Goal: Task Accomplishment & Management: Manage account settings

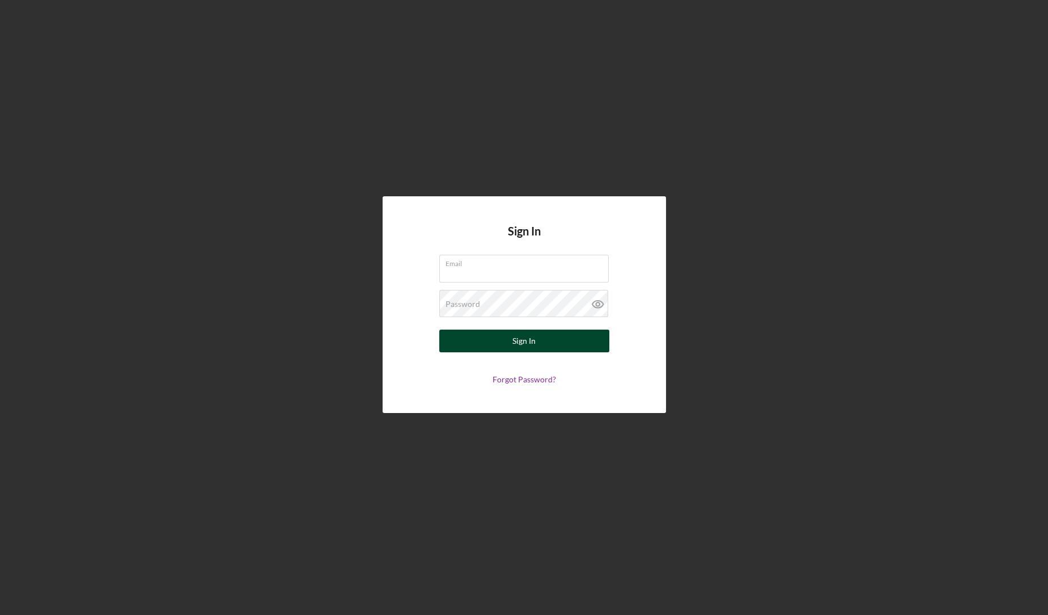
type input "[EMAIL_ADDRESS][DOMAIN_NAME]"
click at [483, 342] on button "Sign In" at bounding box center [524, 340] width 170 height 23
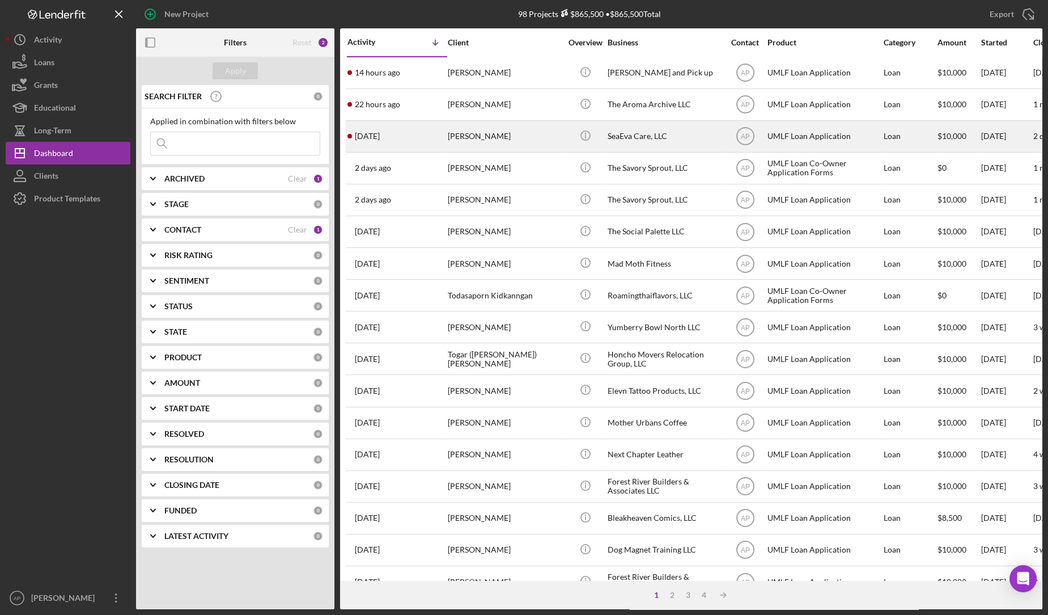
click at [534, 138] on div "[PERSON_NAME]" at bounding box center [504, 136] width 113 height 30
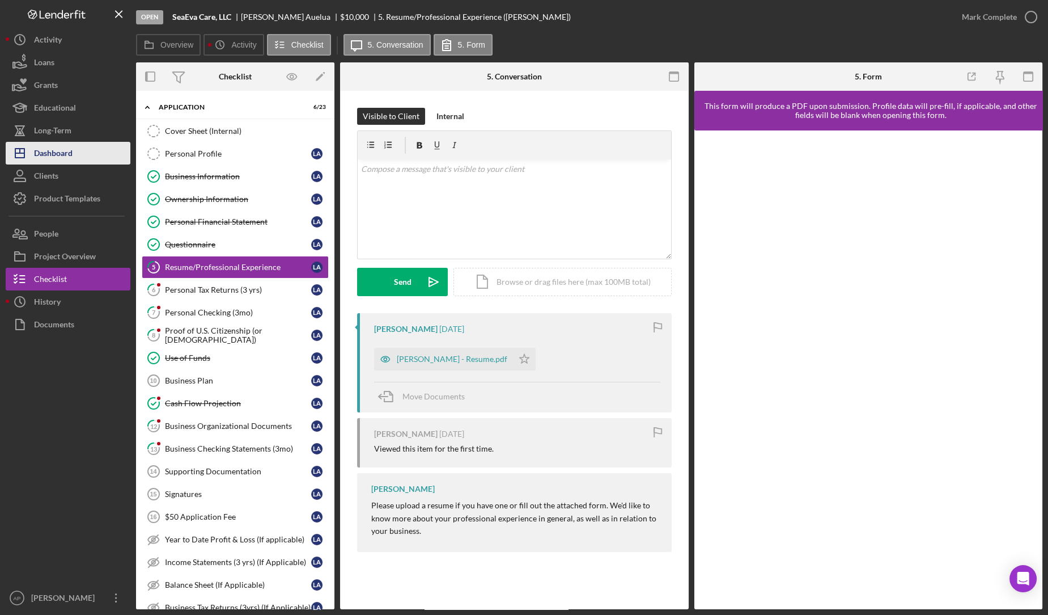
click at [92, 151] on button "Icon/Dashboard Dashboard" at bounding box center [68, 153] width 125 height 23
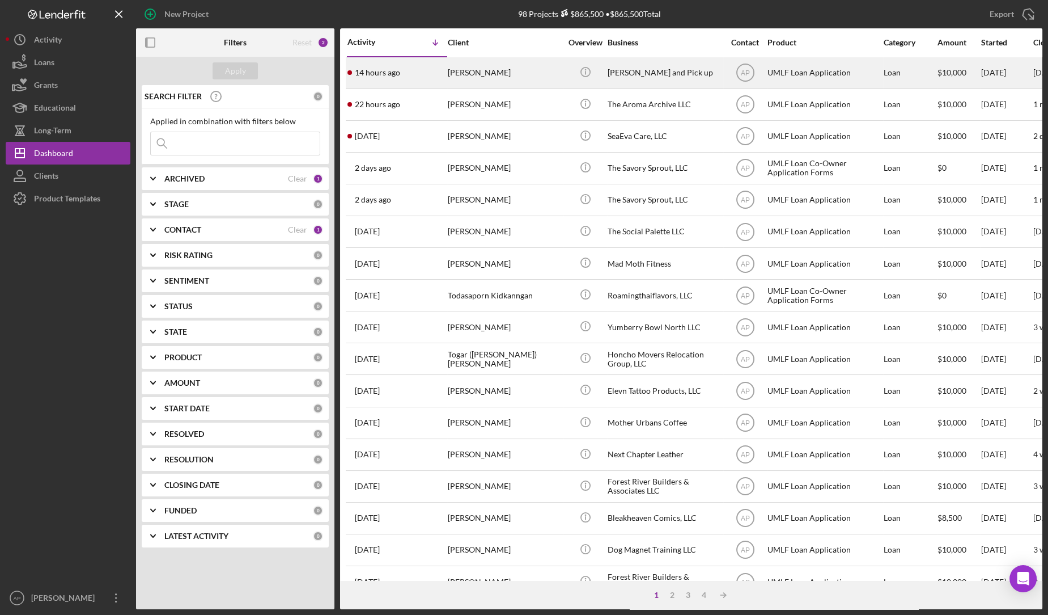
click at [502, 77] on div "[PERSON_NAME]" at bounding box center [504, 73] width 113 height 30
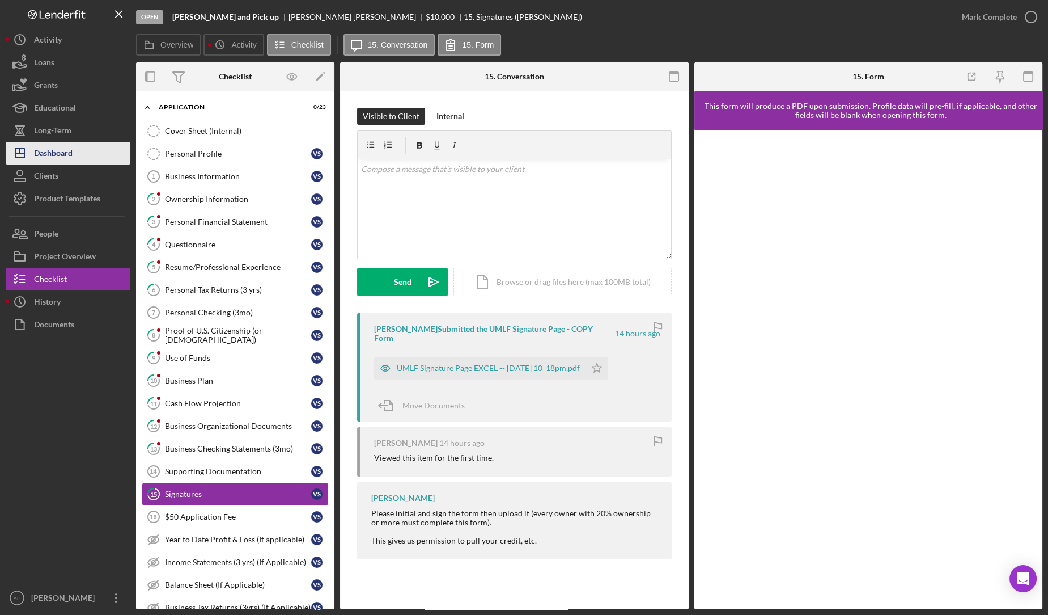
click at [66, 154] on div "Dashboard" at bounding box center [53, 155] width 39 height 26
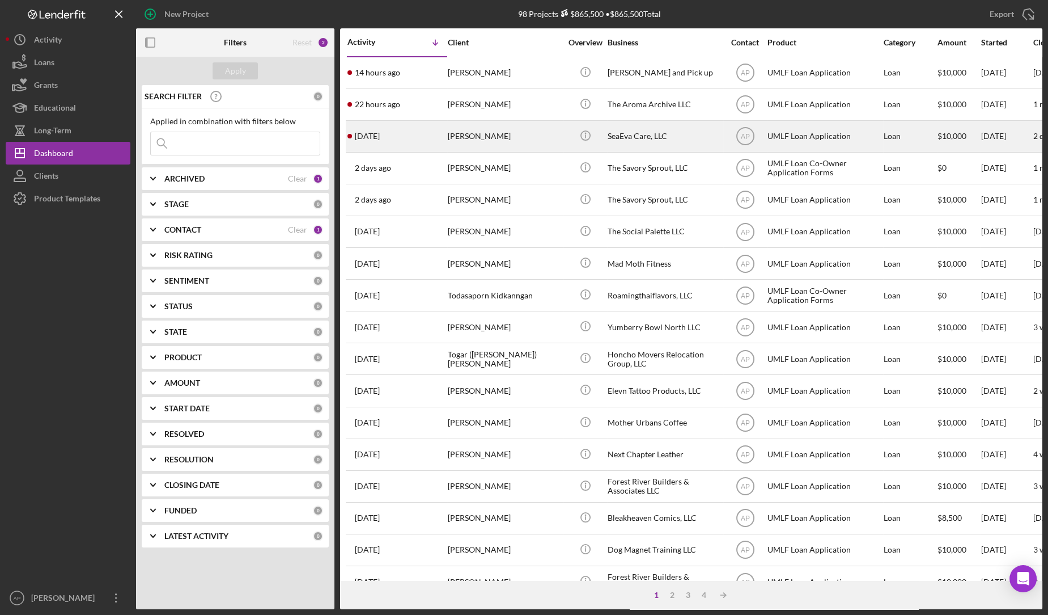
click at [481, 142] on div "[PERSON_NAME]" at bounding box center [504, 136] width 113 height 30
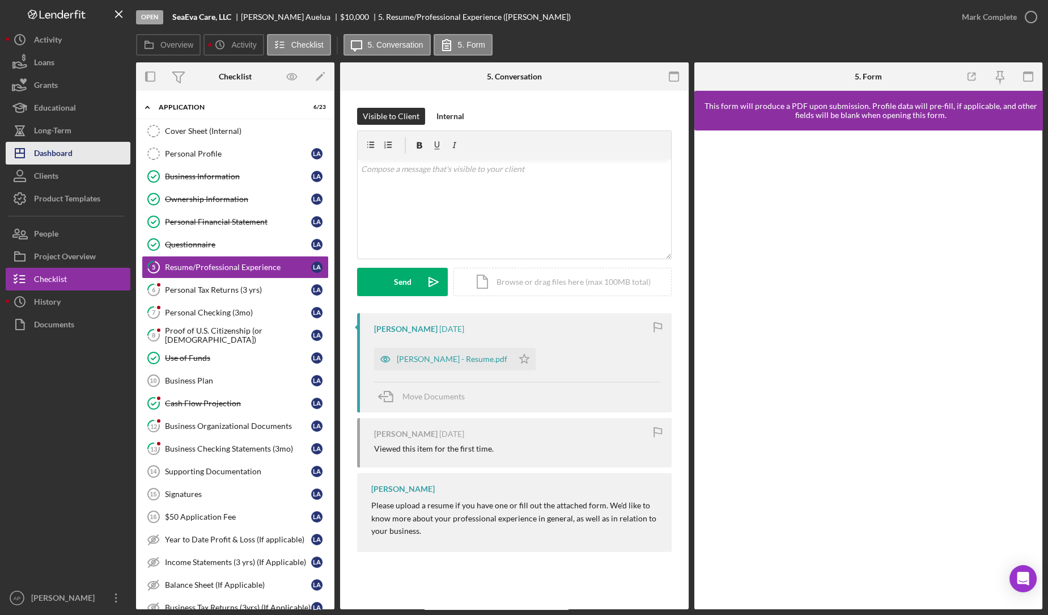
click at [48, 149] on div "Dashboard" at bounding box center [53, 155] width 39 height 26
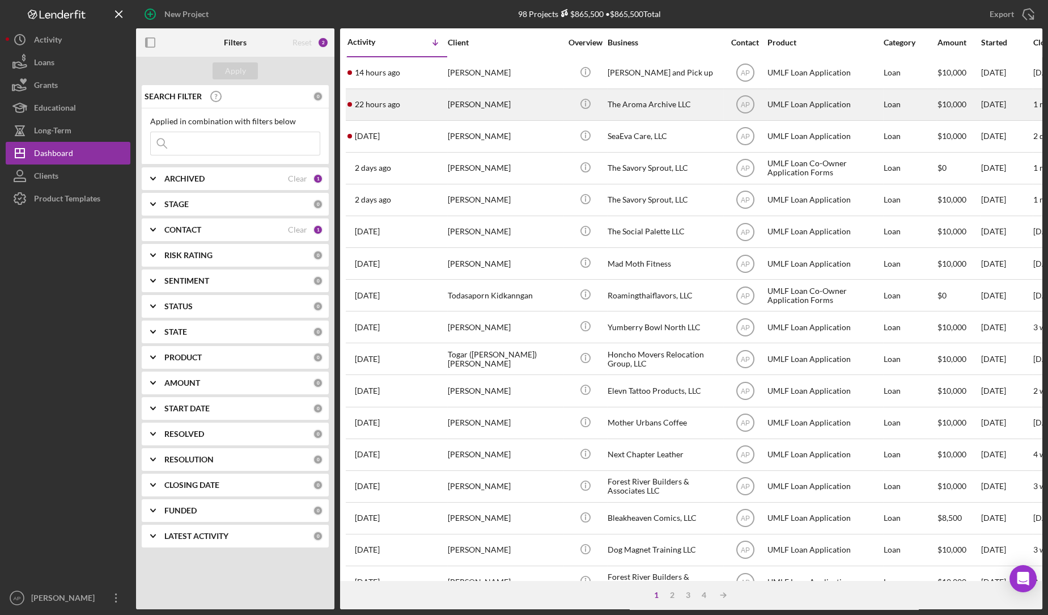
click at [413, 106] on div "22 hours ago [PERSON_NAME]" at bounding box center [397, 105] width 99 height 30
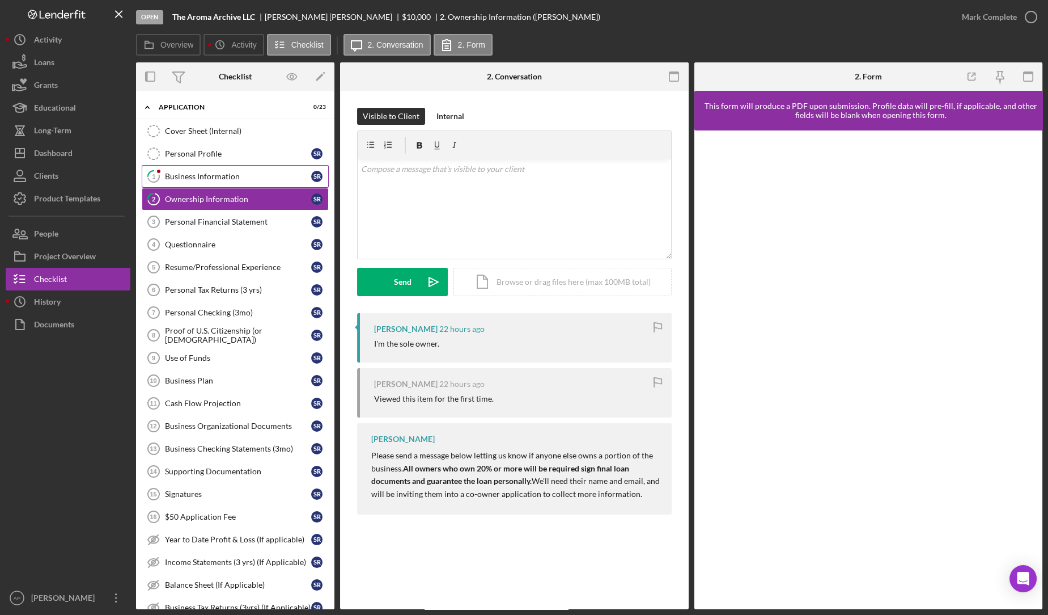
click at [229, 181] on link "1 Business Information S R" at bounding box center [235, 176] width 187 height 23
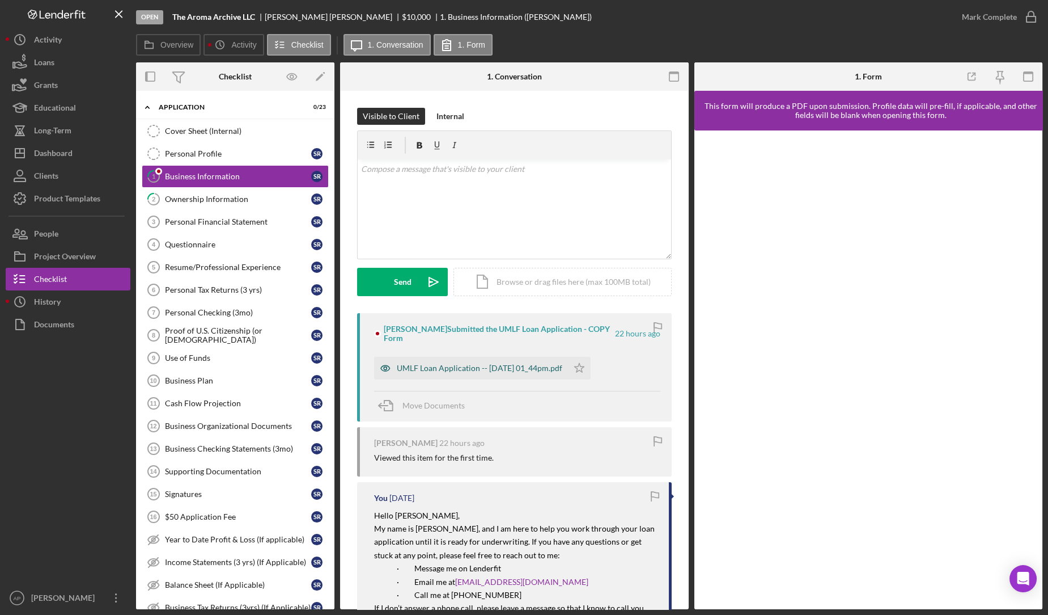
click at [429, 362] on div "UMLF Loan Application -- [DATE] 01_44pm.pdf" at bounding box center [471, 368] width 194 height 23
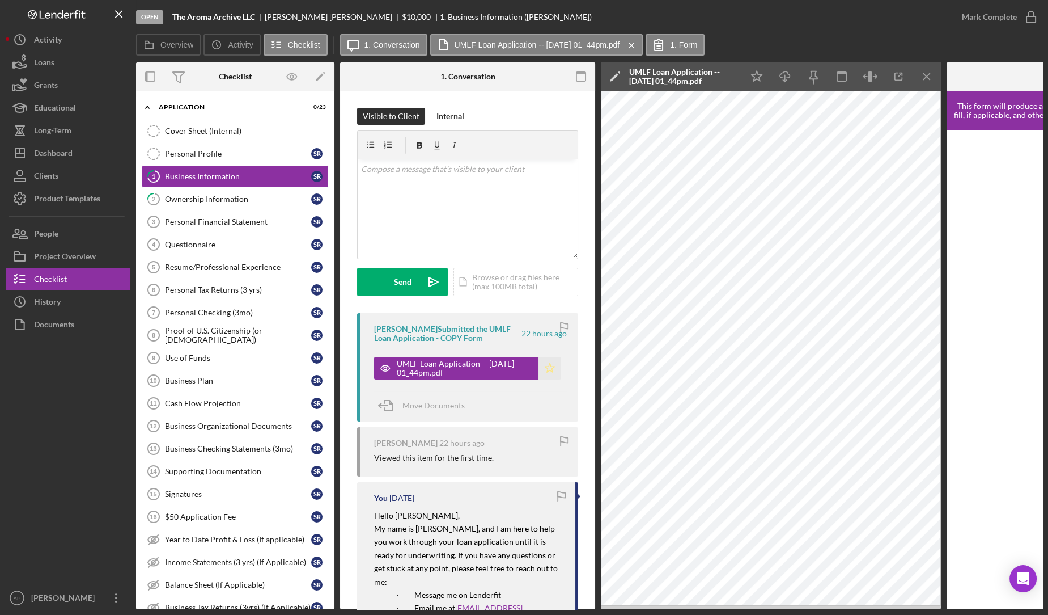
click at [548, 369] on polygon "button" at bounding box center [550, 367] width 10 height 9
click at [1009, 19] on div "Mark Complete" at bounding box center [989, 17] width 55 height 23
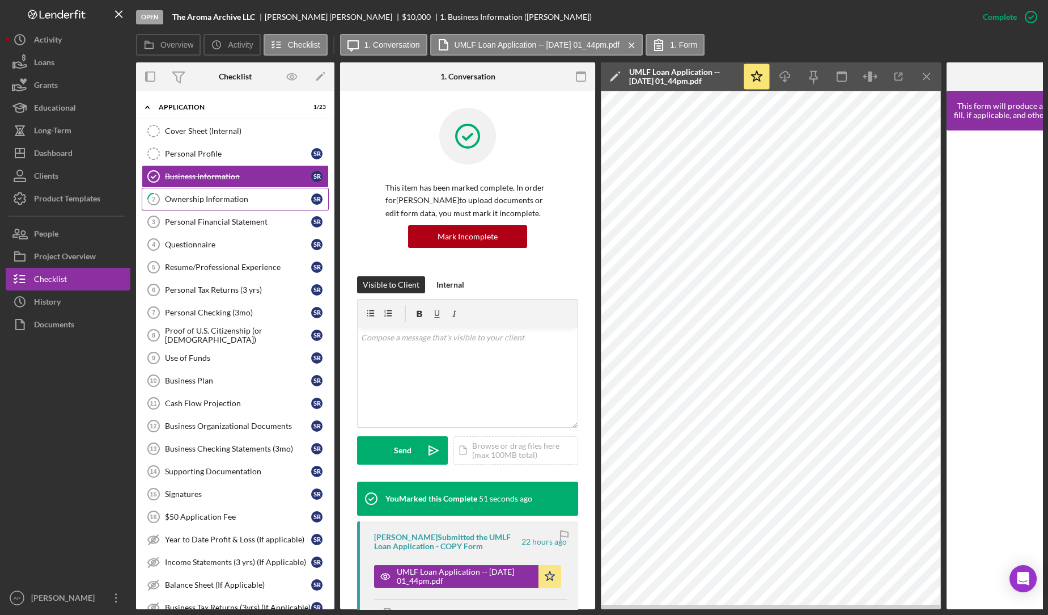
click at [248, 205] on link "2 Ownership Information S R" at bounding box center [235, 199] width 187 height 23
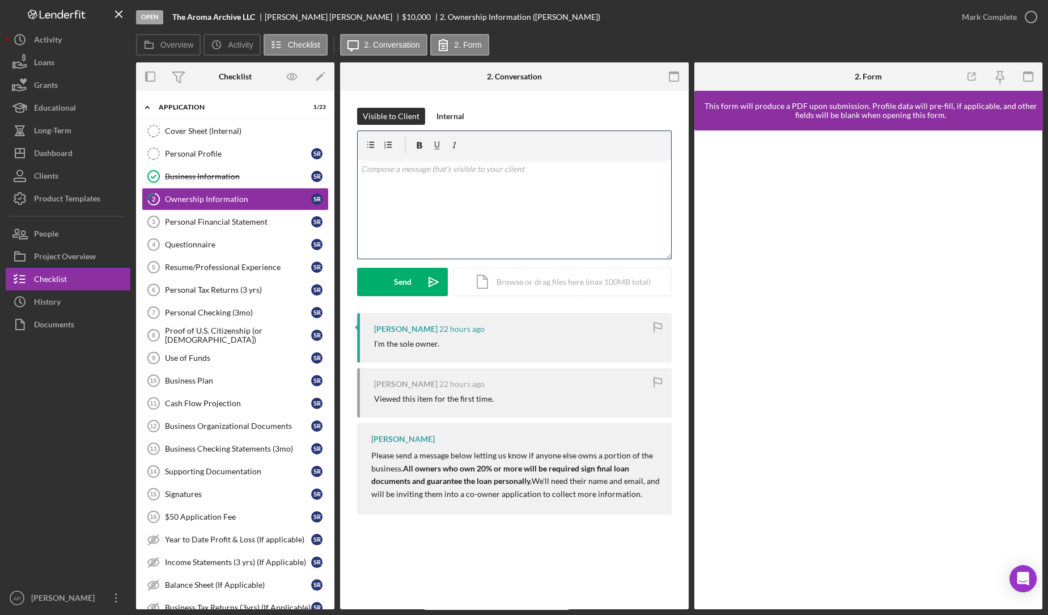
click at [443, 202] on div "v Color teal Color pink Remove color Add row above Add row below Add column bef…" at bounding box center [515, 208] width 314 height 99
click at [400, 171] on p "Thank you, [PERSON_NAME]." at bounding box center [514, 169] width 307 height 12
click at [623, 188] on p "Will you also fill out the form that's attached to this section and submit that?" at bounding box center [514, 185] width 307 height 12
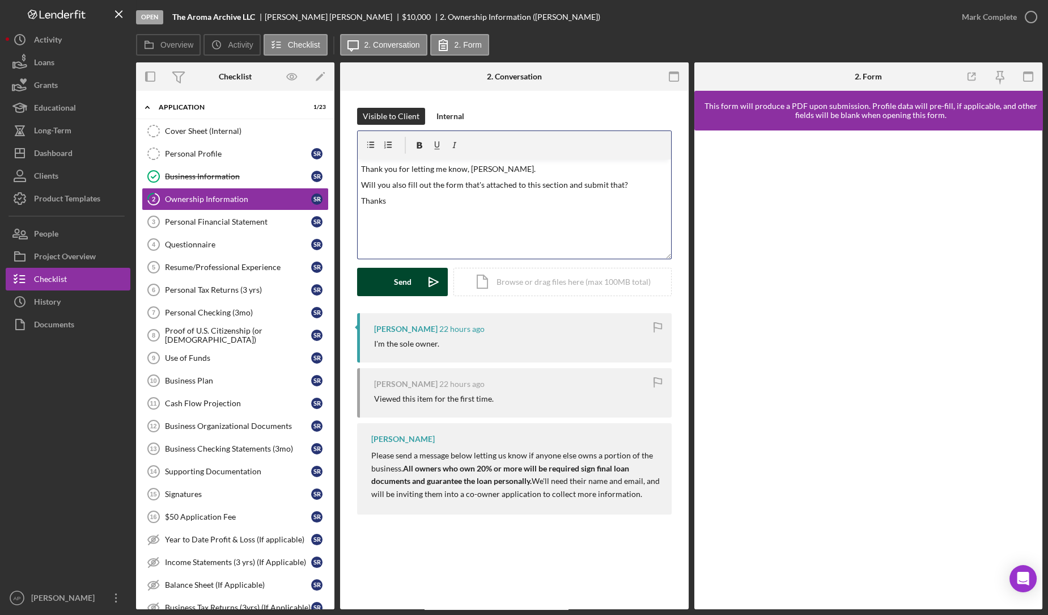
click at [428, 291] on icon "Icon/icon-invite-send" at bounding box center [434, 282] width 28 height 28
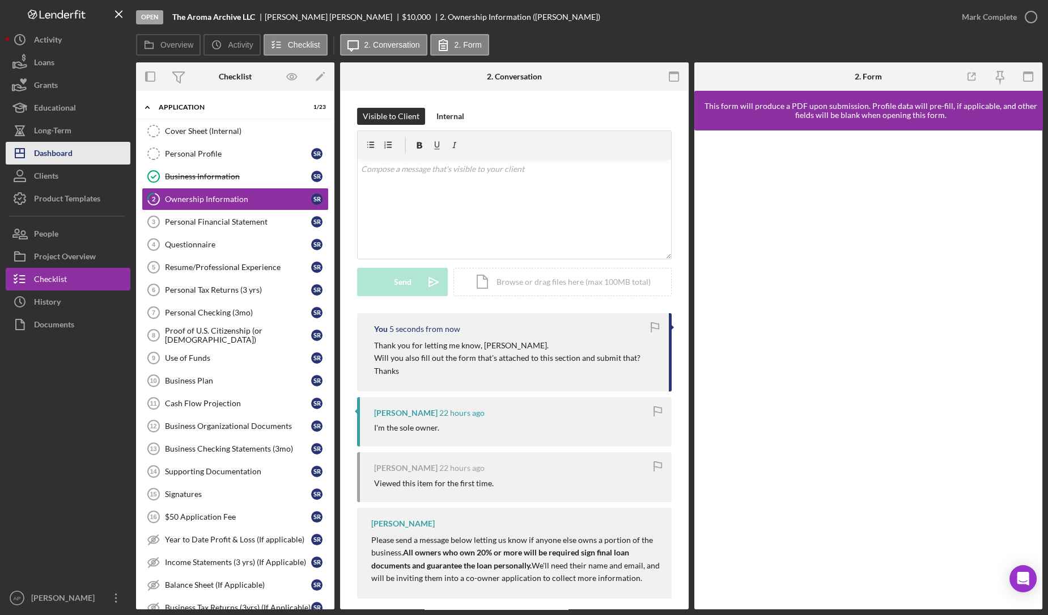
click at [89, 158] on button "Icon/Dashboard Dashboard" at bounding box center [68, 153] width 125 height 23
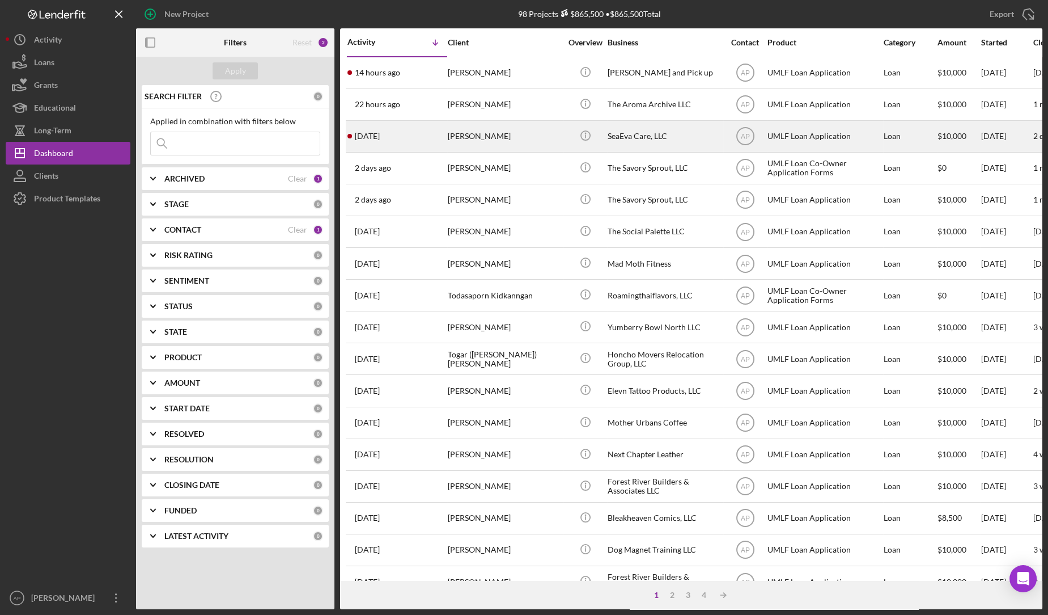
click at [466, 137] on div "[PERSON_NAME]" at bounding box center [504, 136] width 113 height 30
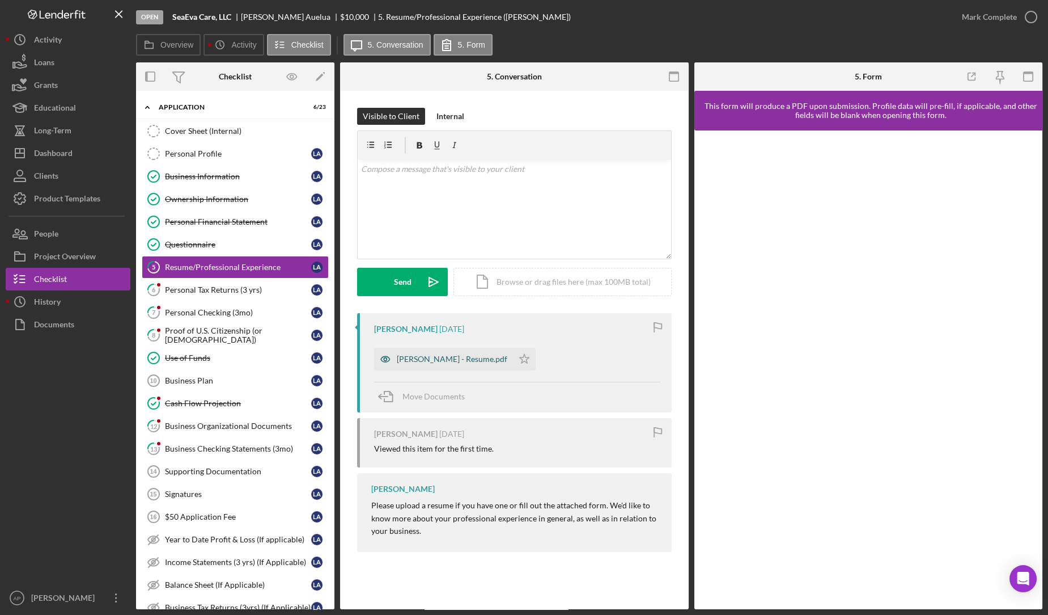
click at [436, 357] on div "[PERSON_NAME] - Resume.pdf" at bounding box center [452, 358] width 111 height 9
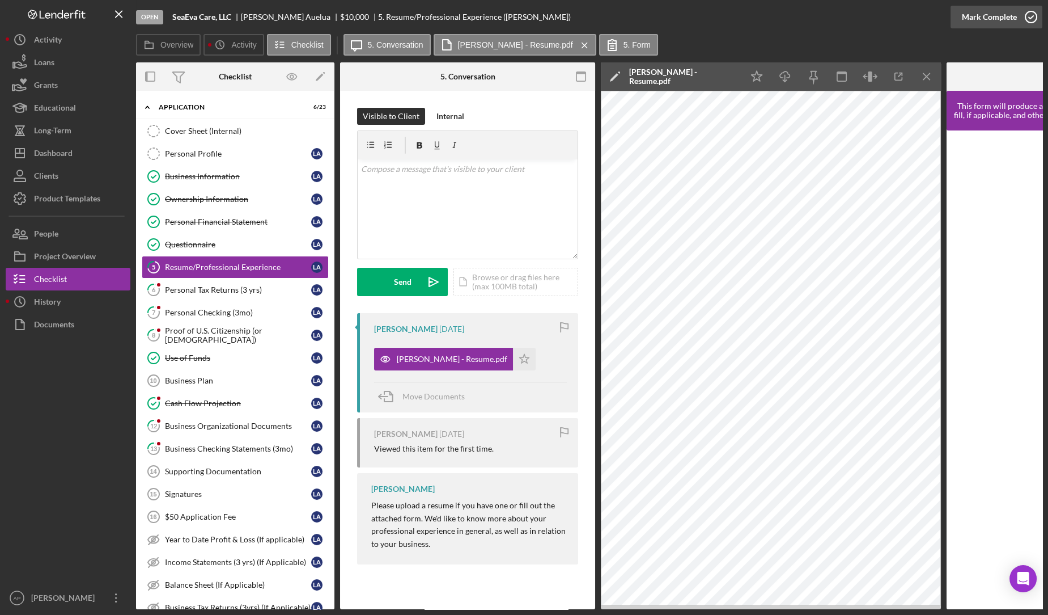
click at [992, 23] on div "Mark Complete" at bounding box center [989, 17] width 55 height 23
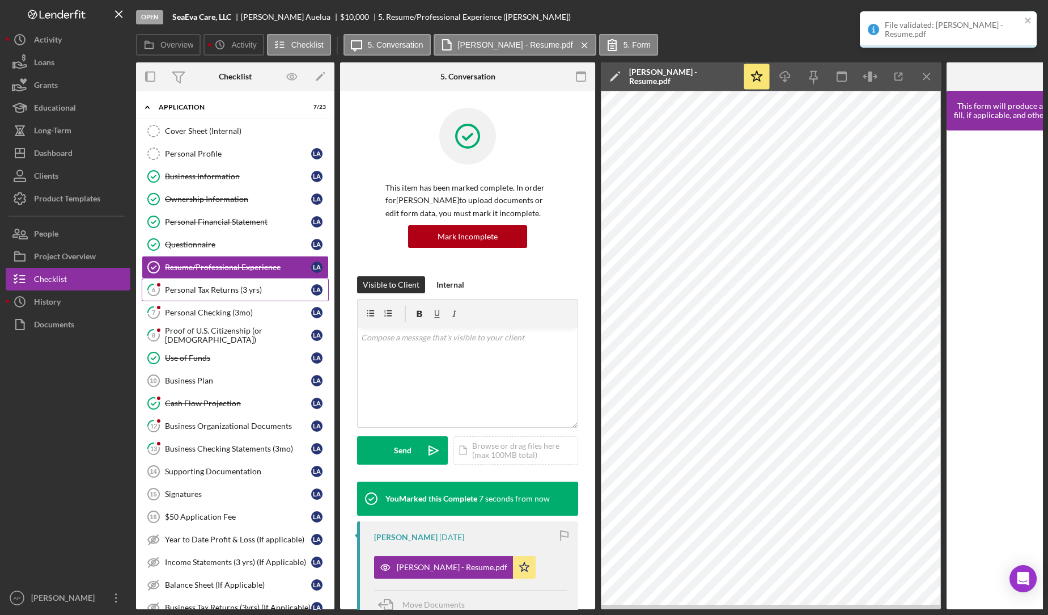
click at [243, 287] on div "Personal Tax Returns (3 yrs)" at bounding box center [238, 289] width 146 height 9
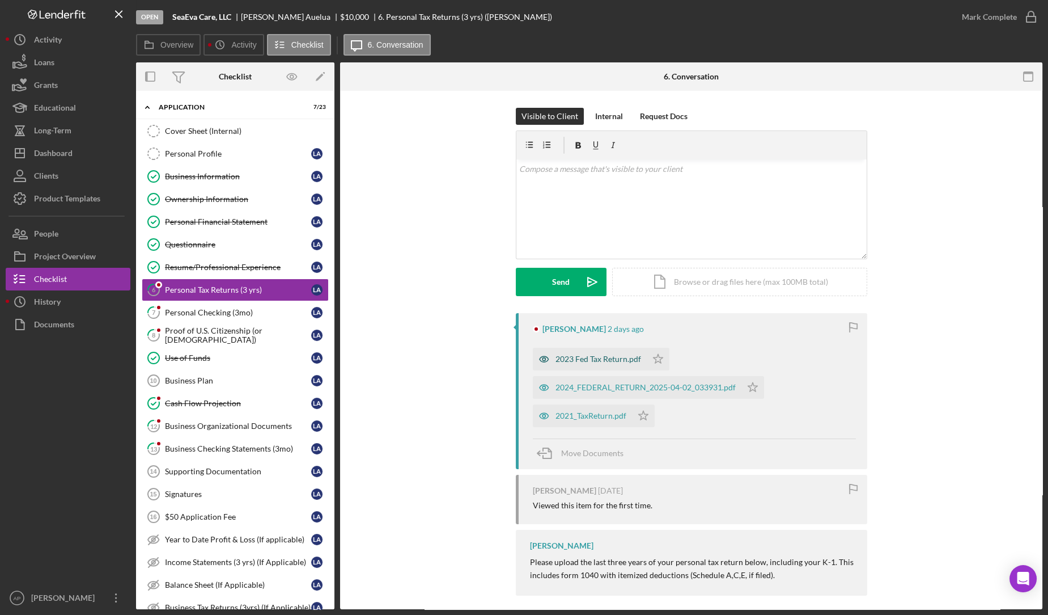
click at [599, 361] on div "2023 Fed Tax Return.pdf" at bounding box center [599, 358] width 86 height 9
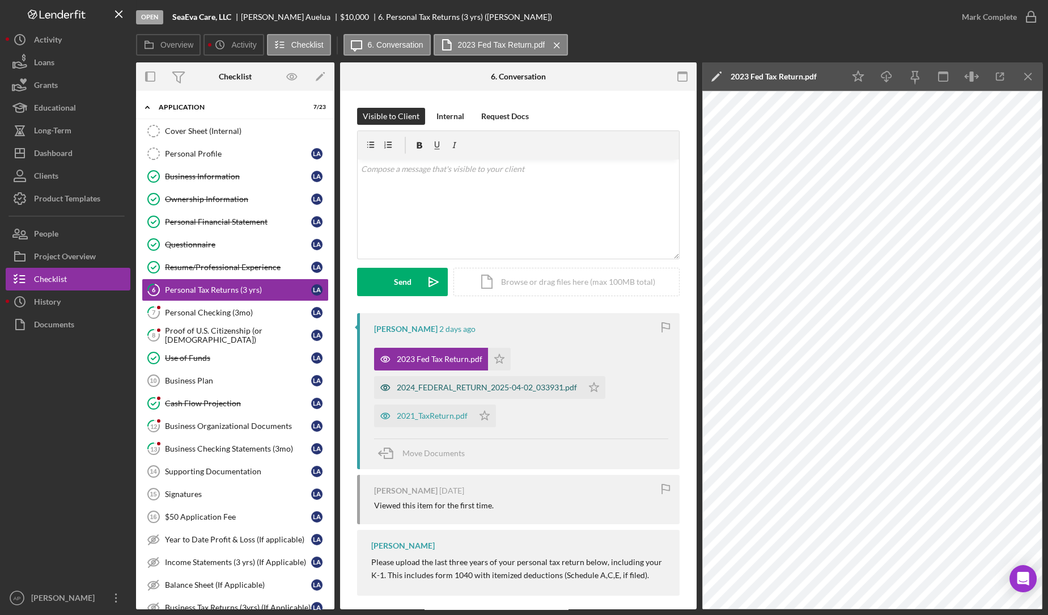
click at [535, 391] on div "2024_FEDERAL_RETURN_2025-04-02_033931.pdf" at bounding box center [487, 387] width 180 height 9
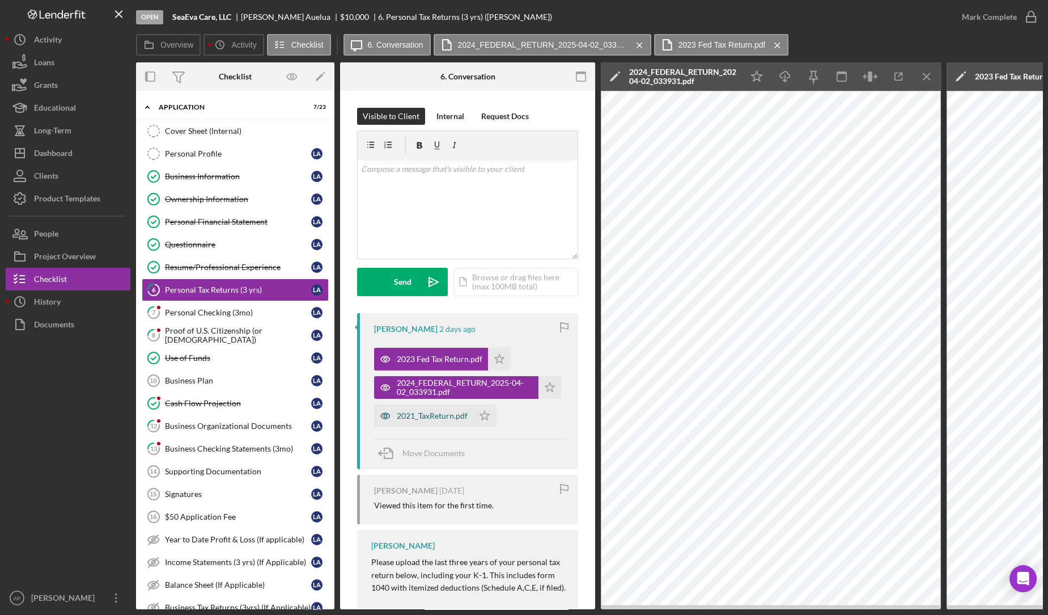
click at [456, 415] on div "2021_TaxReturn.pdf" at bounding box center [432, 415] width 71 height 9
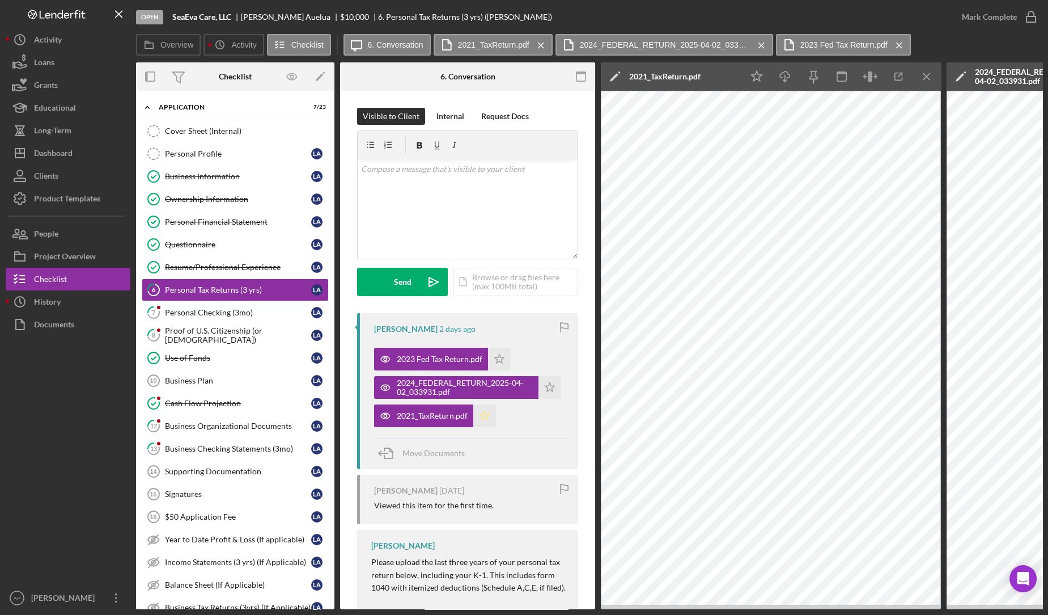
click at [482, 416] on polygon "button" at bounding box center [485, 415] width 10 height 9
click at [989, 27] on div "Mark Complete" at bounding box center [989, 17] width 55 height 23
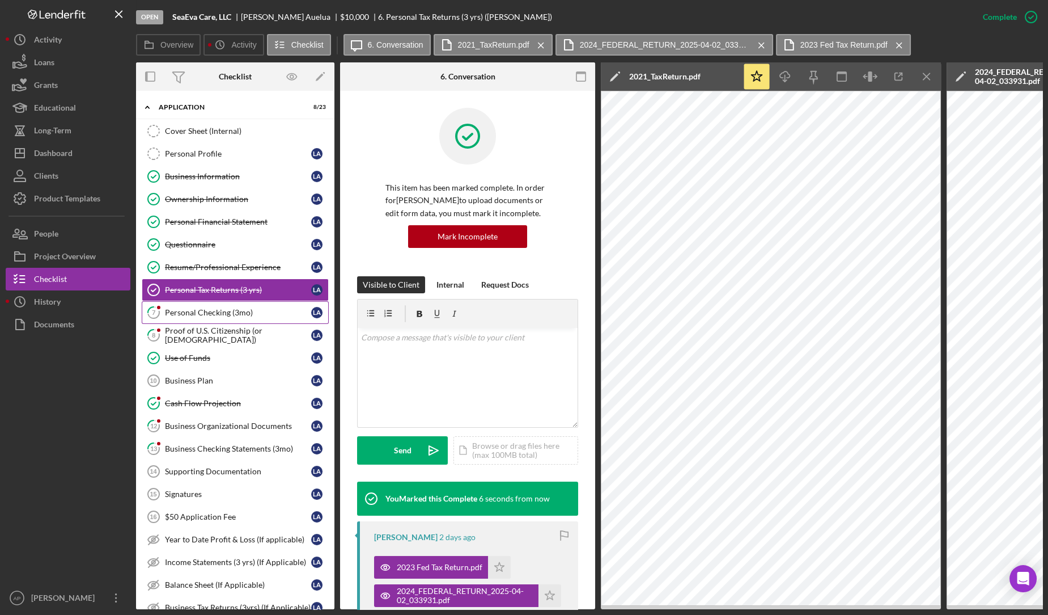
click at [253, 309] on div "Personal Checking (3mo)" at bounding box center [238, 312] width 146 height 9
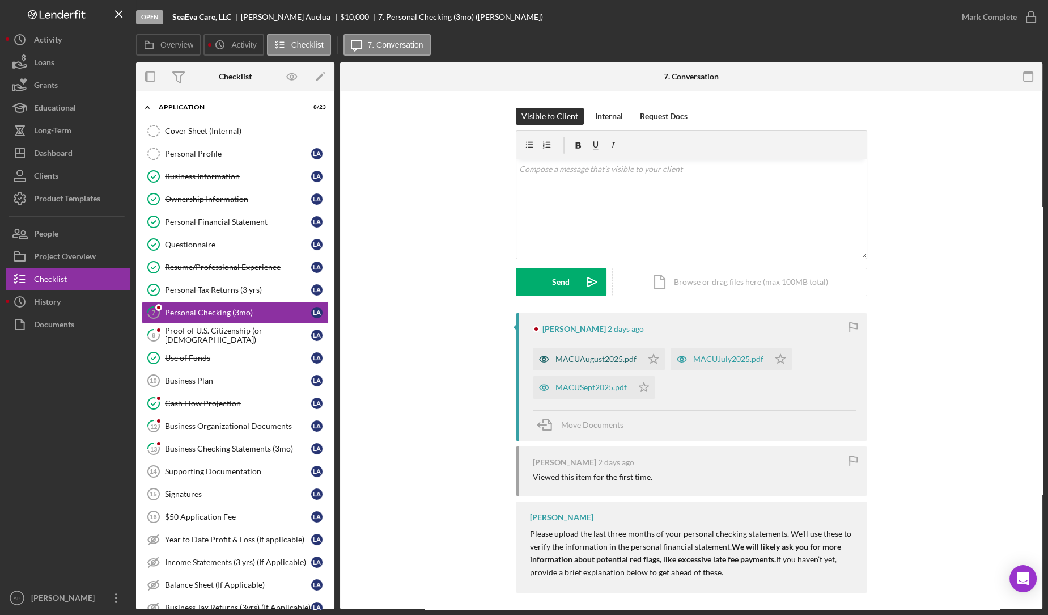
click at [594, 353] on div "MACUAugust2025.pdf" at bounding box center [587, 359] width 109 height 23
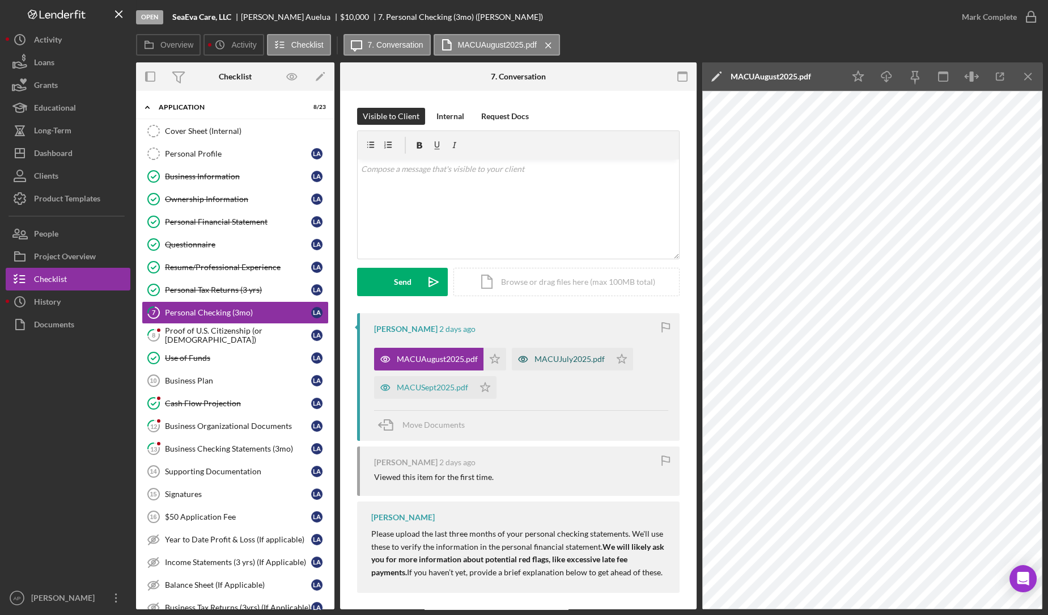
click at [566, 365] on div "MACUJuly2025.pdf" at bounding box center [561, 359] width 99 height 23
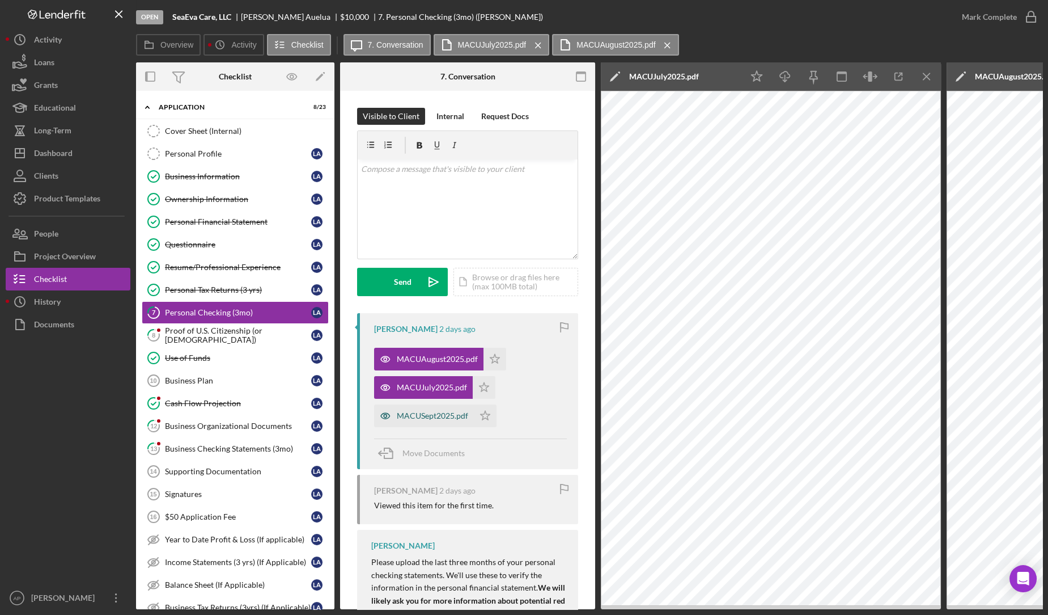
click at [438, 413] on div "MACUSept2025.pdf" at bounding box center [432, 415] width 71 height 9
click at [484, 416] on icon "Icon/Star" at bounding box center [485, 415] width 23 height 23
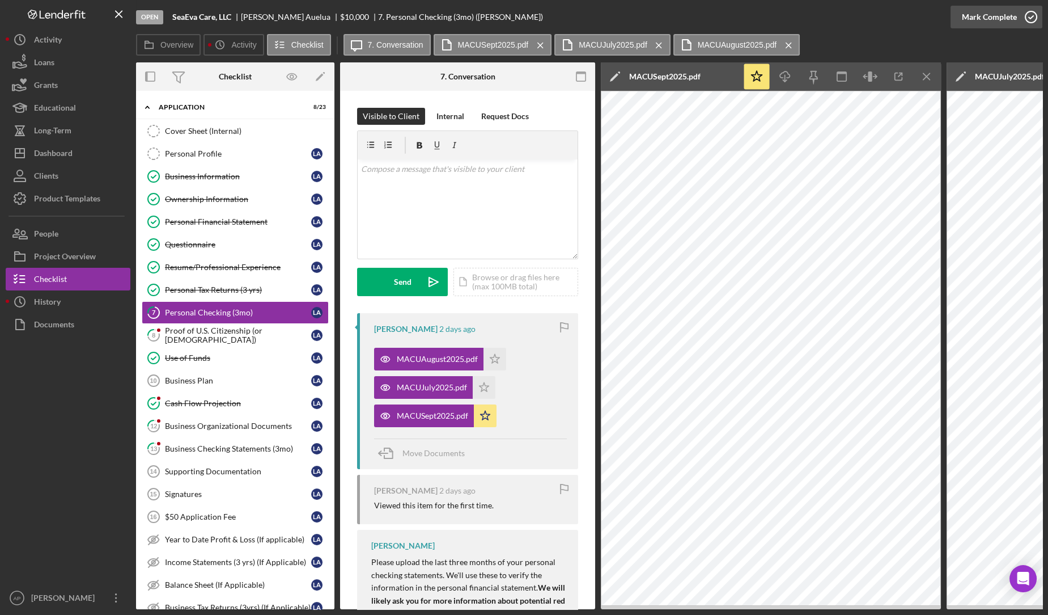
click at [976, 24] on div "Mark Complete" at bounding box center [989, 17] width 55 height 23
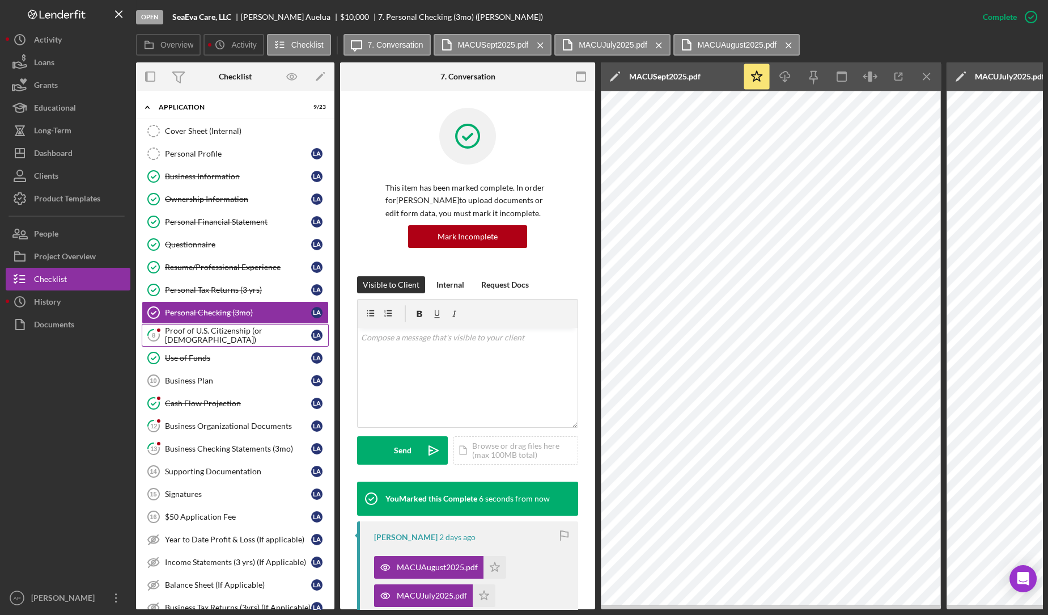
click at [230, 337] on link "8 Proof of U.S. Citizenship (or [DEMOGRAPHIC_DATA]) L A" at bounding box center [235, 335] width 187 height 23
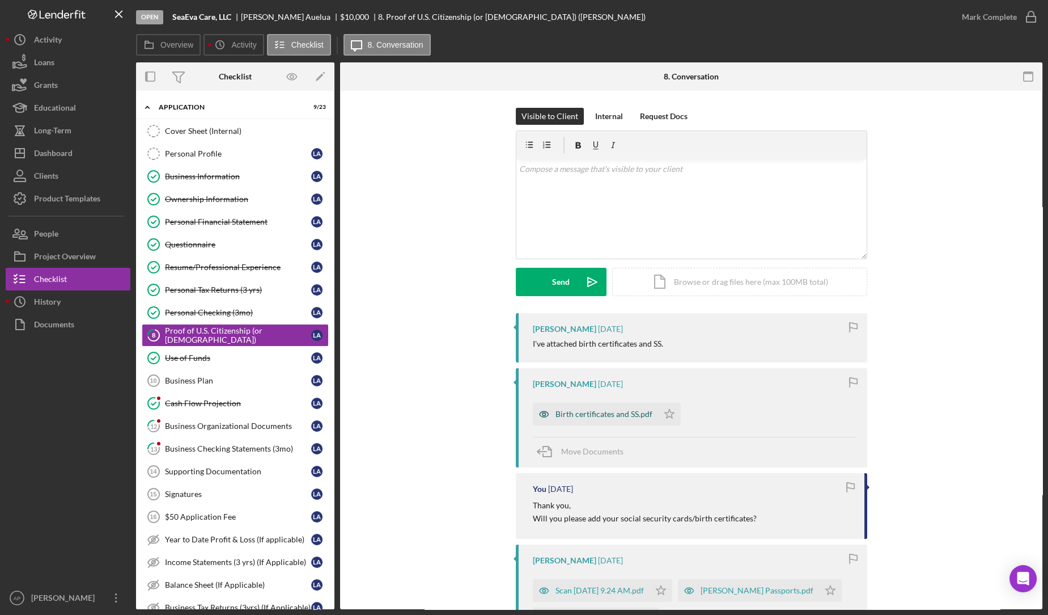
click at [572, 414] on div "Birth certificates and SS.pdf" at bounding box center [604, 413] width 97 height 9
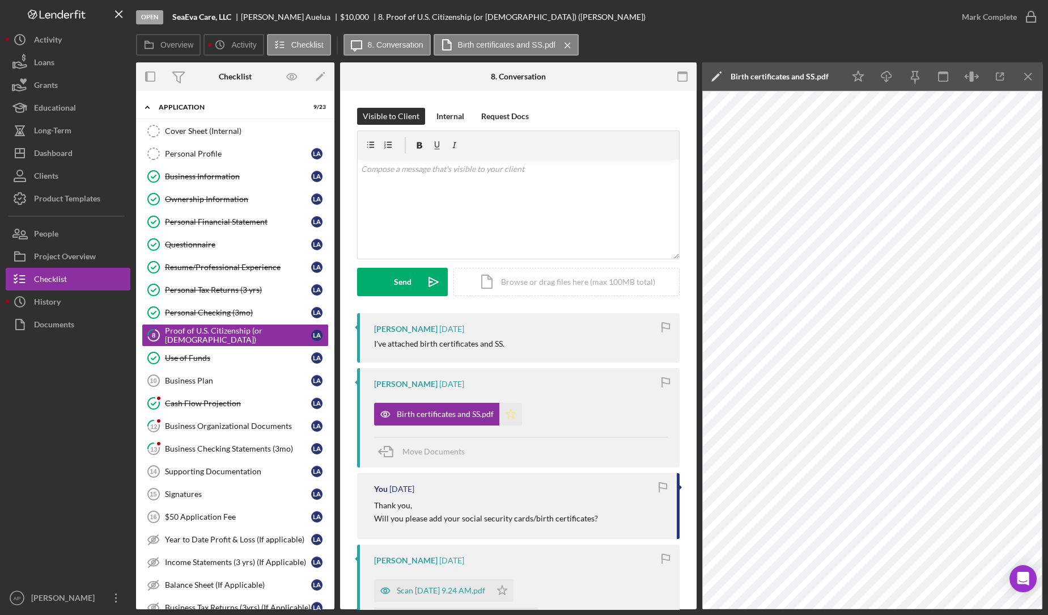
click at [504, 418] on icon "Icon/Star" at bounding box center [511, 414] width 23 height 23
click at [477, 180] on div "v Color teal Color pink Remove color Add row above Add row below Add column bef…" at bounding box center [519, 208] width 322 height 99
click at [386, 284] on button "Send Icon/icon-invite-send" at bounding box center [402, 282] width 91 height 28
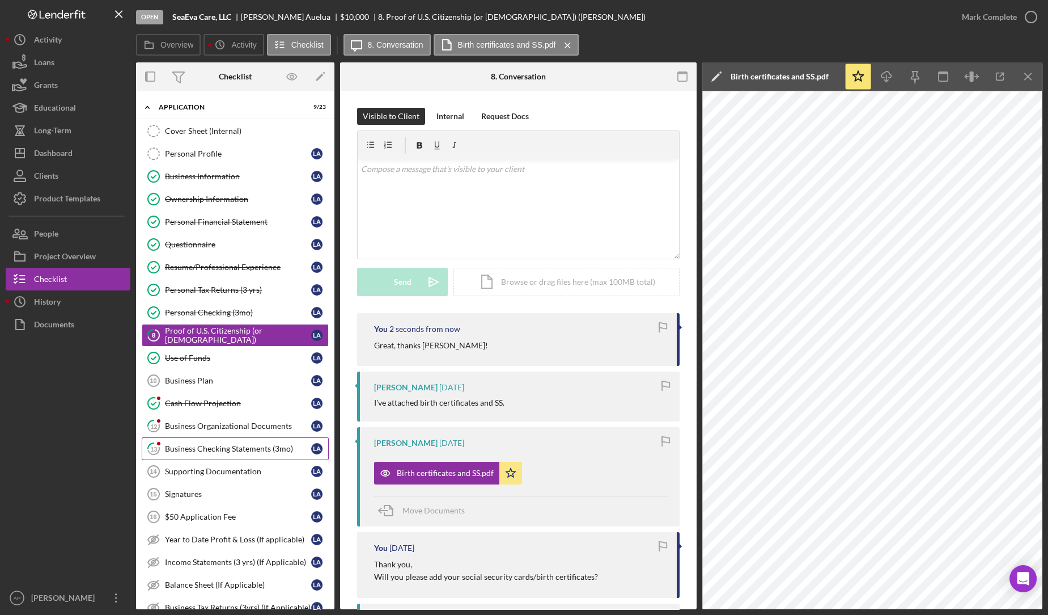
click at [217, 437] on link "13 Business Checking Statements (3mo) L A" at bounding box center [235, 448] width 187 height 23
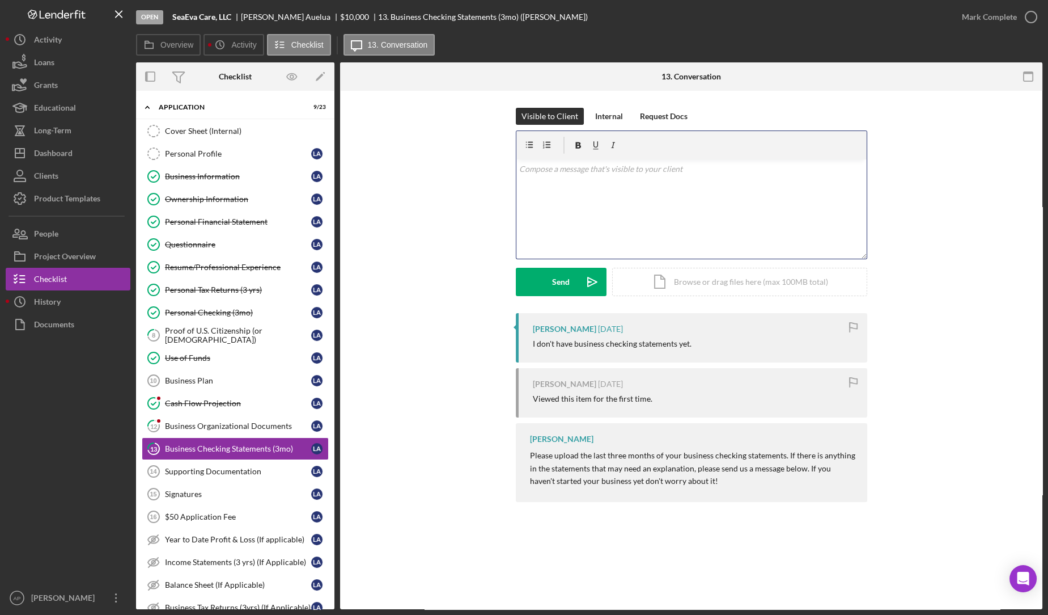
click at [578, 232] on div "v Color teal Color pink Remove color Add row above Add row below Add column bef…" at bounding box center [692, 208] width 350 height 99
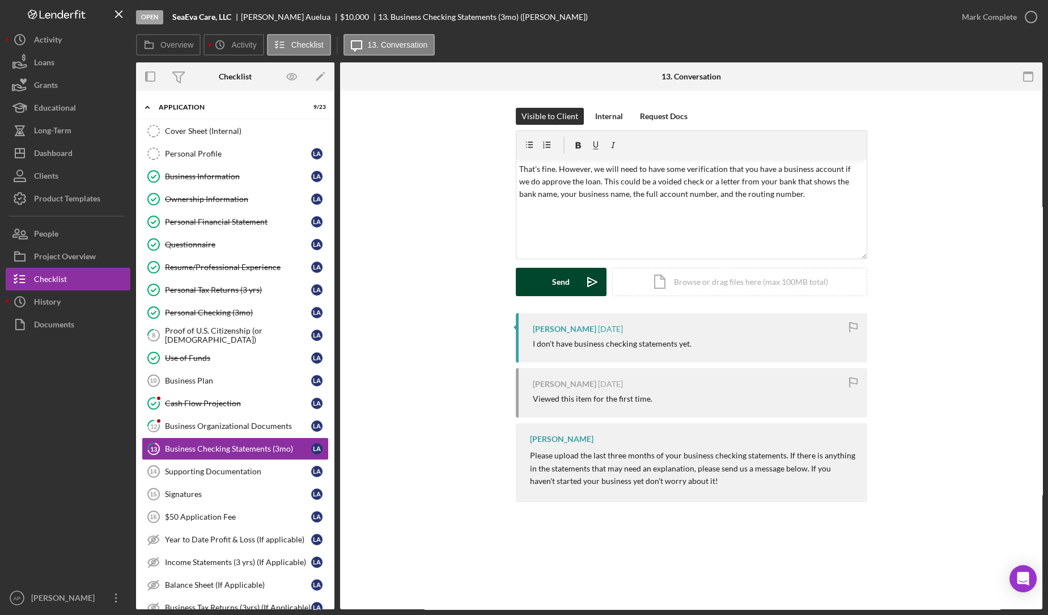
click at [551, 284] on button "Send Icon/icon-invite-send" at bounding box center [561, 282] width 91 height 28
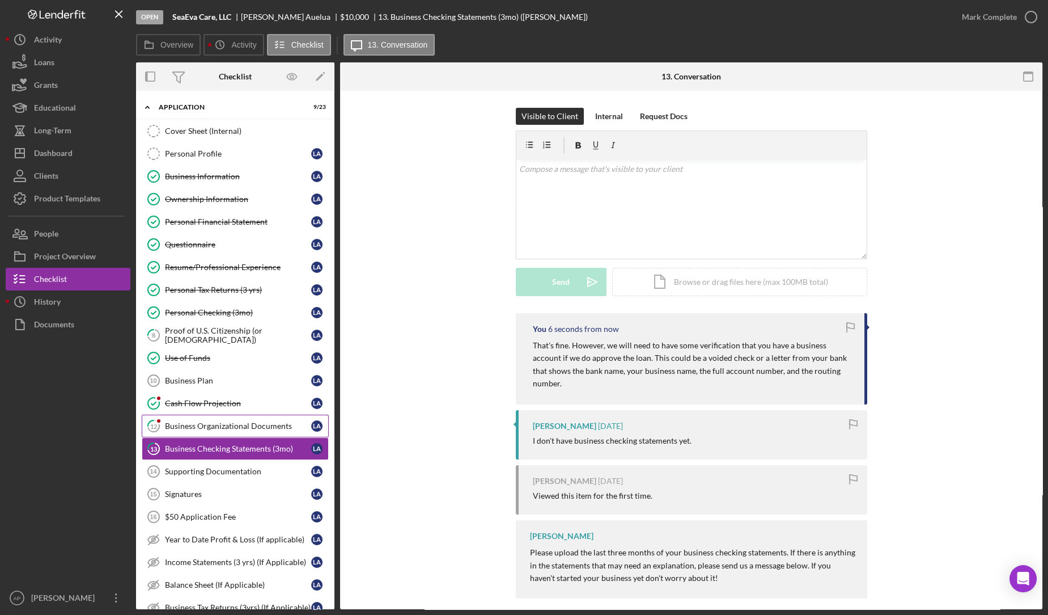
click at [208, 421] on div "Business Organizational Documents" at bounding box center [238, 425] width 146 height 9
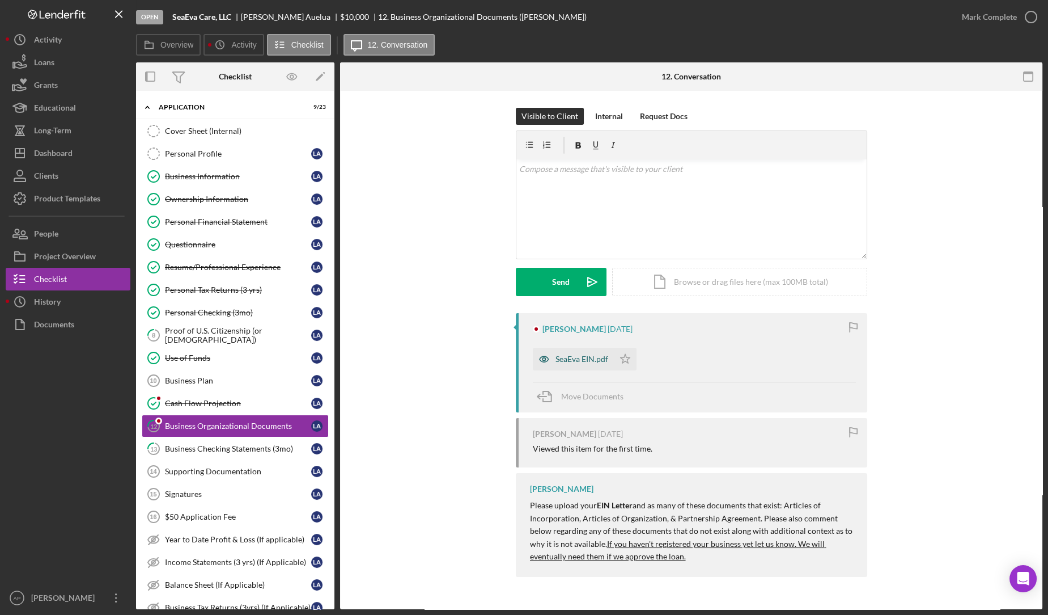
click at [559, 362] on div "SeaEva EIN.pdf" at bounding box center [582, 358] width 53 height 9
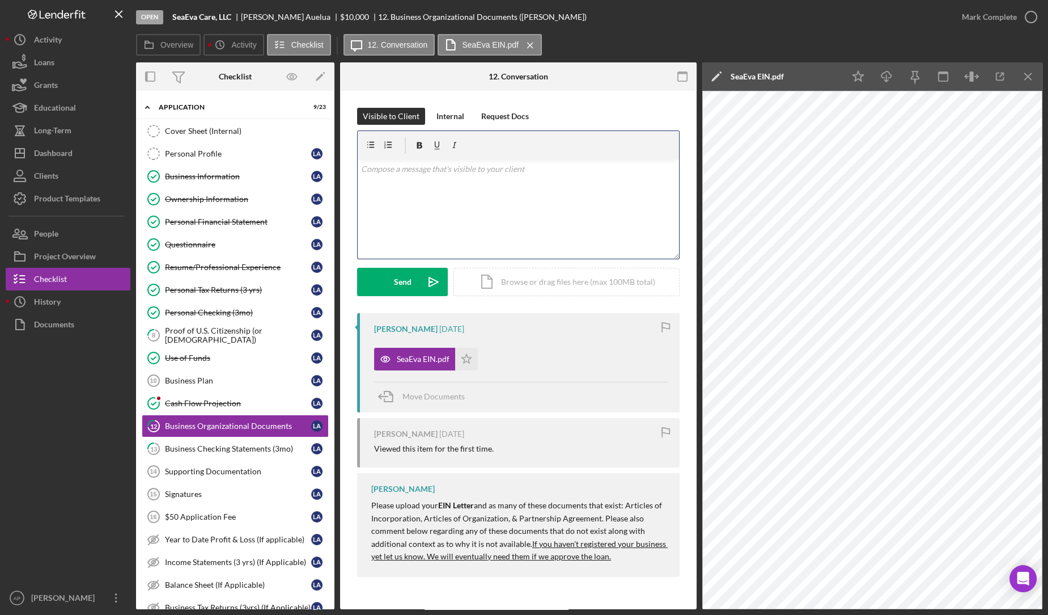
click at [574, 179] on div "v Color teal Color pink Remove color Add row above Add row below Add column bef…" at bounding box center [519, 208] width 322 height 99
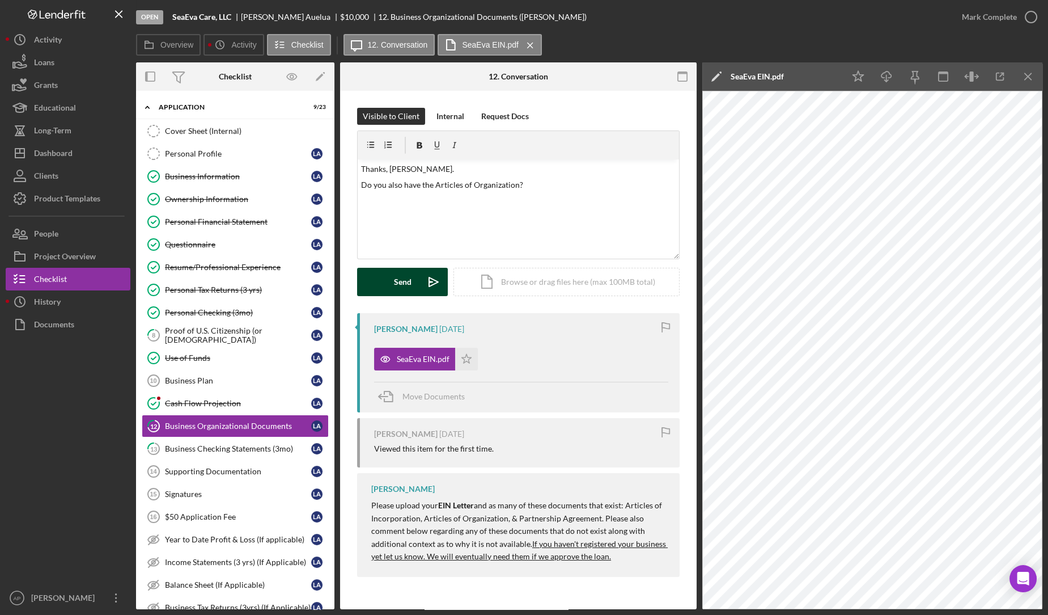
click at [412, 282] on button "Send Icon/icon-invite-send" at bounding box center [402, 282] width 91 height 28
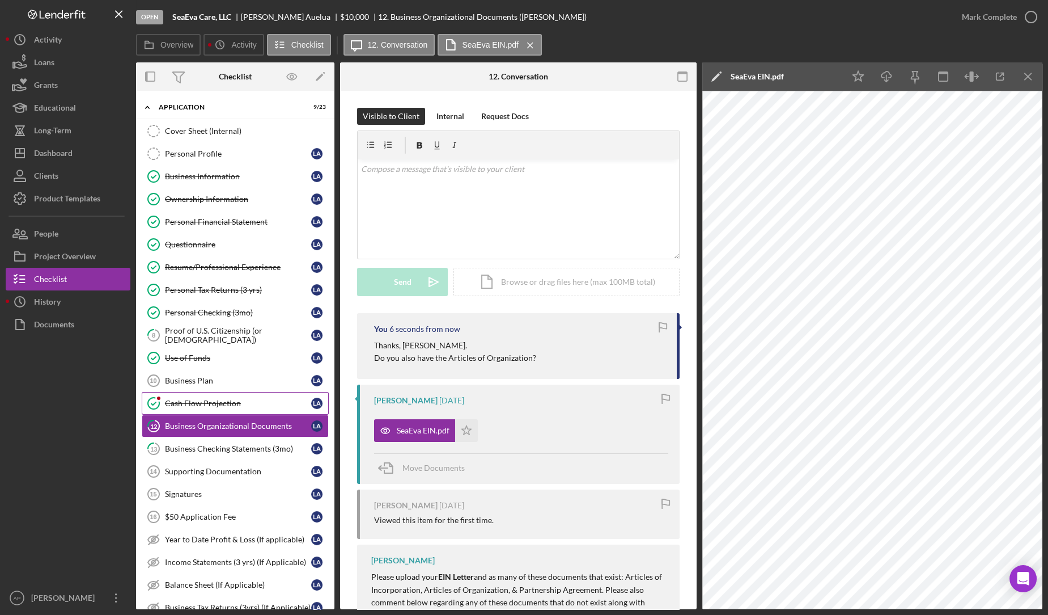
click at [223, 403] on div "Cash Flow Projection" at bounding box center [238, 403] width 146 height 9
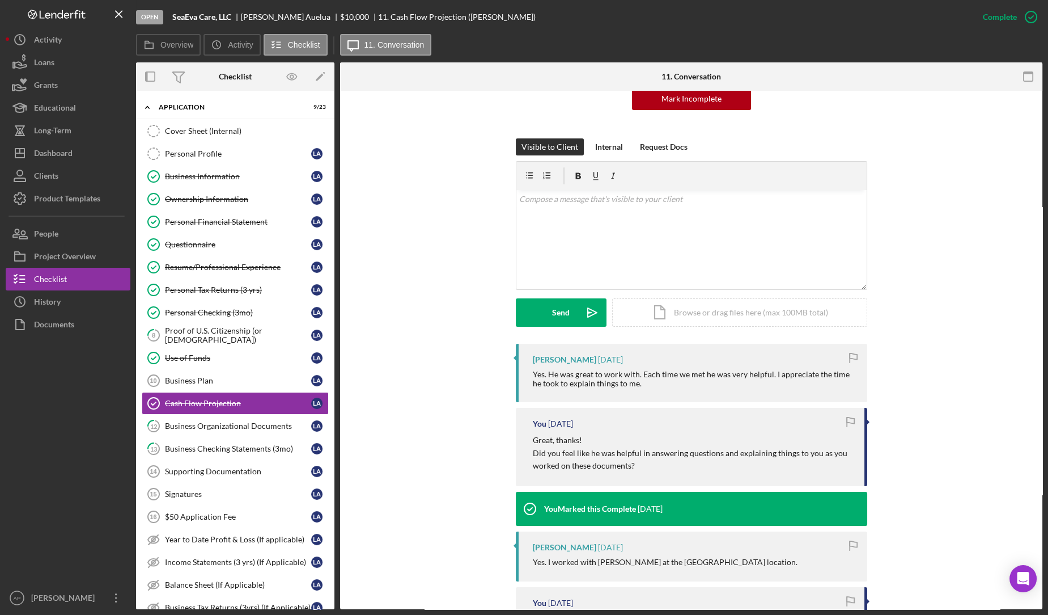
scroll to position [126, 0]
click at [640, 219] on div "v Color teal Color pink Remove color Add row above Add row below Add column bef…" at bounding box center [692, 238] width 350 height 99
click at [578, 308] on icon "Icon/icon-invite-send" at bounding box center [592, 312] width 28 height 28
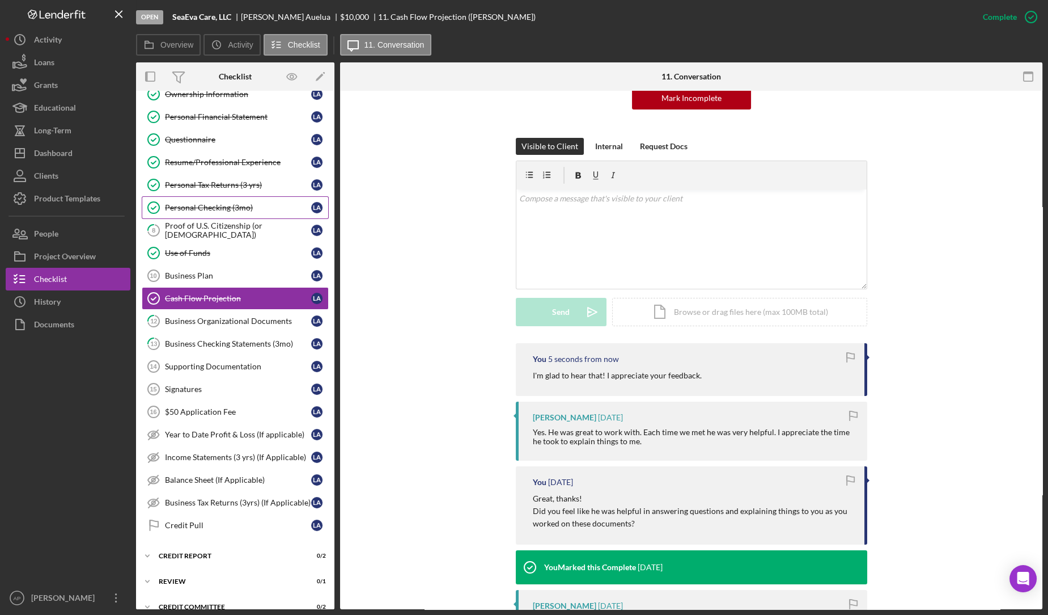
scroll to position [0, 0]
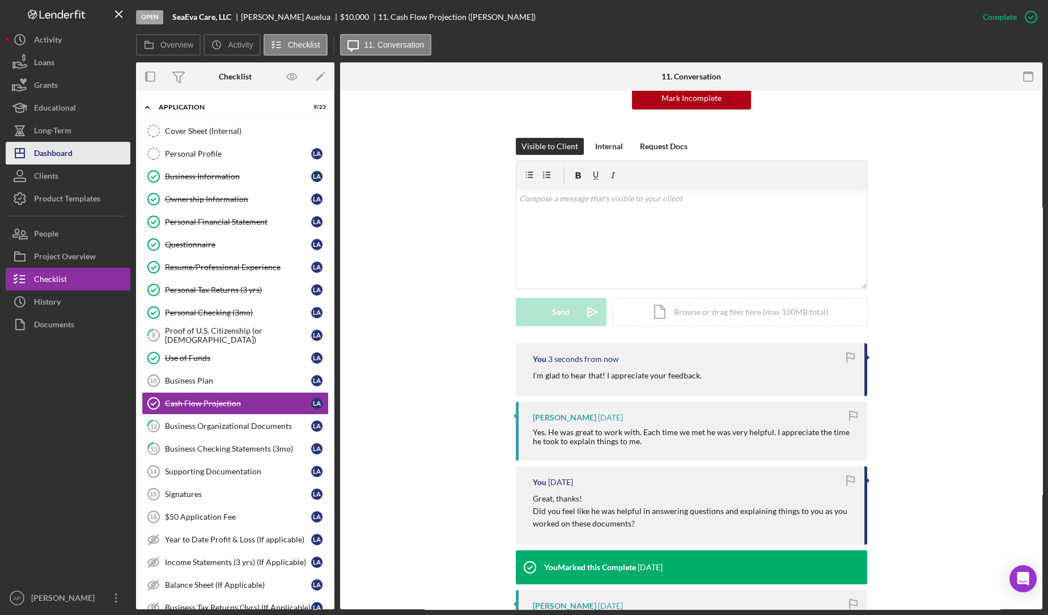
click at [65, 151] on div "Dashboard" at bounding box center [53, 155] width 39 height 26
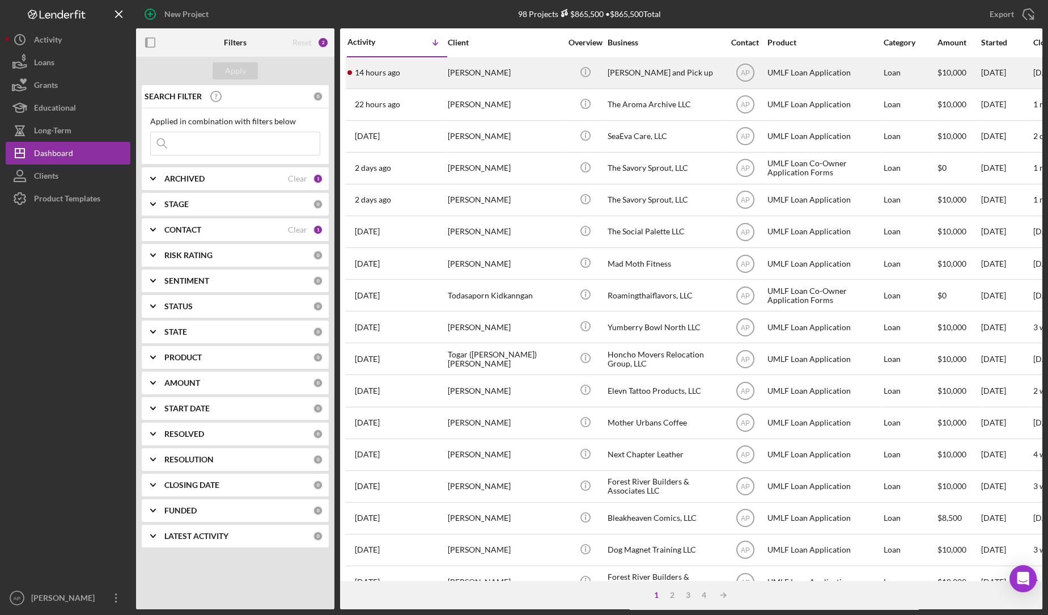
click at [454, 84] on div "[PERSON_NAME]" at bounding box center [504, 73] width 113 height 30
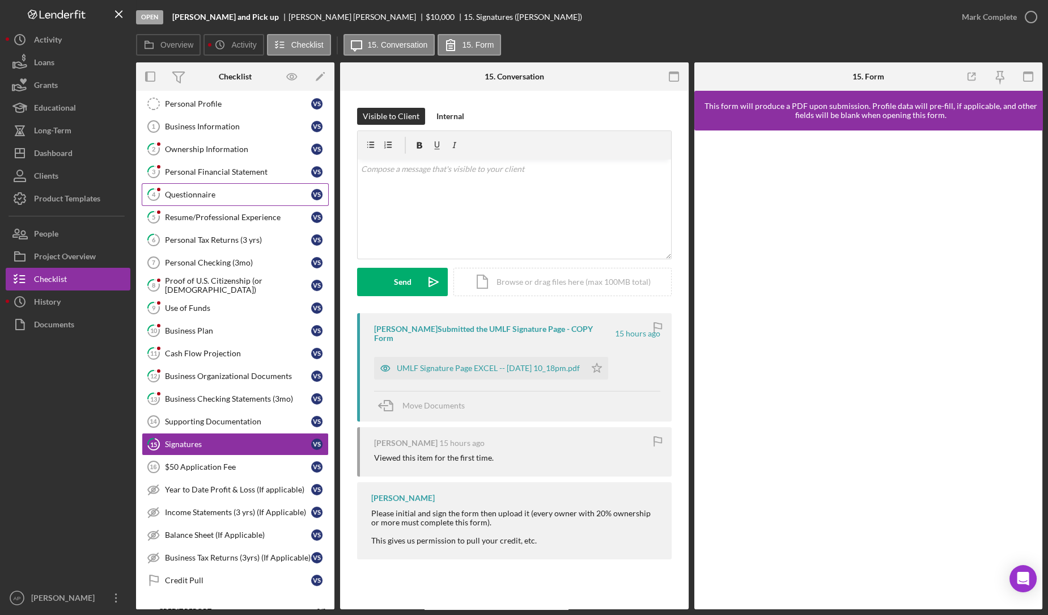
scroll to position [49, 0]
click at [226, 158] on link "2 Ownership Information V S" at bounding box center [235, 150] width 187 height 23
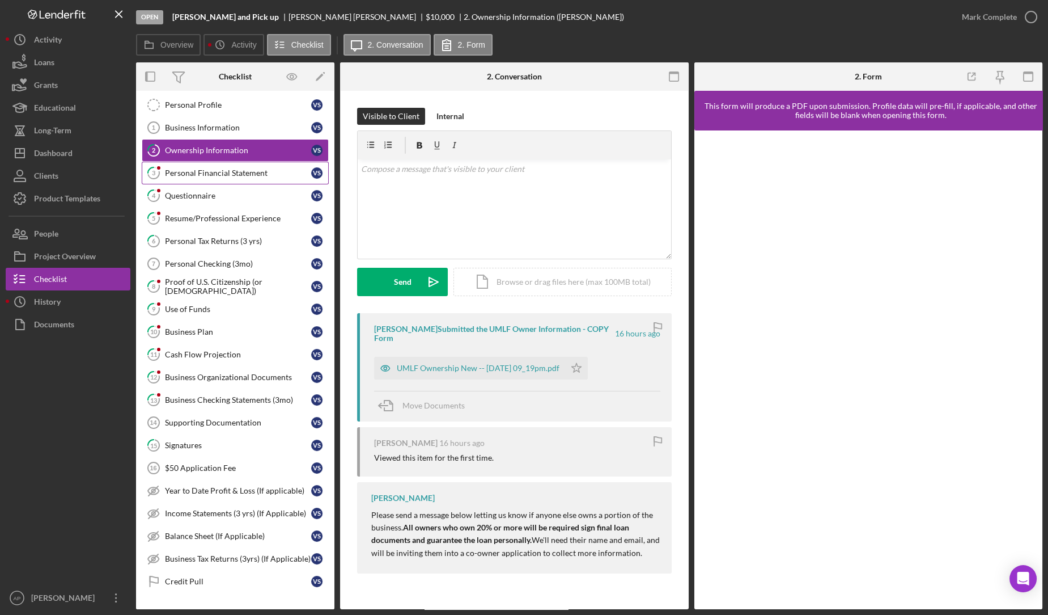
click at [227, 162] on link "3 Personal Financial Statement V S" at bounding box center [235, 173] width 187 height 23
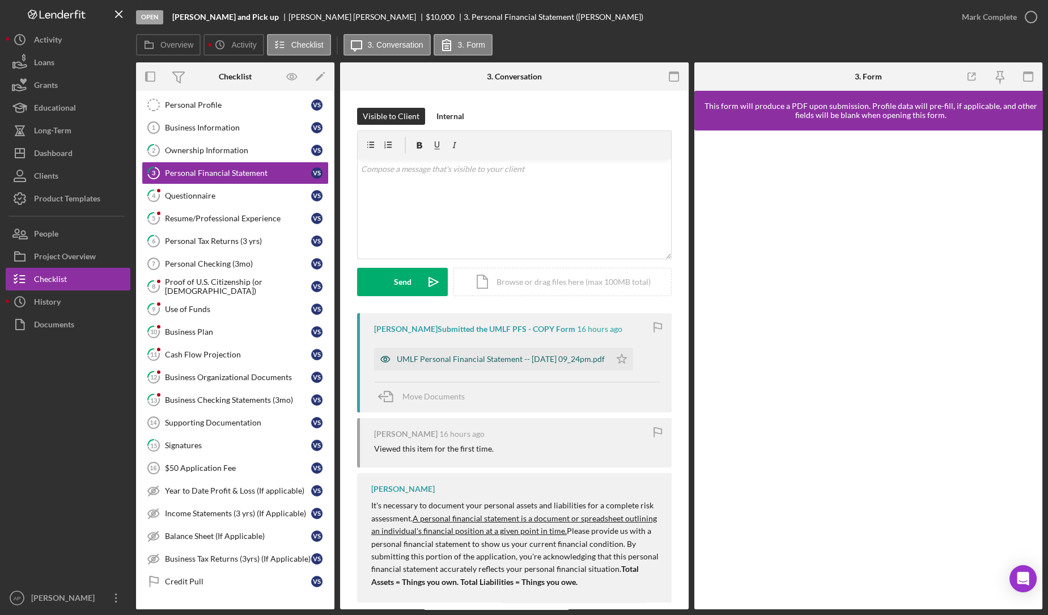
click at [434, 359] on div "UMLF Personal Financial Statement -- [DATE] 09_24pm.pdf" at bounding box center [501, 358] width 208 height 9
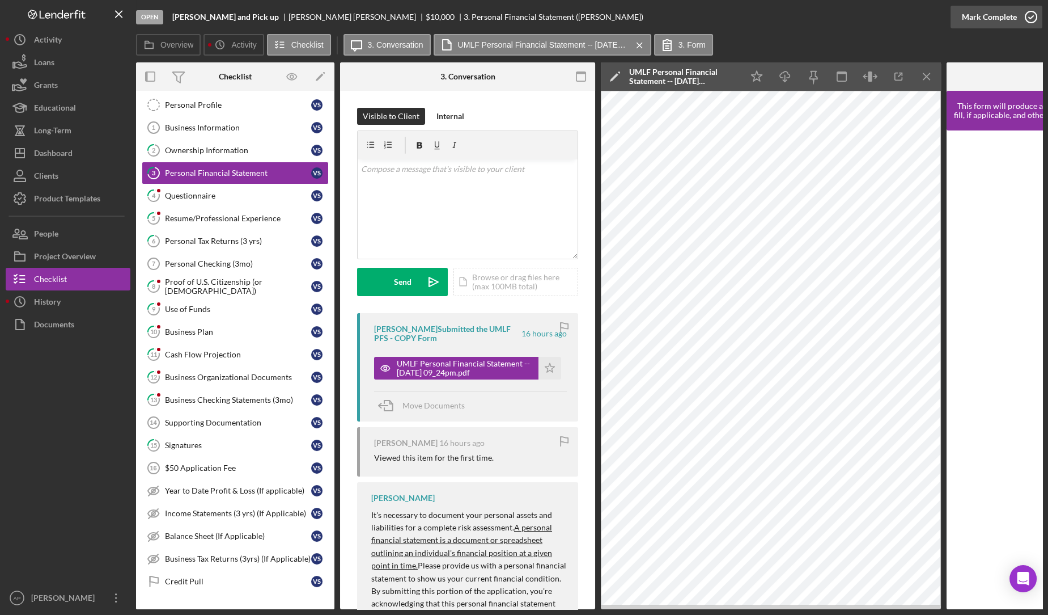
click at [1023, 22] on icon "button" at bounding box center [1031, 17] width 28 height 28
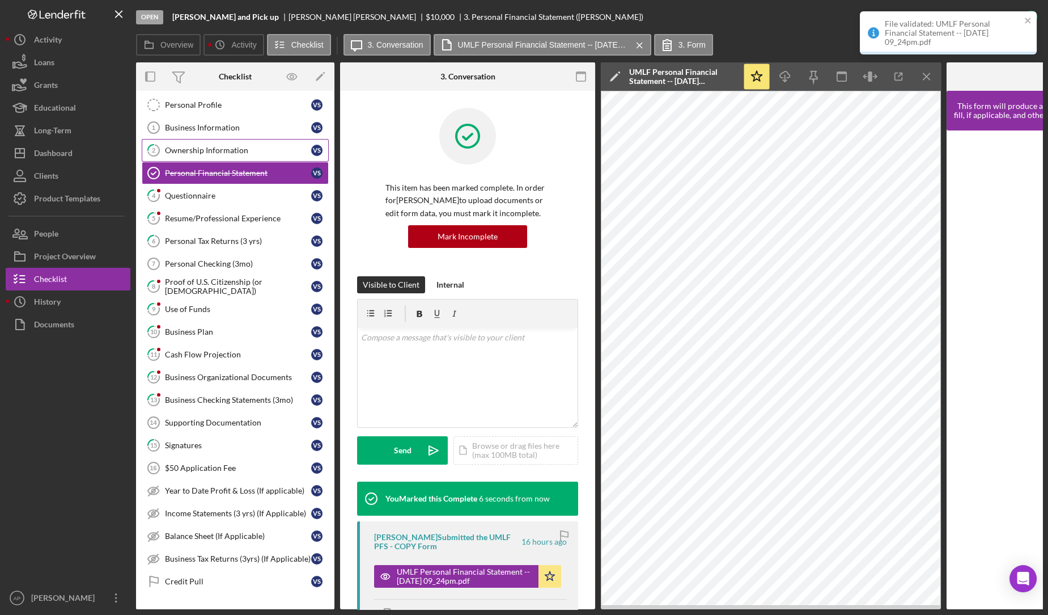
click at [229, 155] on link "2 Ownership Information V S" at bounding box center [235, 150] width 187 height 23
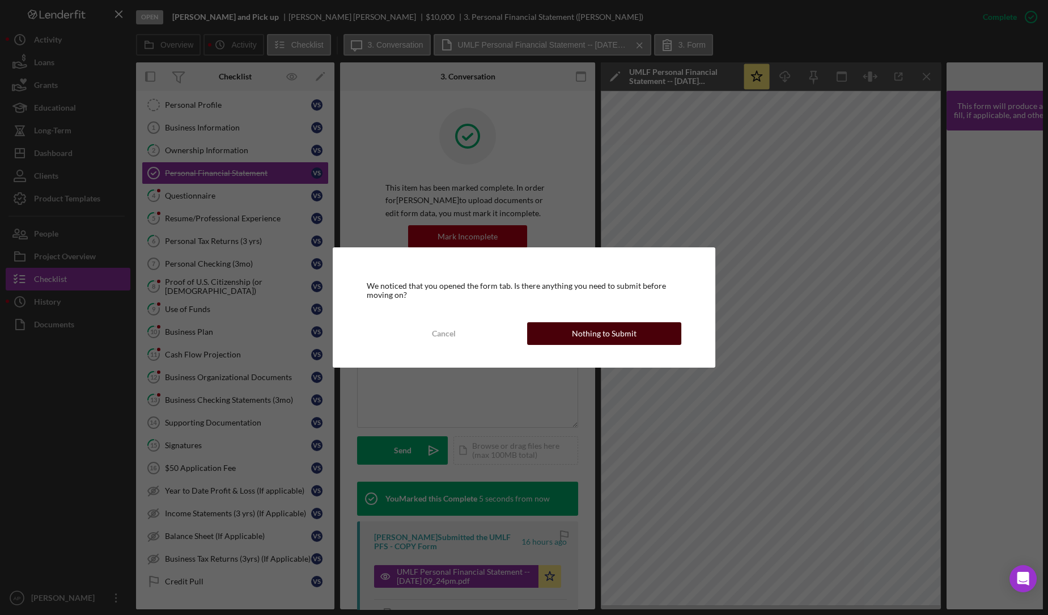
click at [594, 333] on div "Nothing to Submit" at bounding box center [604, 333] width 65 height 23
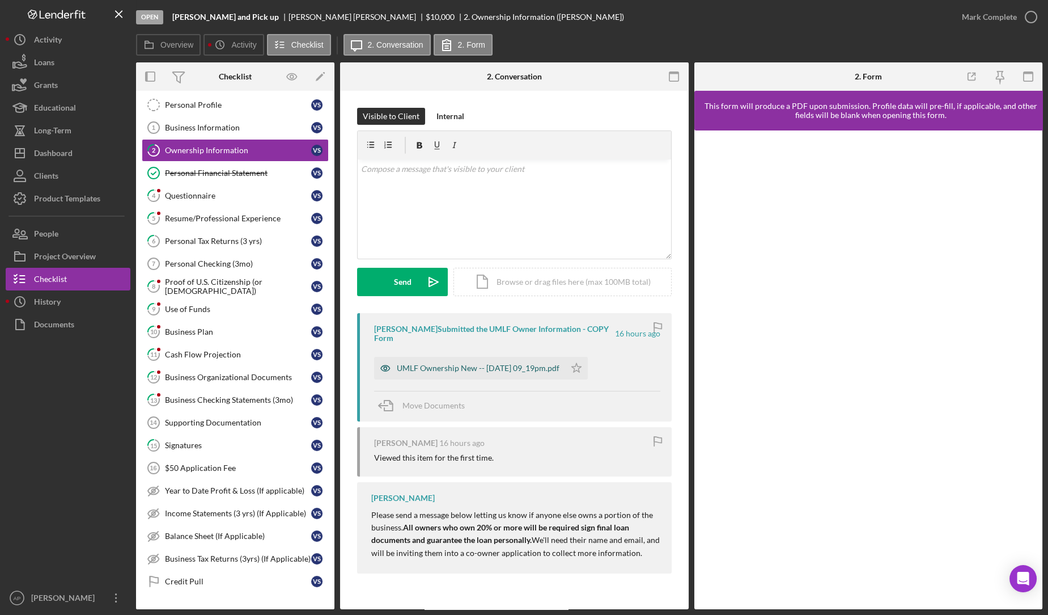
click at [534, 363] on div "UMLF Ownership New -- [DATE] 09_19pm.pdf" at bounding box center [478, 367] width 163 height 9
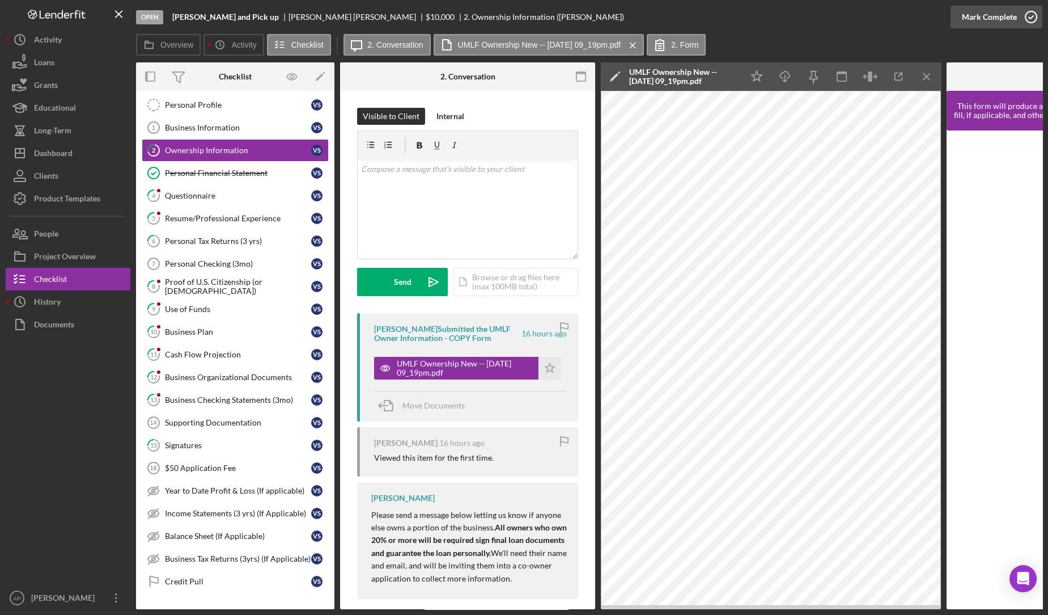
click at [1023, 22] on icon "button" at bounding box center [1031, 17] width 28 height 28
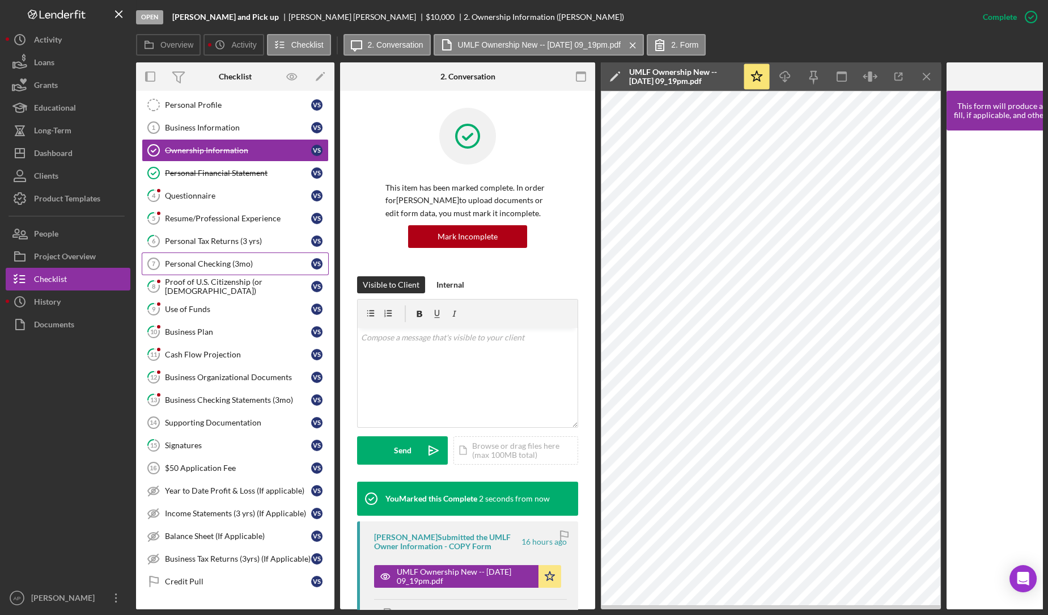
click at [230, 268] on link "Personal Checking (3mo) 7 Personal Checking (3mo) V S" at bounding box center [235, 263] width 187 height 23
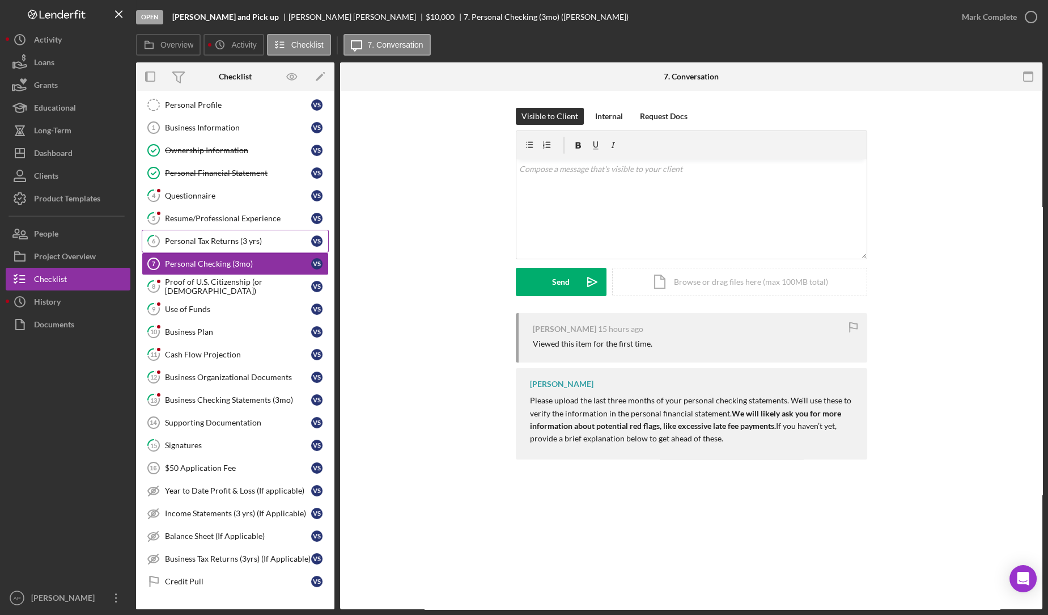
click at [225, 246] on link "6 Personal Tax Returns (3 yrs) V S" at bounding box center [235, 241] width 187 height 23
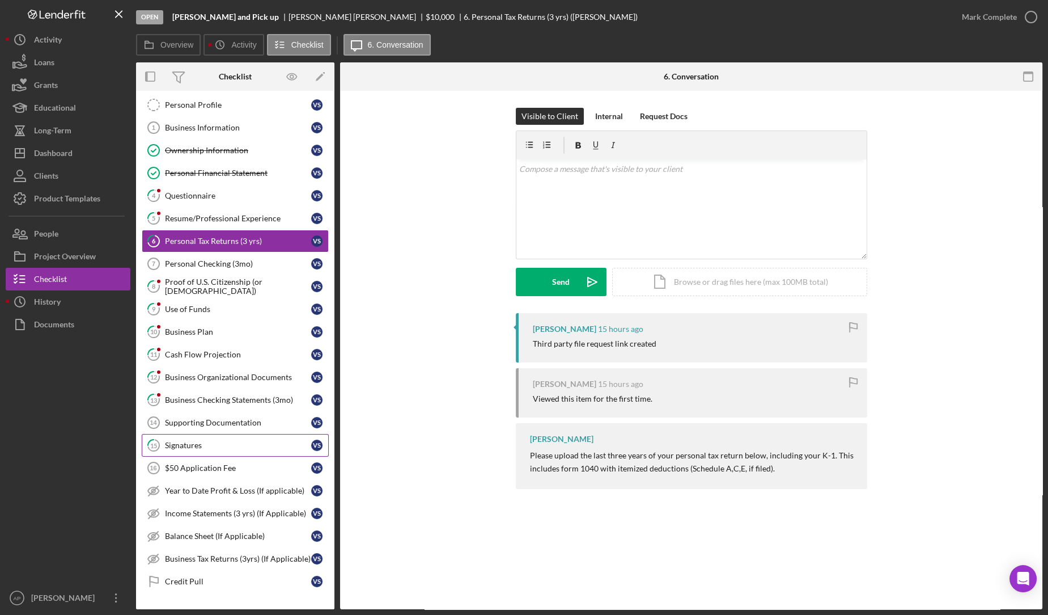
click at [178, 434] on link "15 Signatures V S" at bounding box center [235, 445] width 187 height 23
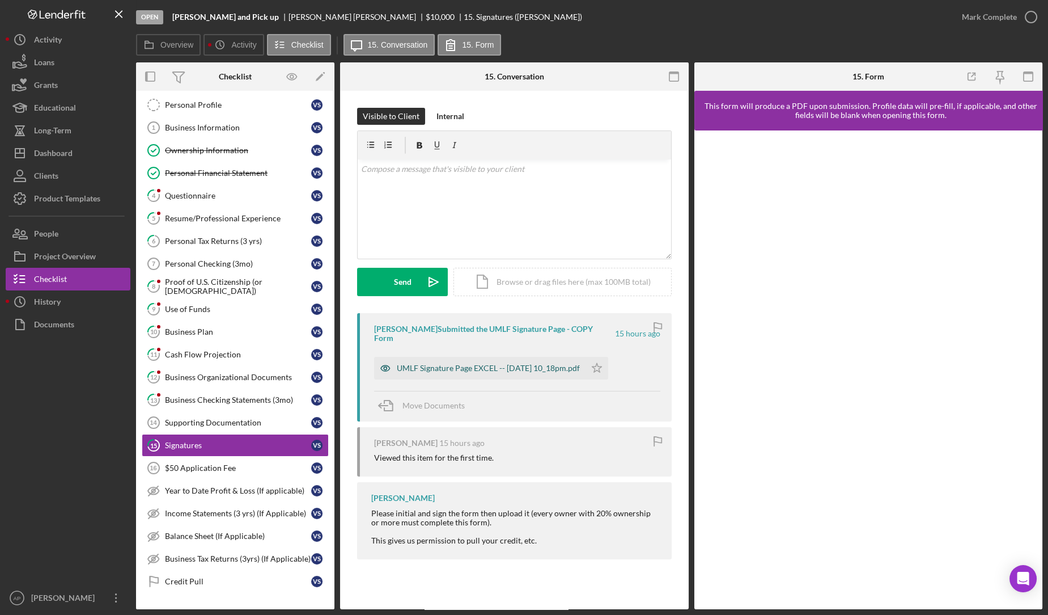
click at [499, 357] on div "UMLF Signature Page EXCEL -- [DATE] 10_18pm.pdf" at bounding box center [479, 368] width 211 height 23
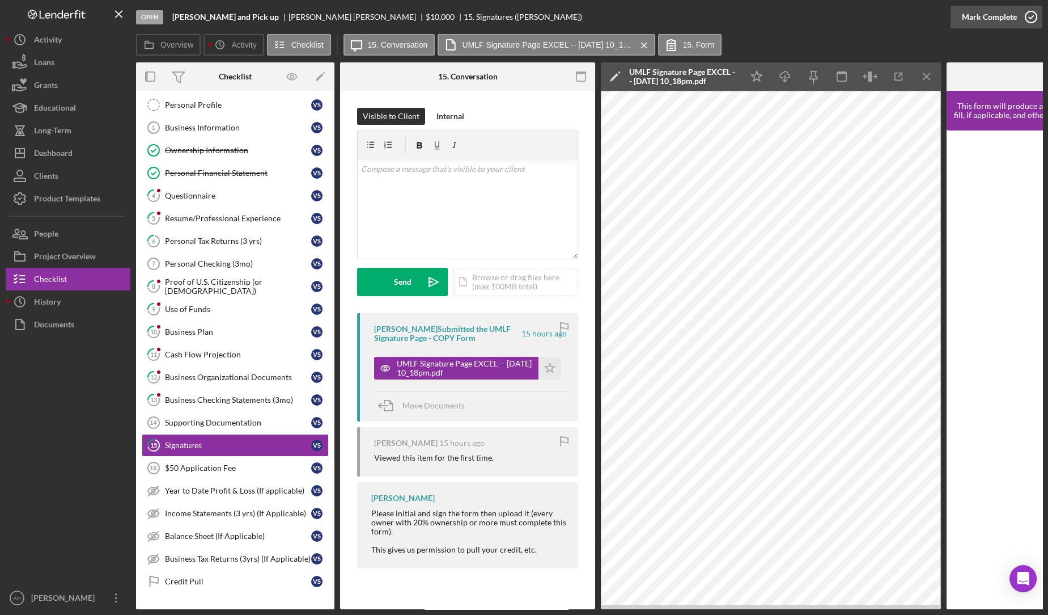
click at [982, 12] on div "Mark Complete" at bounding box center [989, 17] width 55 height 23
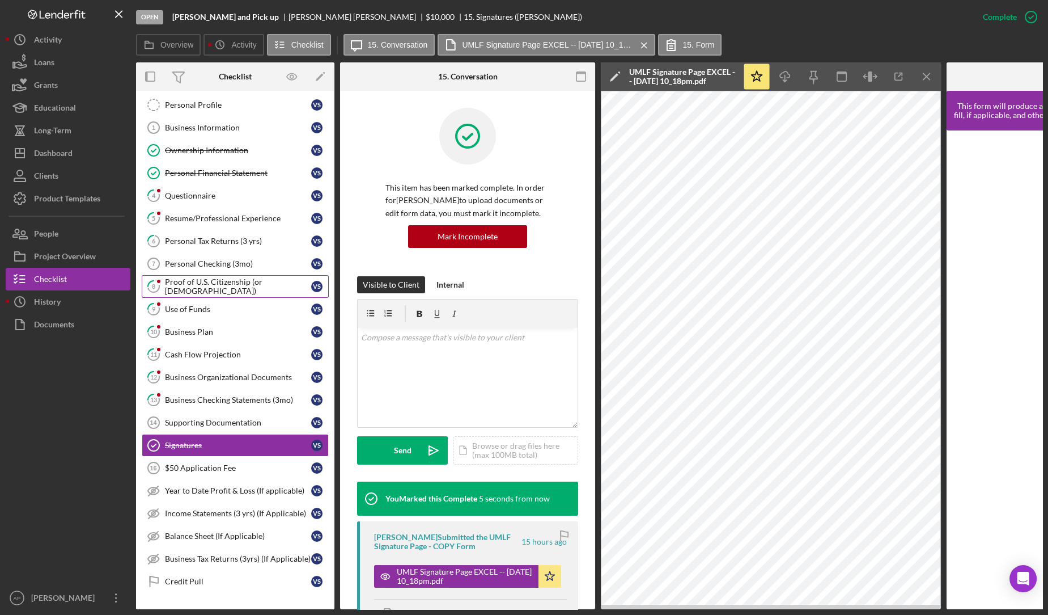
click at [231, 275] on link "8 Proof of U.S. Citizenship (or [DEMOGRAPHIC_DATA]) V S" at bounding box center [235, 286] width 187 height 23
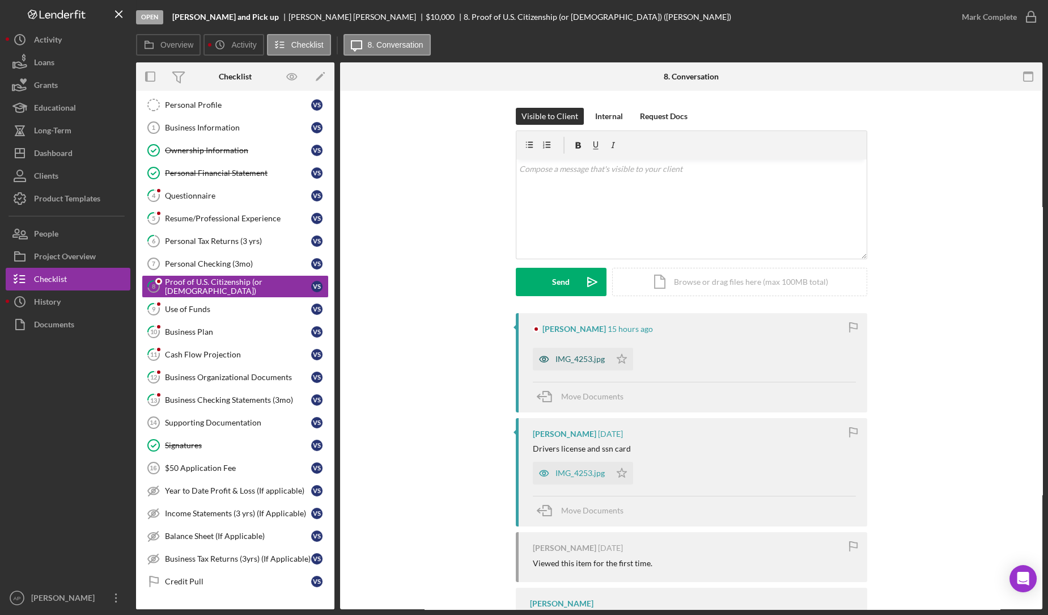
click at [560, 354] on div "IMG_4253.jpg" at bounding box center [580, 358] width 49 height 9
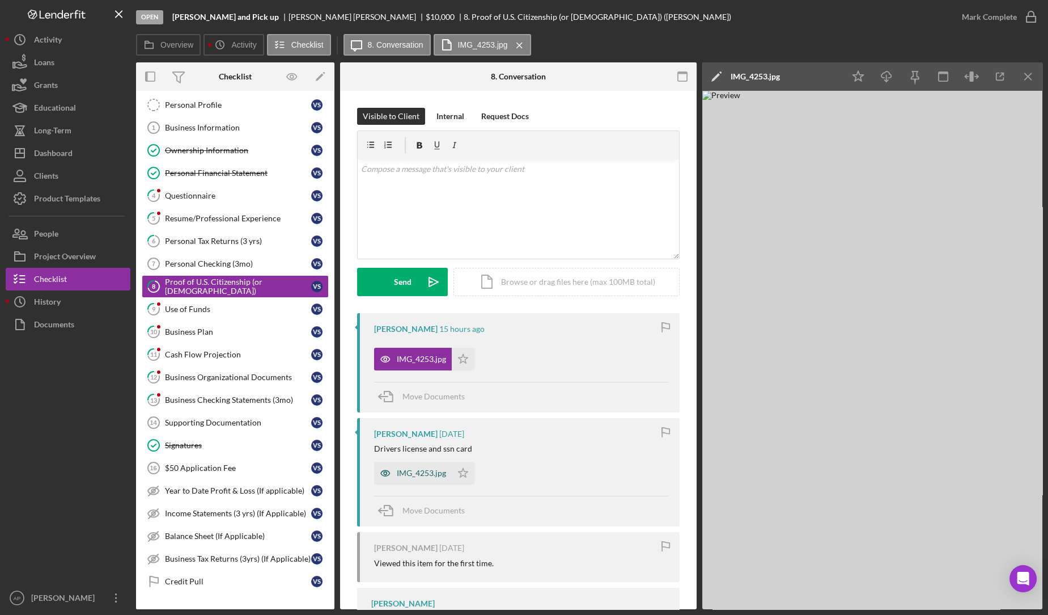
click at [409, 480] on div "IMG_4253.jpg" at bounding box center [413, 473] width 78 height 23
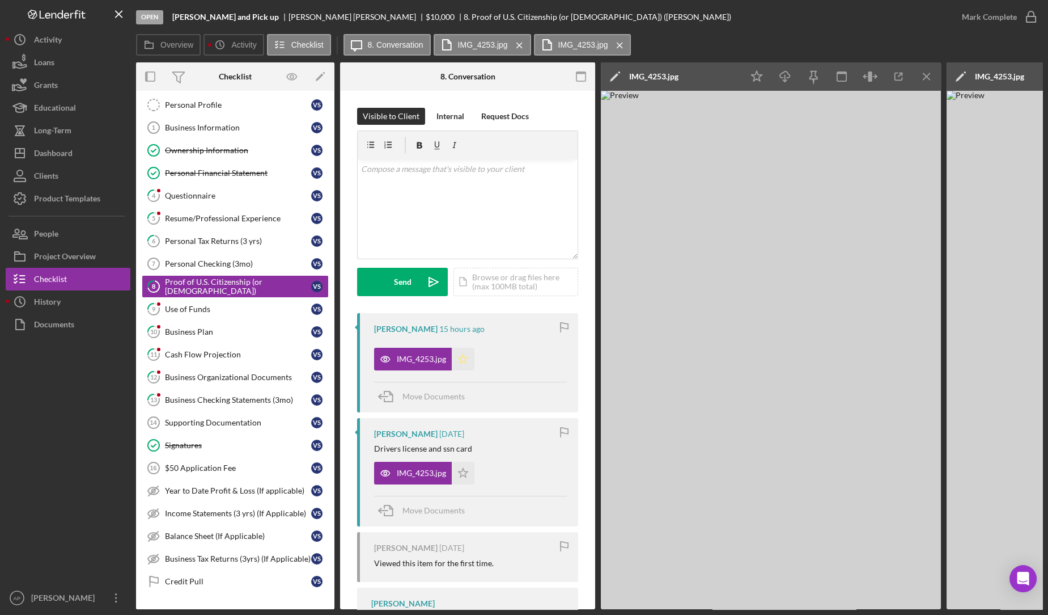
click at [464, 354] on icon "Icon/Star" at bounding box center [463, 359] width 23 height 23
click at [1028, 19] on icon "button" at bounding box center [1031, 17] width 28 height 28
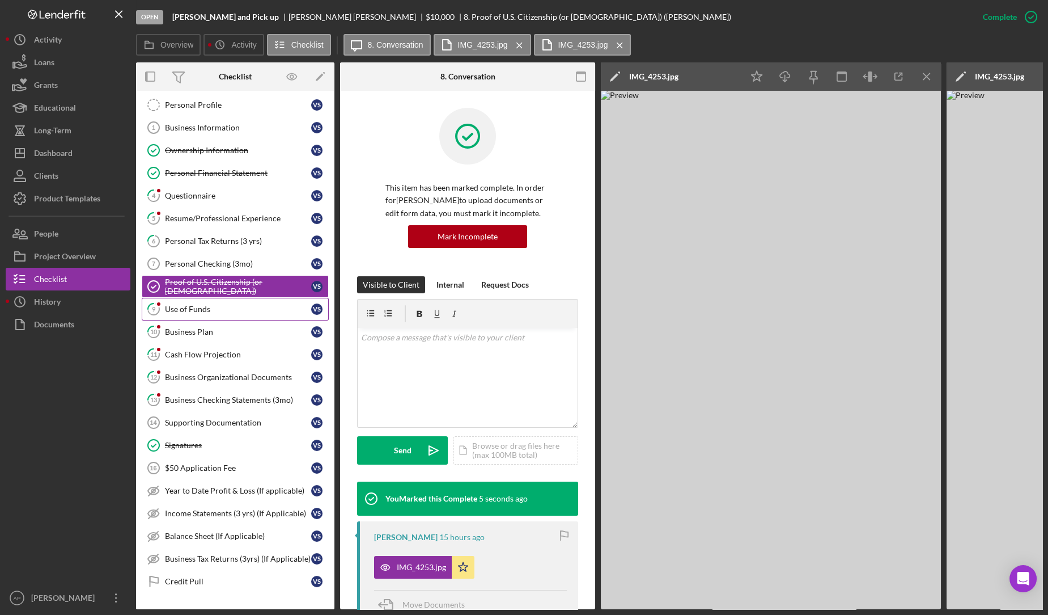
click at [186, 307] on div "Use of Funds" at bounding box center [238, 308] width 146 height 9
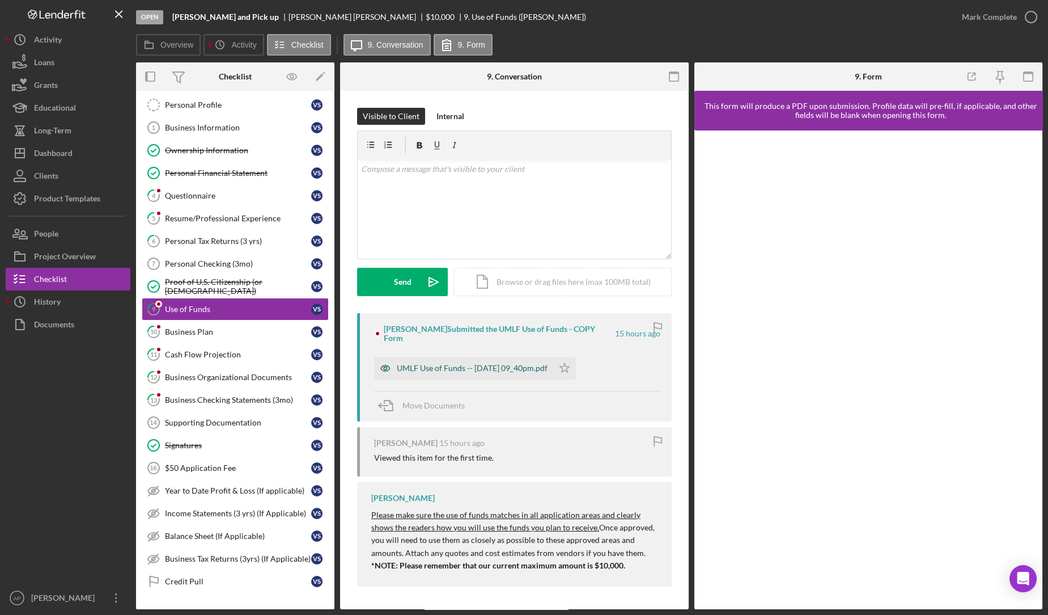
click at [424, 369] on div "UMLF Use of Funds -- [DATE] 09_40pm.pdf" at bounding box center [463, 368] width 179 height 23
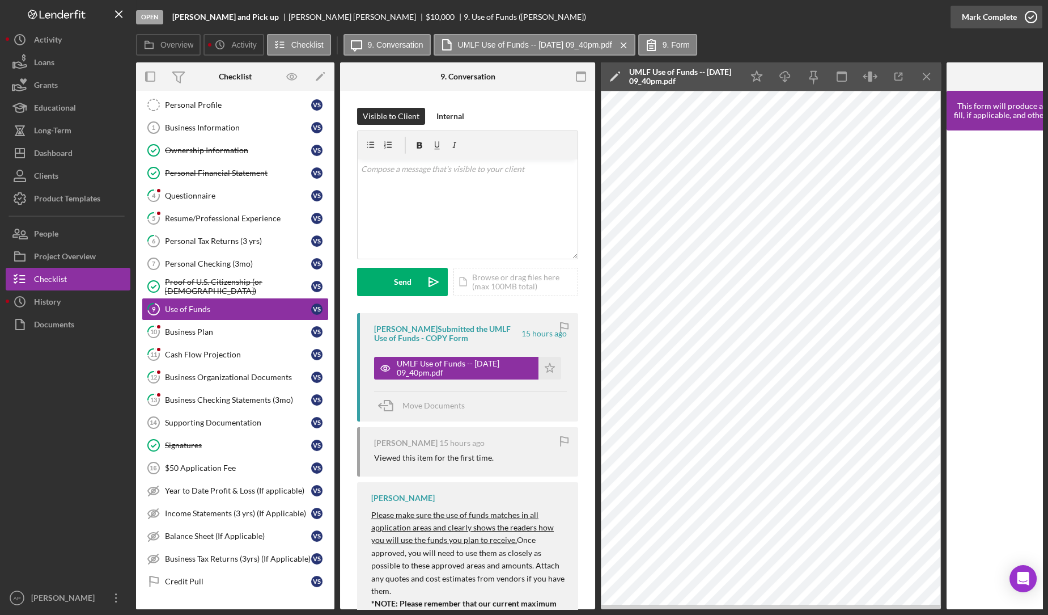
click at [1014, 14] on div "Mark Complete" at bounding box center [989, 17] width 55 height 23
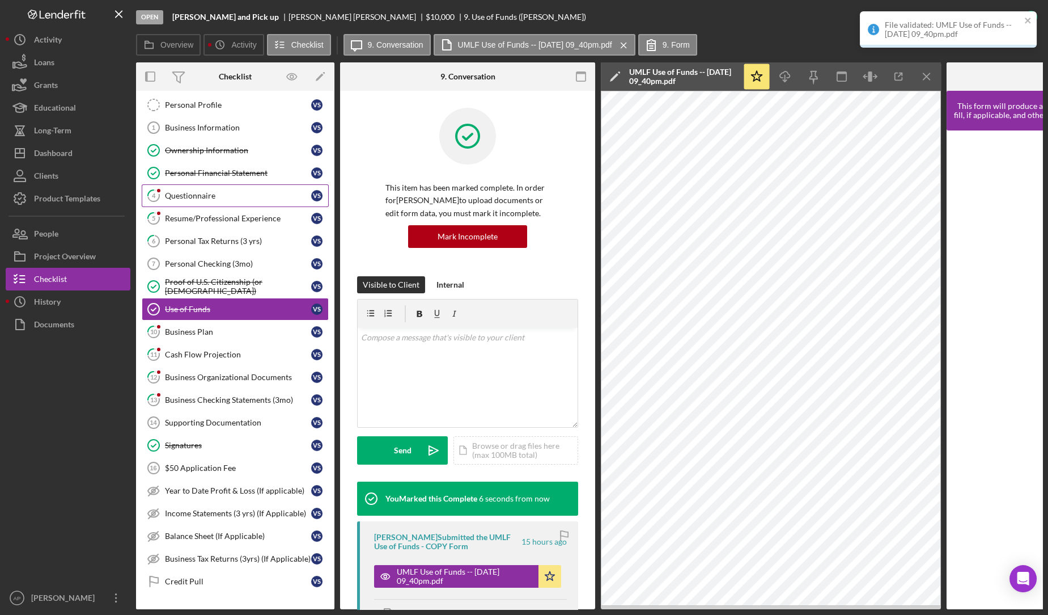
click at [218, 198] on link "4 Questionnaire V S" at bounding box center [235, 195] width 187 height 23
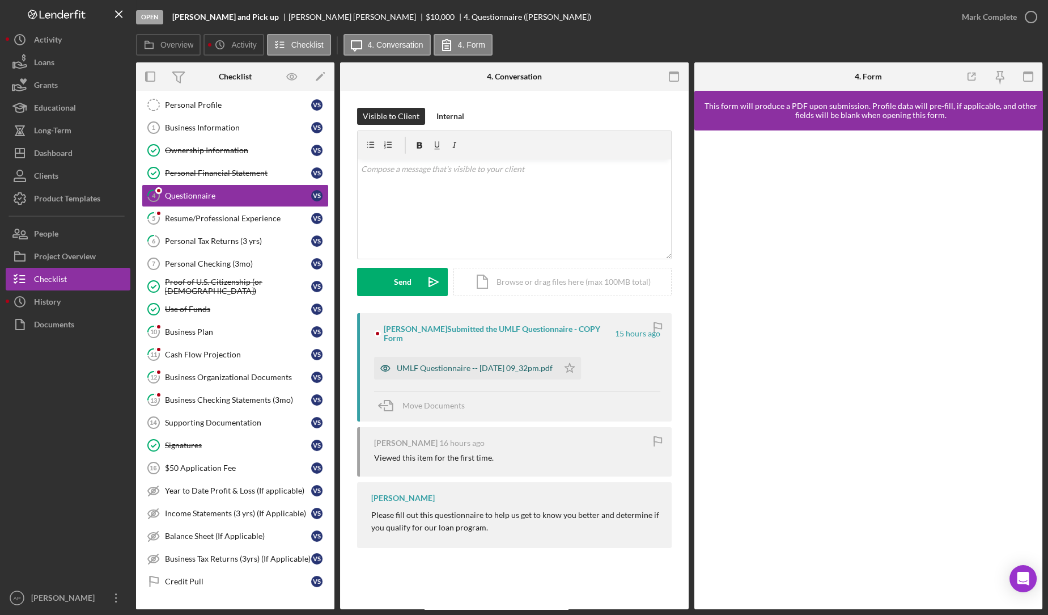
click at [514, 363] on div "UMLF Questionnaire -- [DATE] 09_32pm.pdf" at bounding box center [475, 367] width 156 height 9
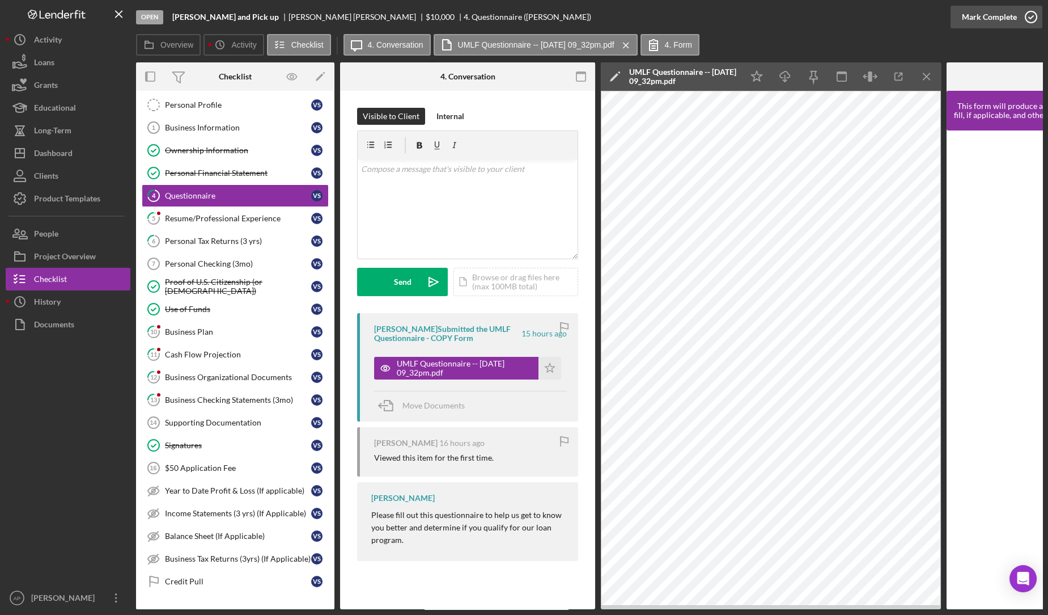
click at [1031, 10] on icon "button" at bounding box center [1031, 17] width 28 height 28
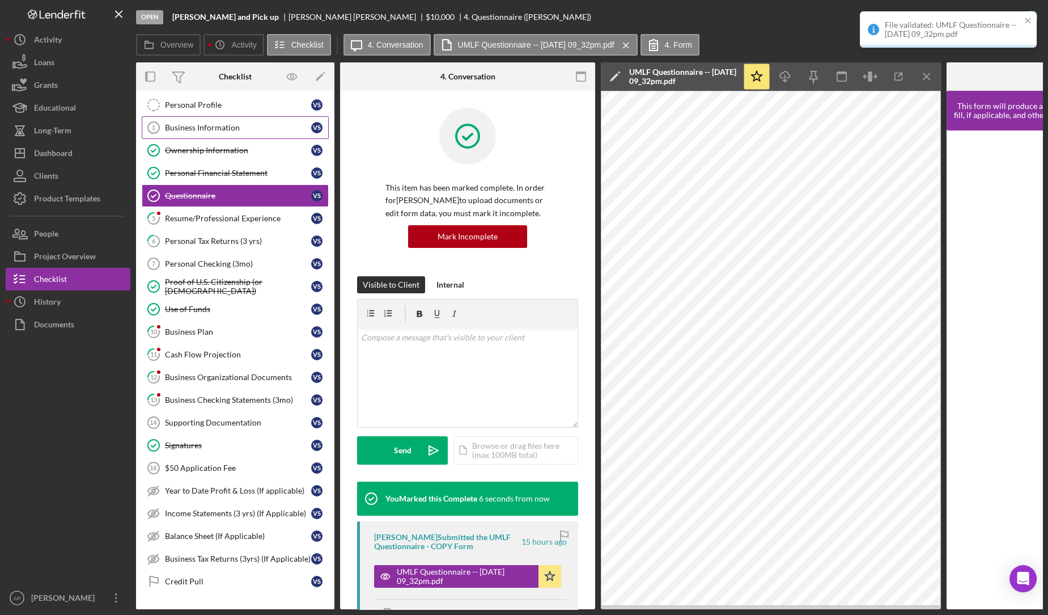
click at [218, 133] on link "Business Information 1 Business Information V S" at bounding box center [235, 127] width 187 height 23
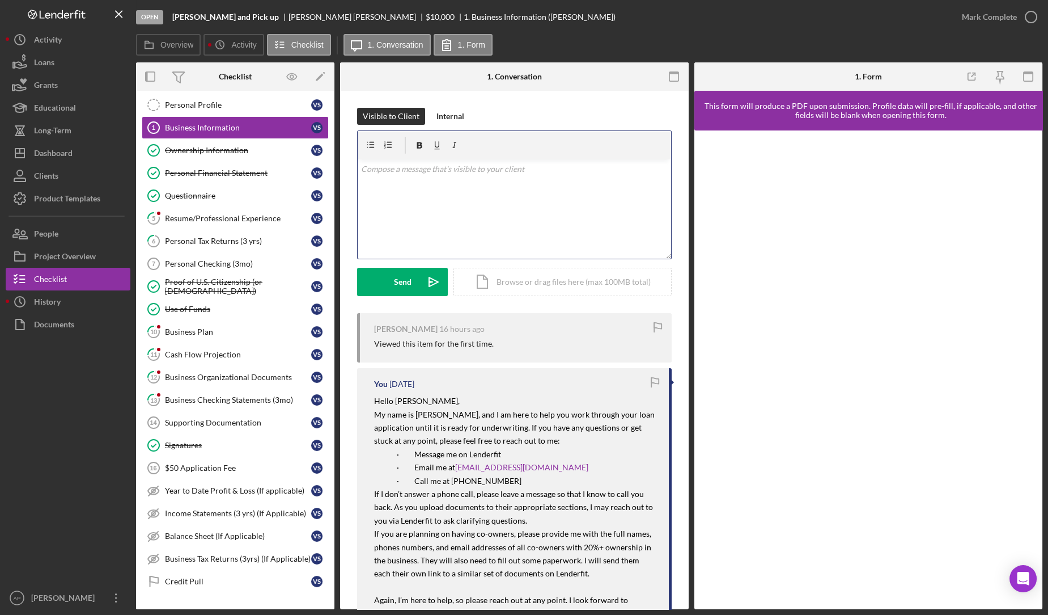
click at [468, 209] on div "v Color teal Color pink Remove color Add row above Add row below Add column bef…" at bounding box center [515, 208] width 314 height 99
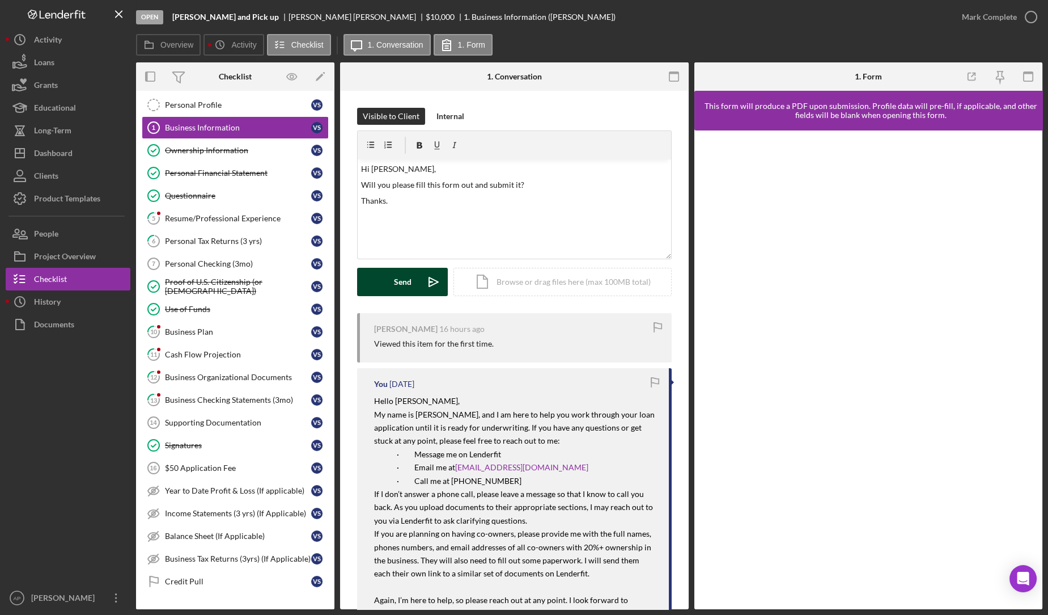
click at [418, 279] on button "Send Icon/icon-invite-send" at bounding box center [402, 282] width 91 height 28
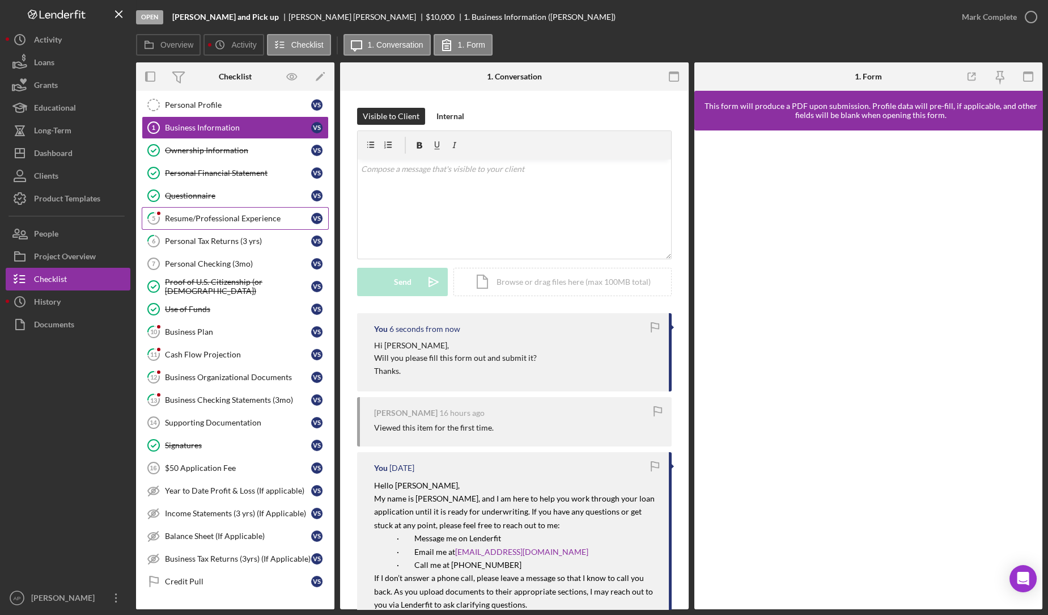
click at [235, 214] on div "Resume/Professional Experience" at bounding box center [238, 218] width 146 height 9
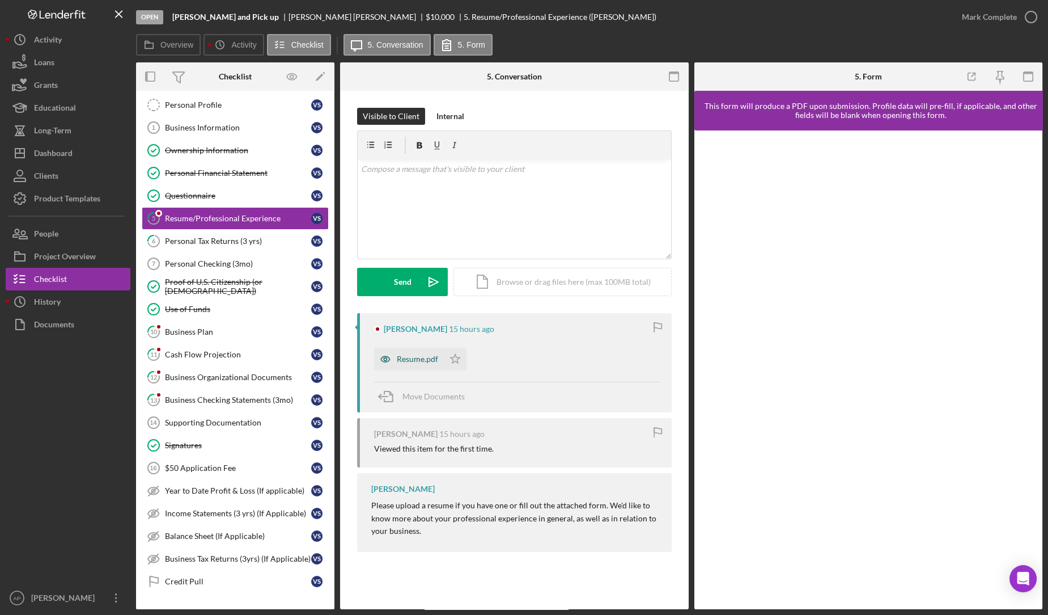
click at [429, 357] on div "Resume.pdf" at bounding box center [417, 358] width 41 height 9
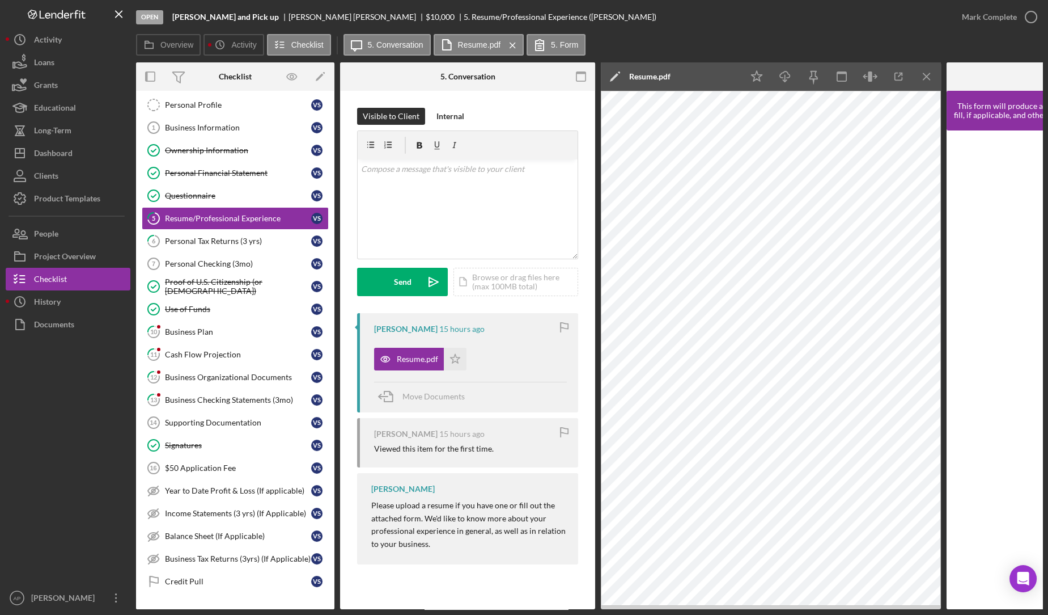
click at [979, 28] on div "Mark Complete" at bounding box center [997, 17] width 92 height 34
click at [987, 22] on div "Mark Complete" at bounding box center [989, 17] width 55 height 23
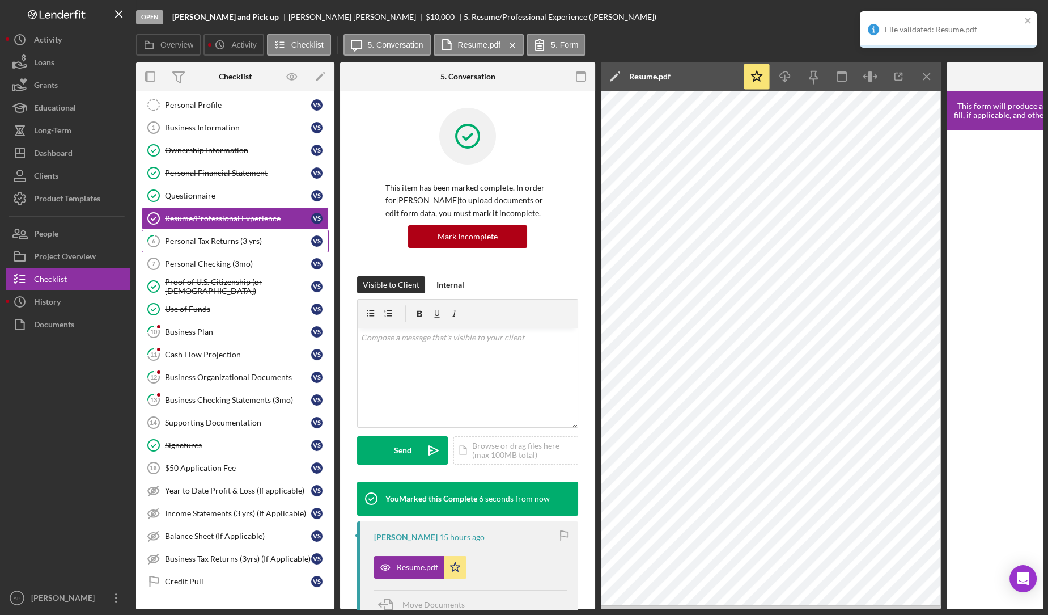
click at [222, 245] on link "6 Personal Tax Returns (3 yrs) V S" at bounding box center [235, 241] width 187 height 23
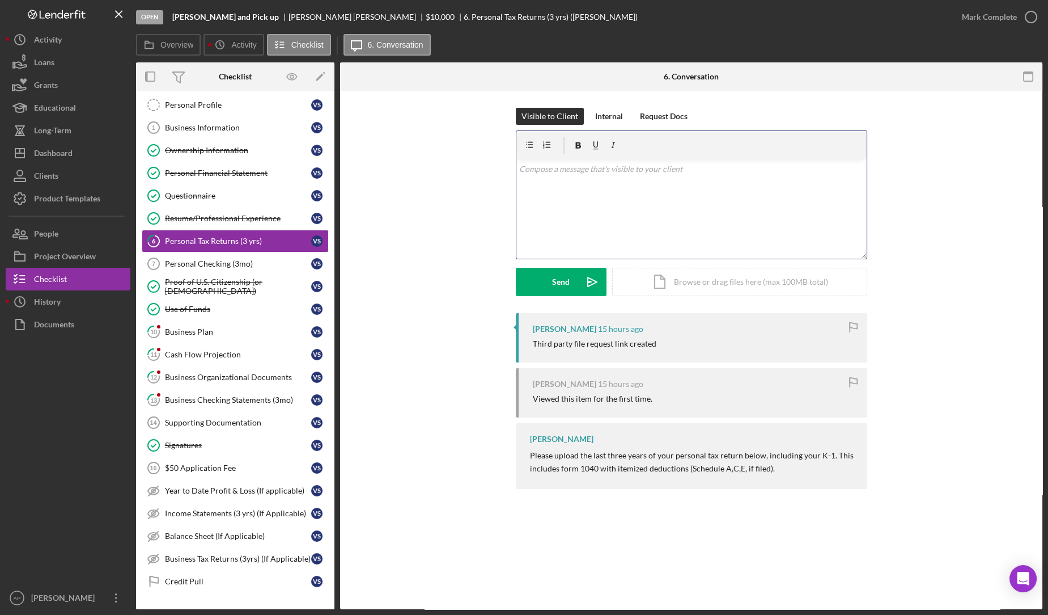
click at [667, 213] on div "v Color teal Color pink Remove color Add row above Add row below Add column bef…" at bounding box center [692, 208] width 350 height 99
click at [249, 261] on div "Personal Checking (3mo)" at bounding box center [238, 263] width 146 height 9
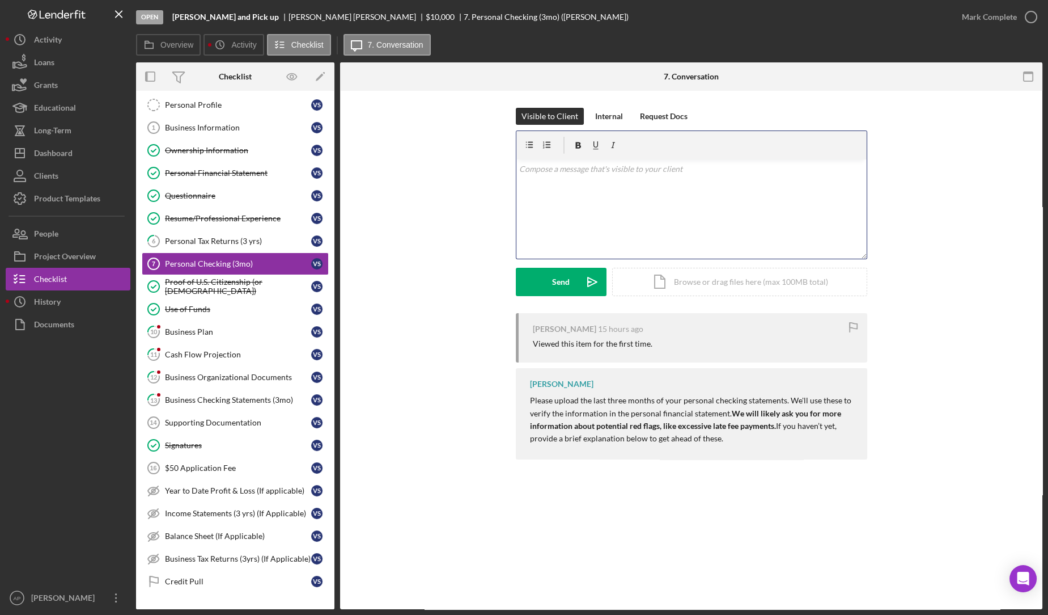
click at [566, 209] on div "v Color teal Color pink Remove color Add row above Add row below Add column bef…" at bounding box center [692, 208] width 350 height 99
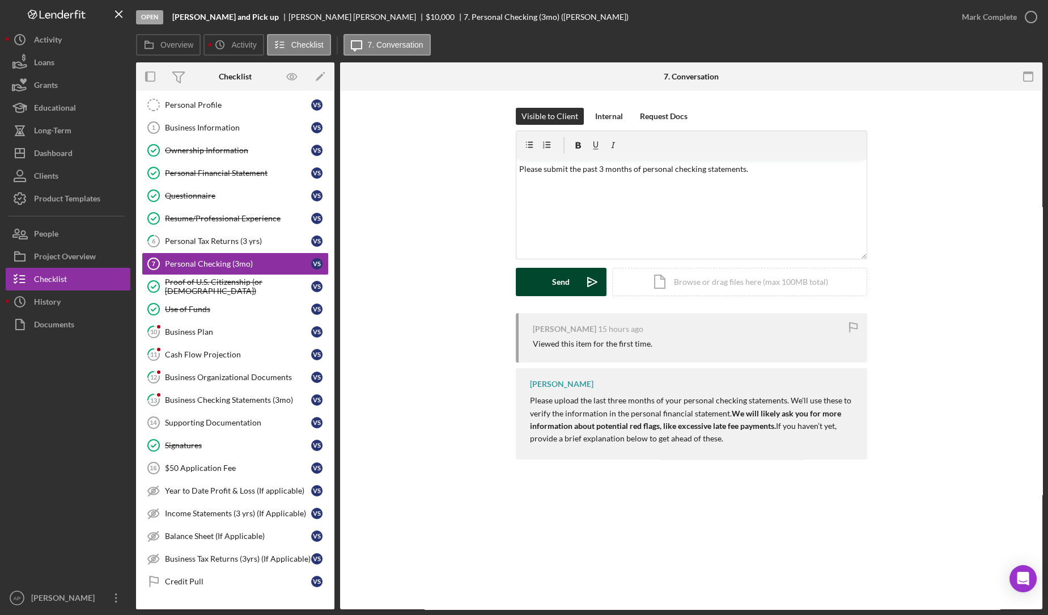
click at [557, 278] on div "Send" at bounding box center [561, 282] width 18 height 28
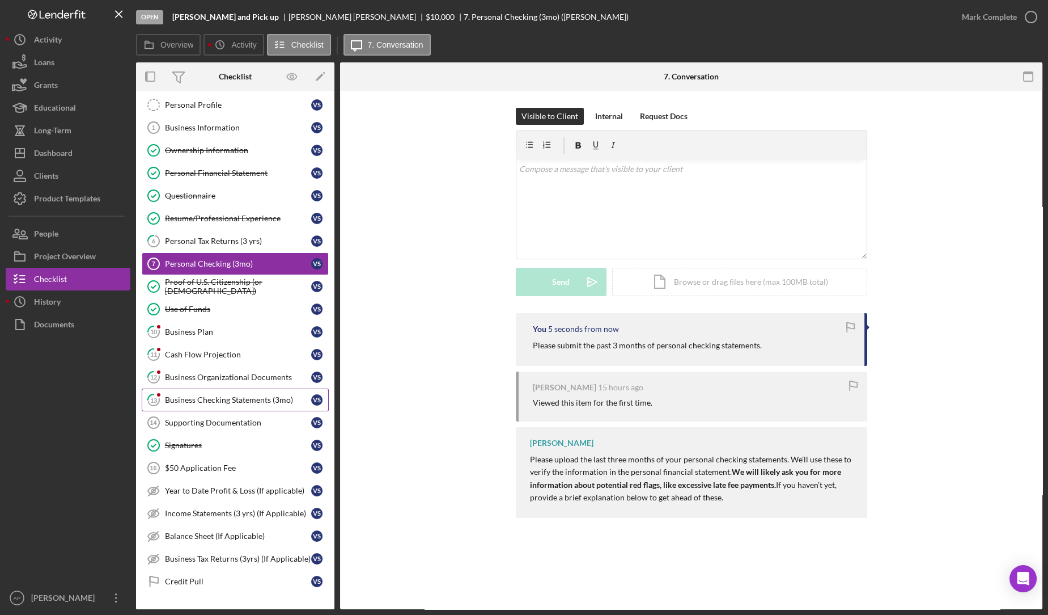
click at [211, 395] on div "Business Checking Statements (3mo)" at bounding box center [238, 399] width 146 height 9
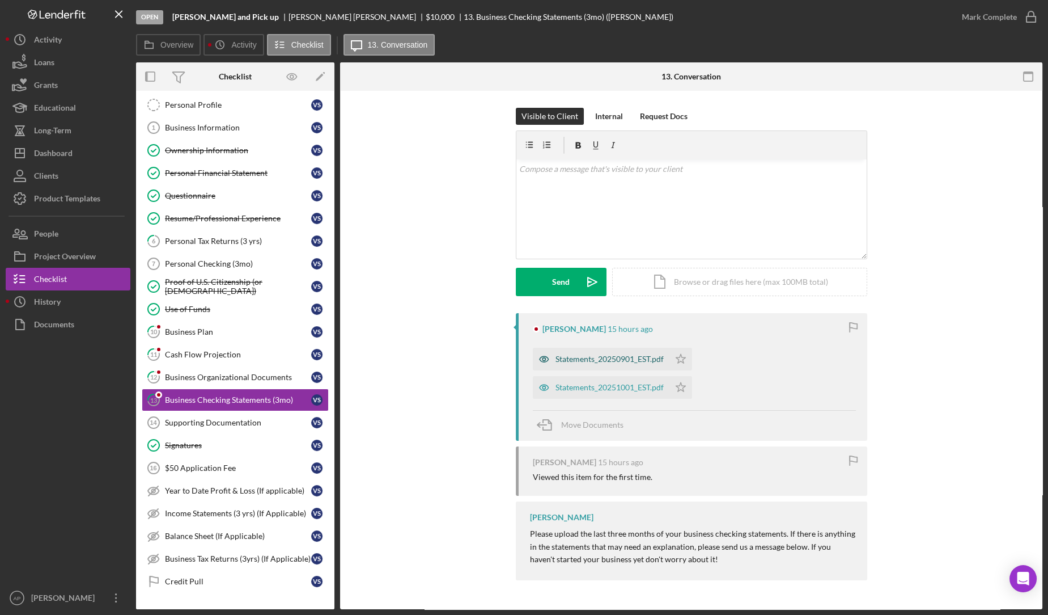
click at [594, 358] on div "Statements_20250901_EST.pdf" at bounding box center [610, 358] width 108 height 9
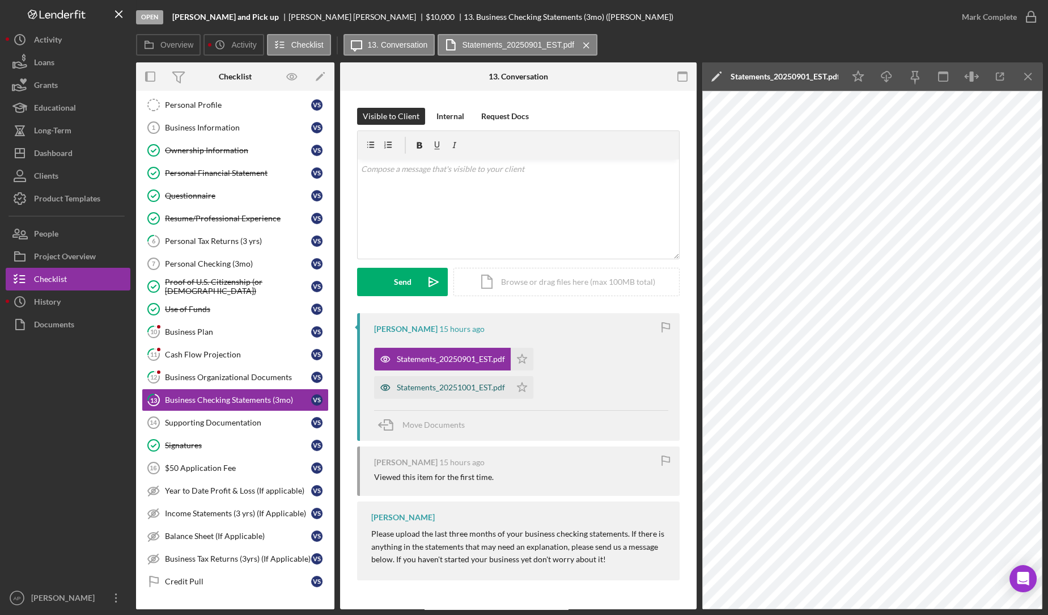
click at [453, 391] on div "Statements_20251001_EST.pdf" at bounding box center [442, 387] width 137 height 23
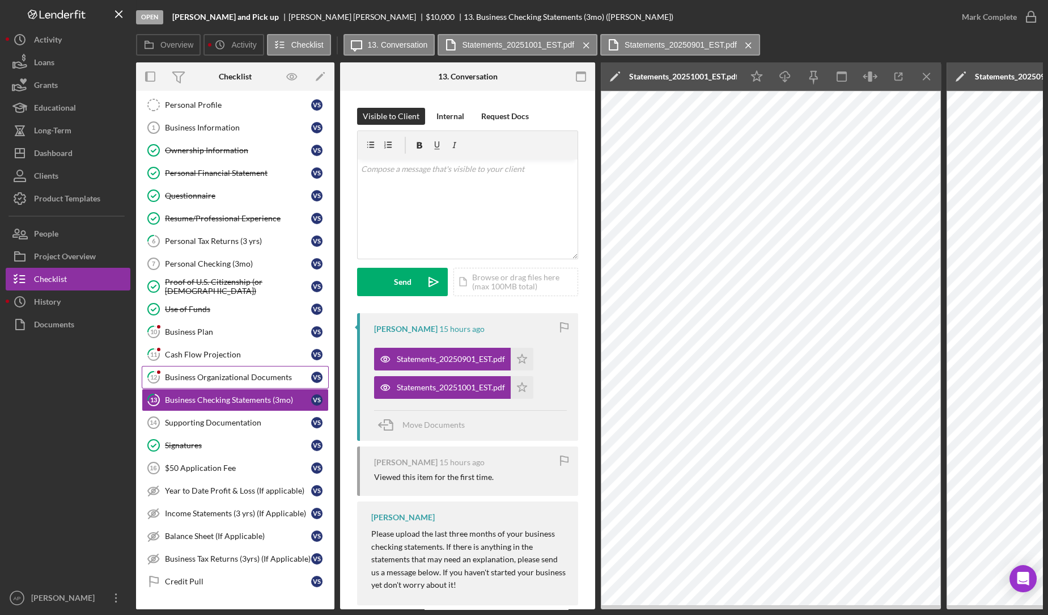
click at [285, 380] on link "12 Business Organizational Documents V S" at bounding box center [235, 377] width 187 height 23
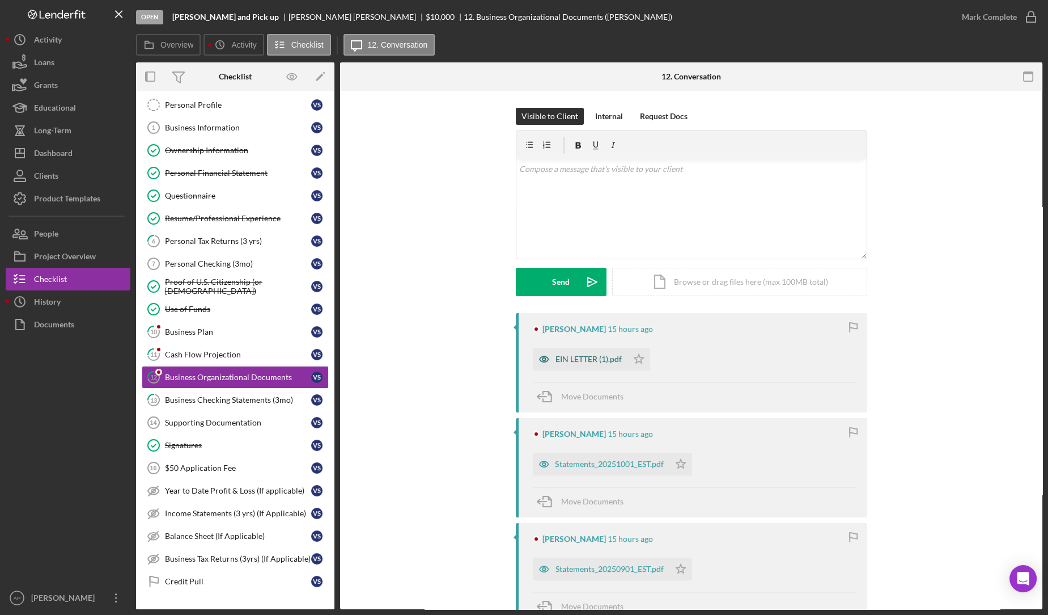
click at [560, 367] on div "EIN LETTER (1).pdf" at bounding box center [580, 359] width 95 height 23
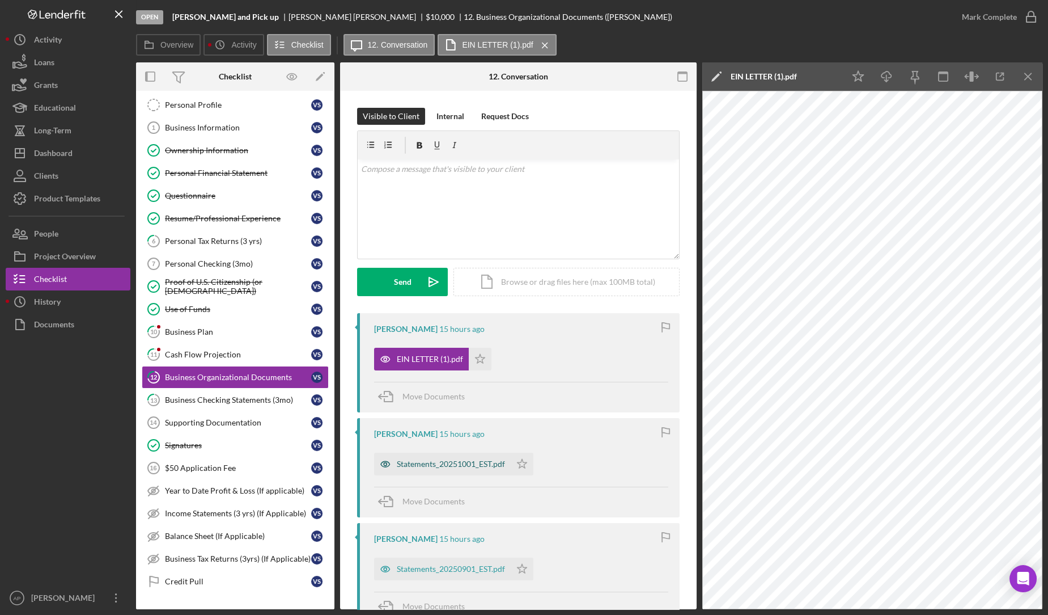
click at [433, 463] on div "Statements_20251001_EST.pdf" at bounding box center [451, 463] width 108 height 9
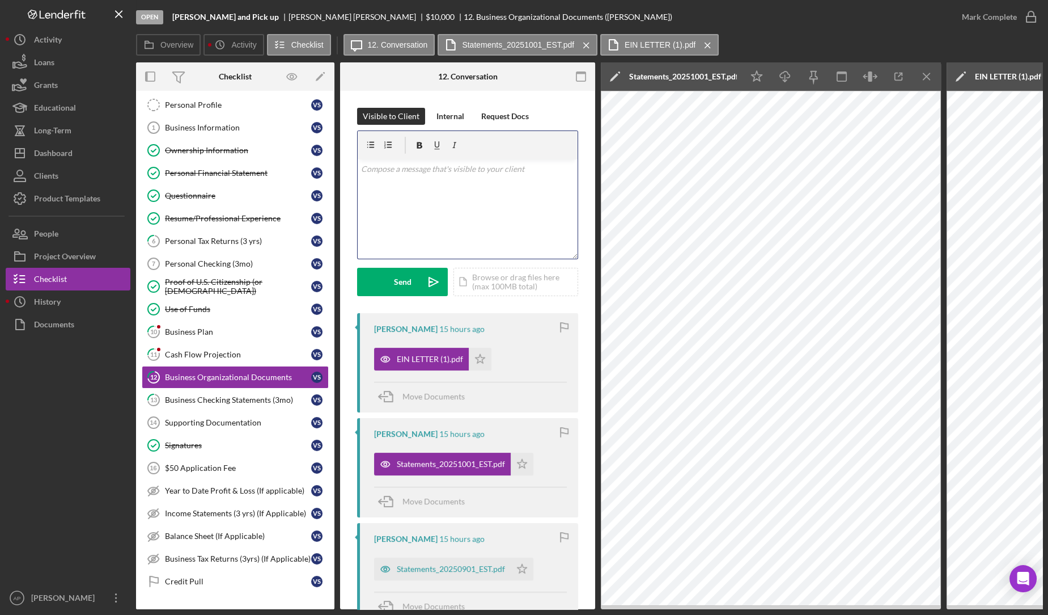
click at [449, 248] on div "v Color teal Color pink Remove color Add row above Add row below Add column bef…" at bounding box center [468, 208] width 220 height 99
click at [406, 286] on div "Send" at bounding box center [403, 282] width 18 height 28
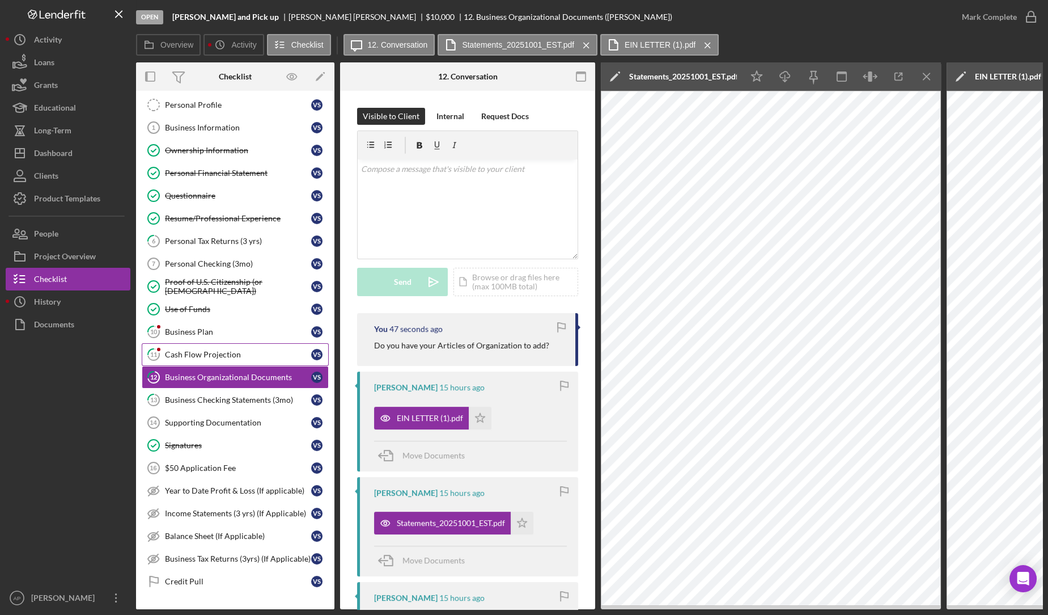
click at [210, 356] on link "11 Cash Flow Projection V S" at bounding box center [235, 354] width 187 height 23
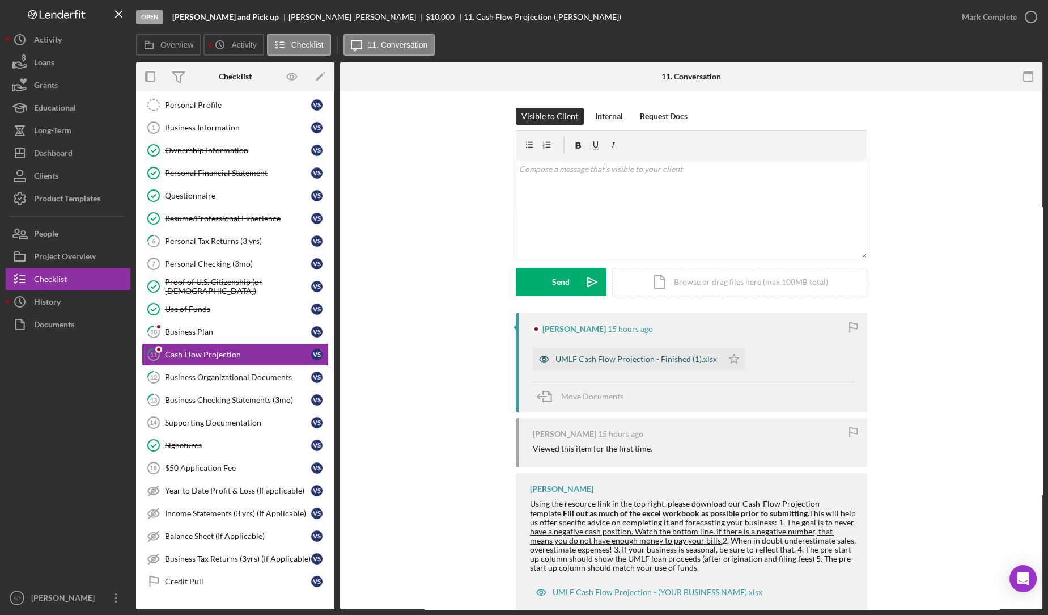
click at [568, 363] on div "UMLF Cash Flow Projection - Finished (1).xlsx" at bounding box center [628, 359] width 190 height 23
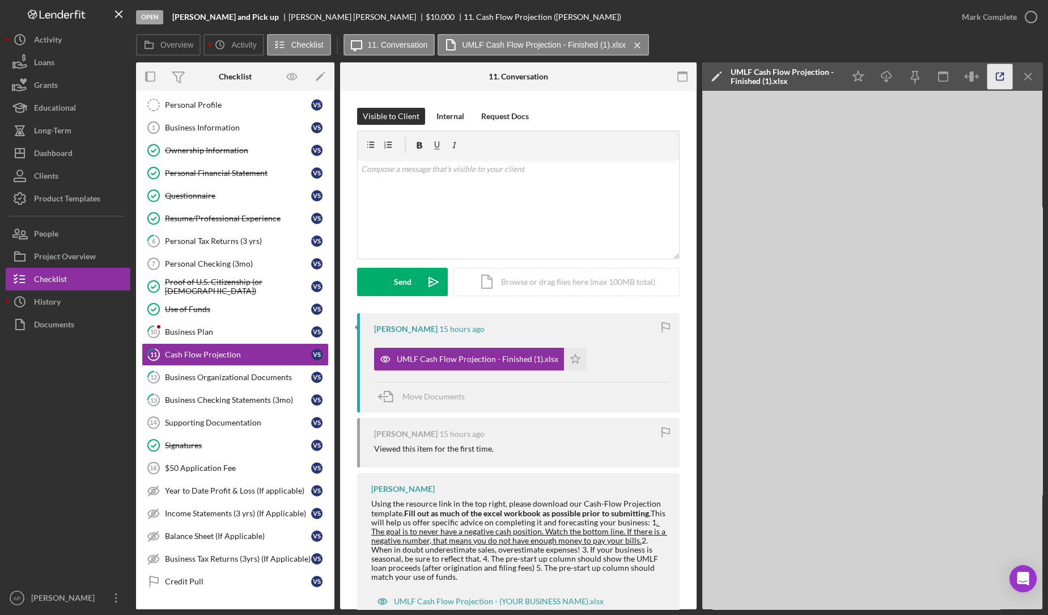
click at [999, 86] on icon "button" at bounding box center [1001, 77] width 26 height 26
click at [978, 23] on div "Mark Complete" at bounding box center [989, 17] width 55 height 23
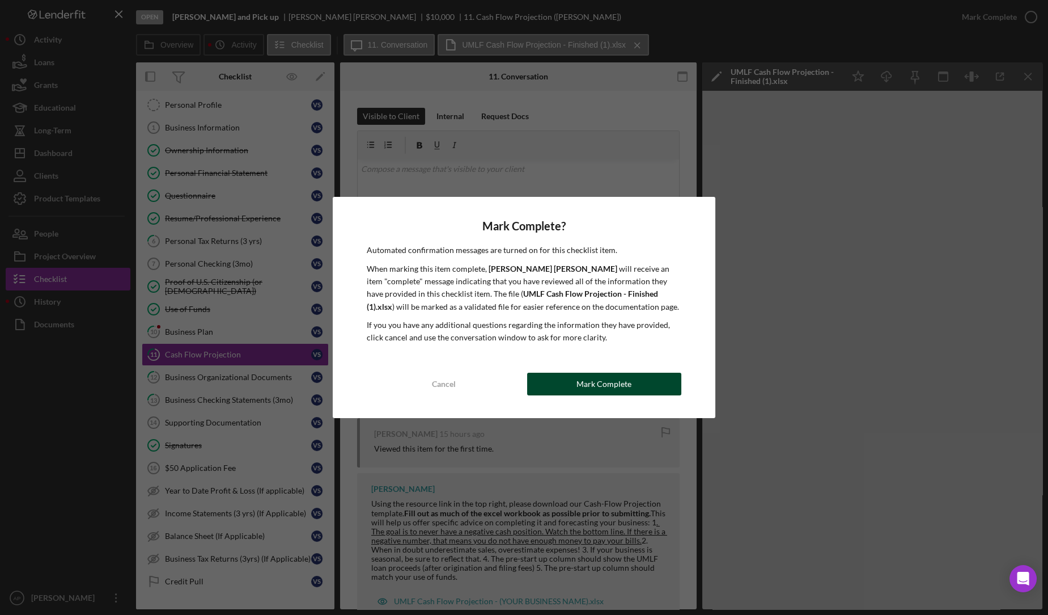
click at [654, 377] on button "Mark Complete" at bounding box center [604, 384] width 154 height 23
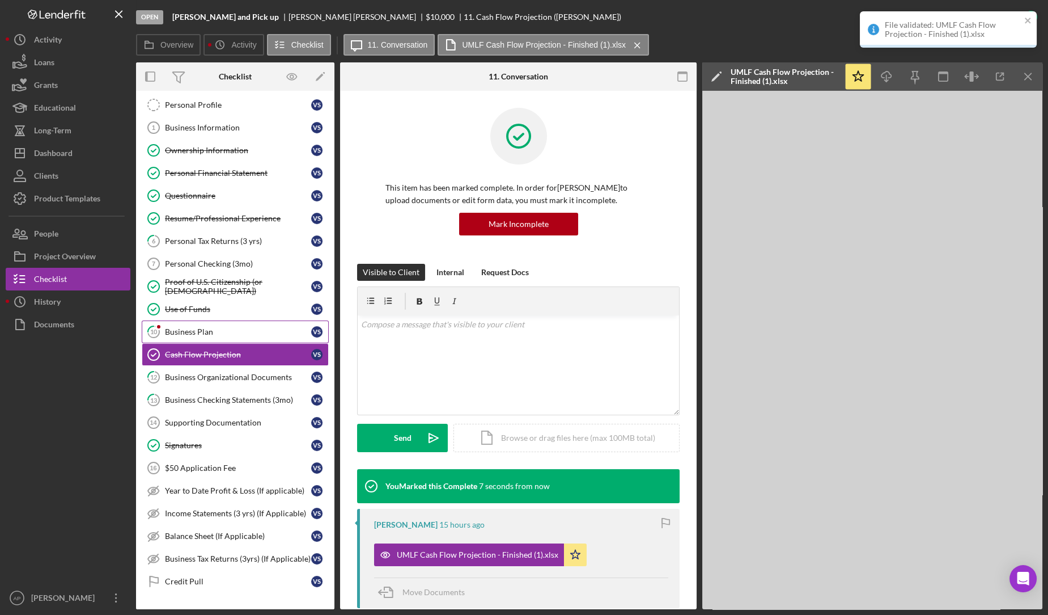
click at [201, 328] on div "Business Plan" at bounding box center [238, 331] width 146 height 9
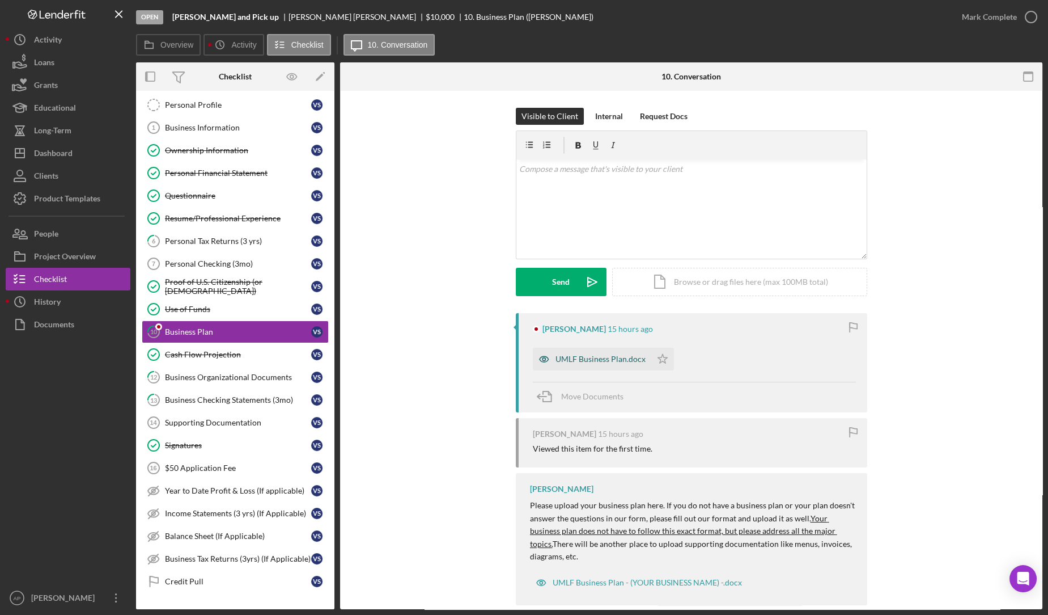
click at [602, 358] on div "UMLF Business Plan.docx" at bounding box center [601, 358] width 90 height 9
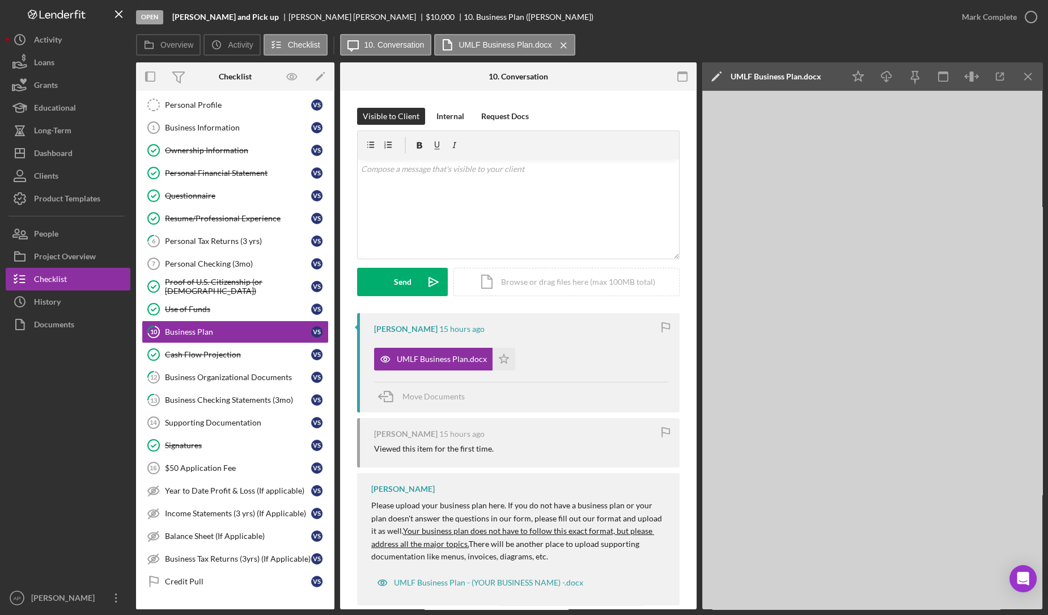
click at [988, 28] on div "Mark Complete" at bounding box center [997, 17] width 92 height 34
click at [987, 21] on div "Mark Complete" at bounding box center [989, 17] width 55 height 23
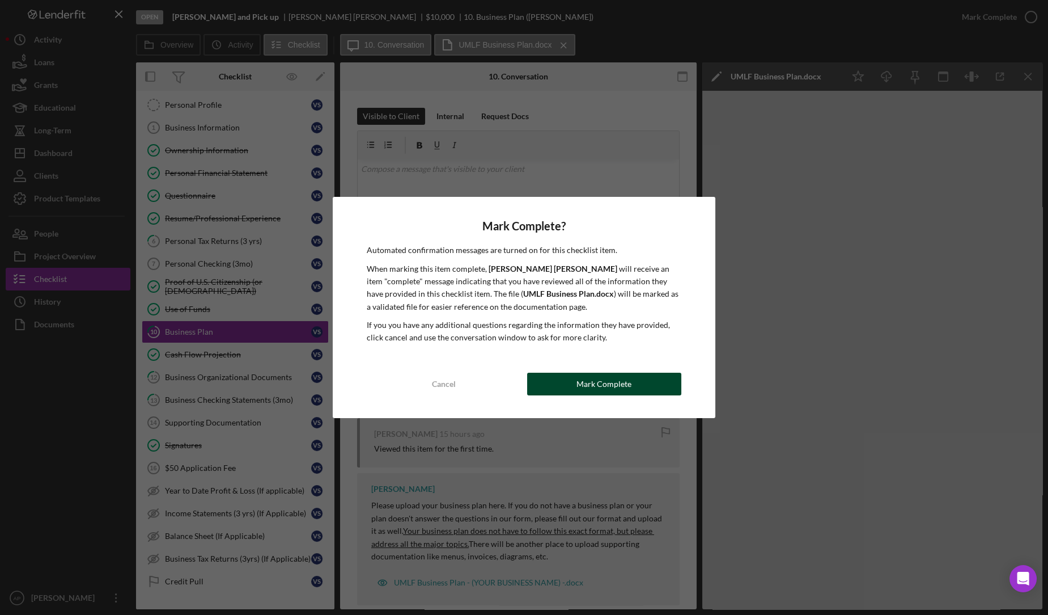
click at [574, 384] on button "Mark Complete" at bounding box center [604, 384] width 154 height 23
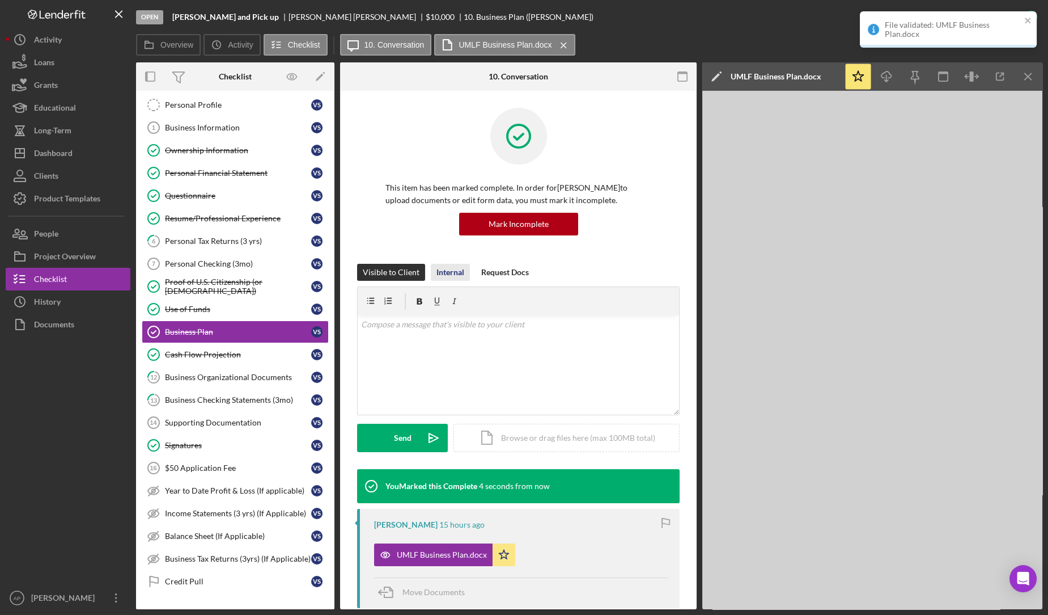
click at [442, 272] on div "Internal" at bounding box center [451, 272] width 28 height 17
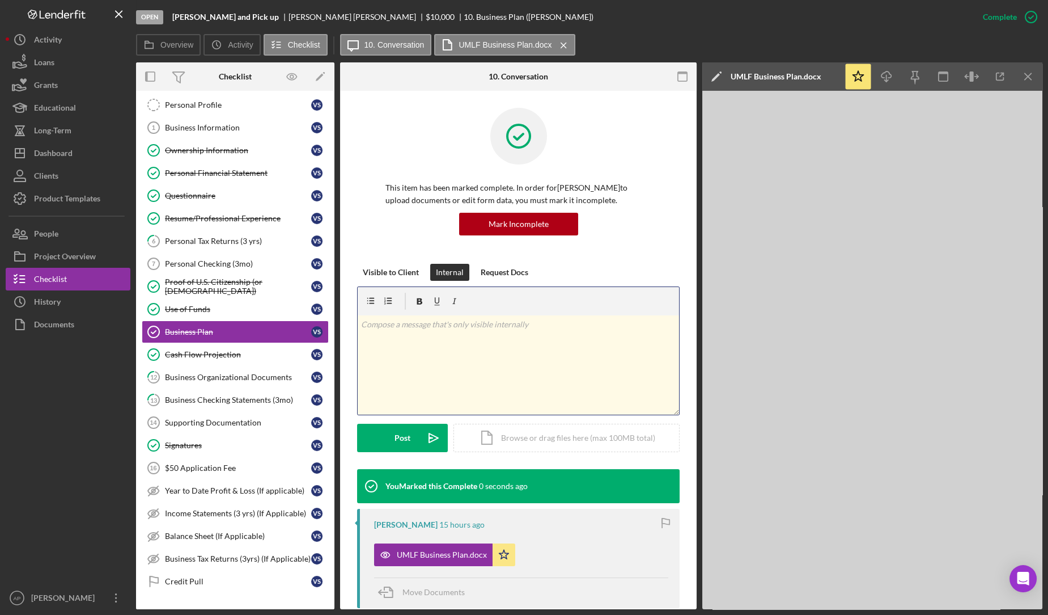
click at [431, 346] on div "v Color teal Color pink Remove color Add row above Add row below Add column bef…" at bounding box center [519, 364] width 322 height 99
click at [411, 435] on button "Post Icon/icon-invite-send" at bounding box center [402, 438] width 91 height 28
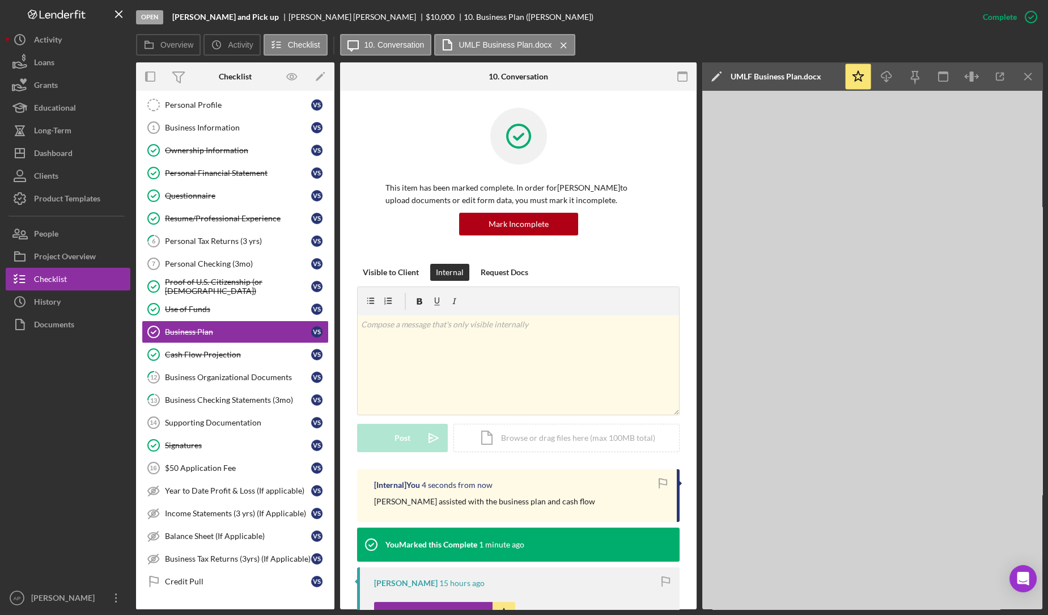
scroll to position [206, 0]
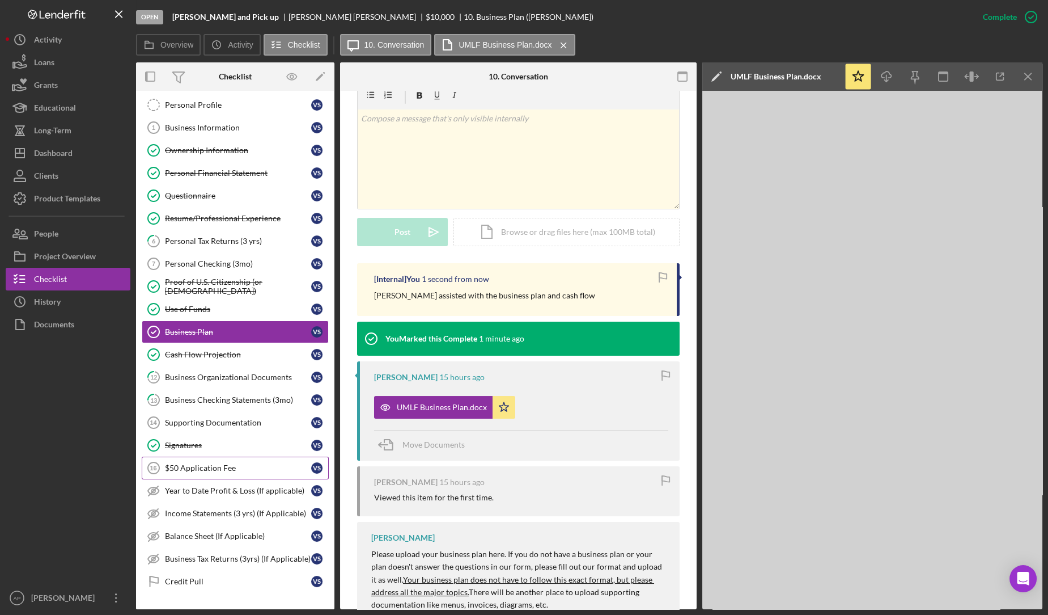
click at [215, 463] on div "$50 Application Fee" at bounding box center [238, 467] width 146 height 9
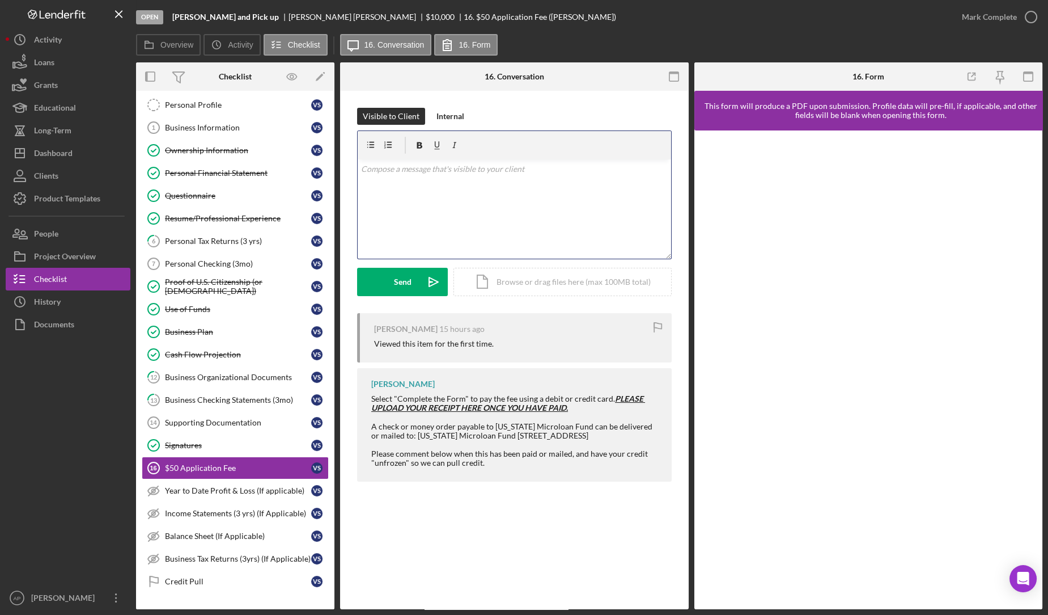
click at [480, 179] on div "v Color teal Color pink Remove color Add row above Add row below Add column bef…" at bounding box center [515, 208] width 314 height 99
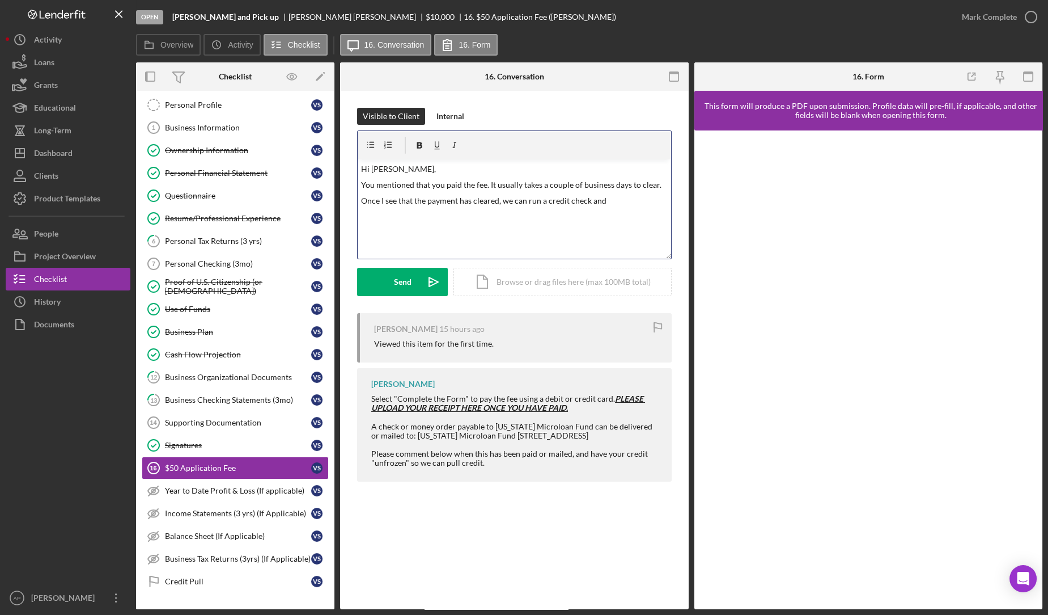
click at [497, 202] on p "Once I see that the payment has cleared, we can run a credit check and" at bounding box center [514, 200] width 307 height 12
click at [604, 202] on p "Once I see that the payment has cleared, we can run a credit check and" at bounding box center [514, 200] width 307 height 12
click at [581, 187] on p "You mentioned that you paid the fee. It usually takes a couple of business days…" at bounding box center [514, 185] width 307 height 12
click at [604, 205] on p "Once I see that the payment has cleared, we can run a credit check." at bounding box center [514, 200] width 307 height 12
click at [407, 278] on div "Send" at bounding box center [403, 282] width 18 height 28
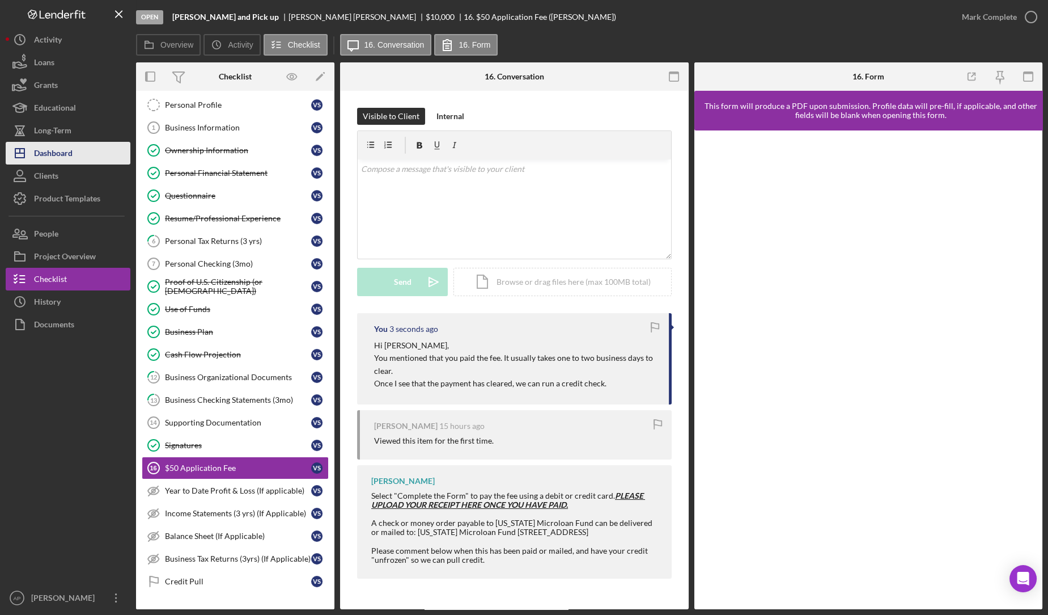
click at [54, 155] on div "Dashboard" at bounding box center [53, 155] width 39 height 26
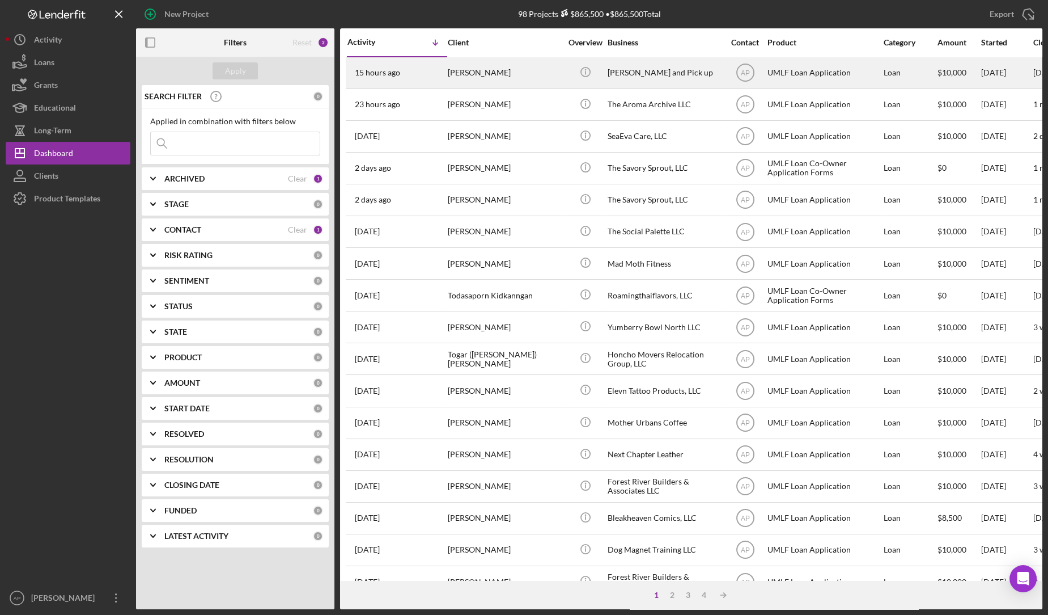
click at [494, 82] on div "[PERSON_NAME]" at bounding box center [504, 73] width 113 height 30
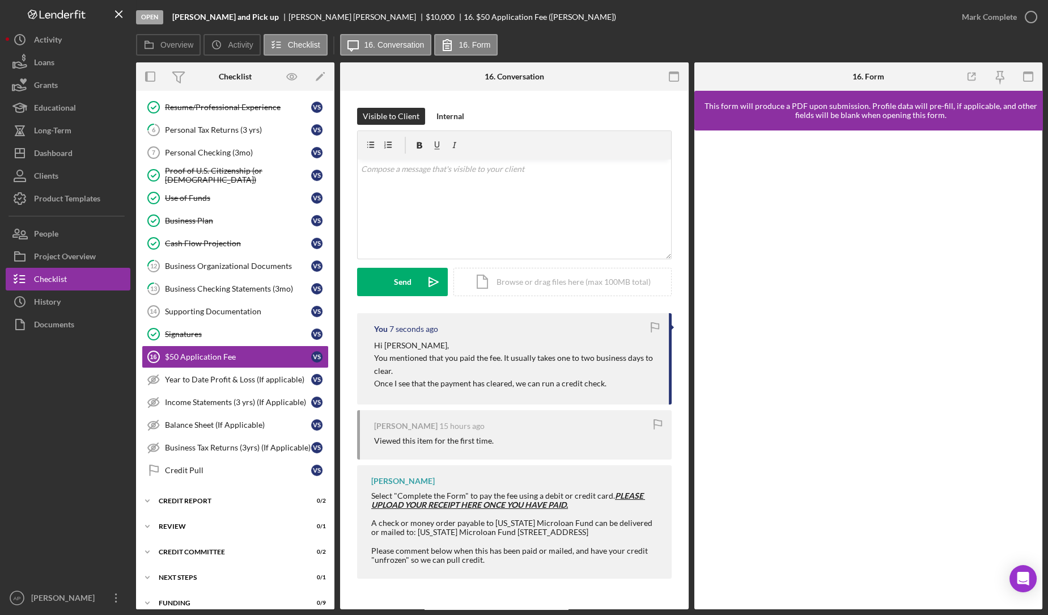
scroll to position [160, 0]
click at [432, 194] on div "v Color teal Color pink Remove color Add row above Add row below Add column bef…" at bounding box center [515, 208] width 314 height 99
click at [123, 158] on button "Icon/Dashboard Dashboard" at bounding box center [68, 153] width 125 height 23
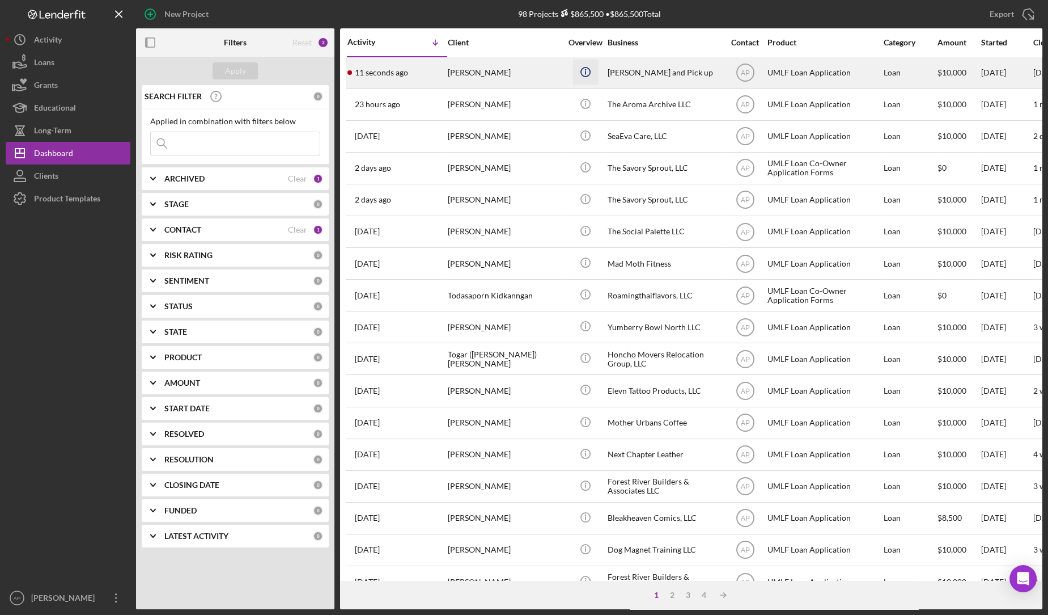
click at [579, 65] on icon "Icon/Info" at bounding box center [586, 72] width 26 height 26
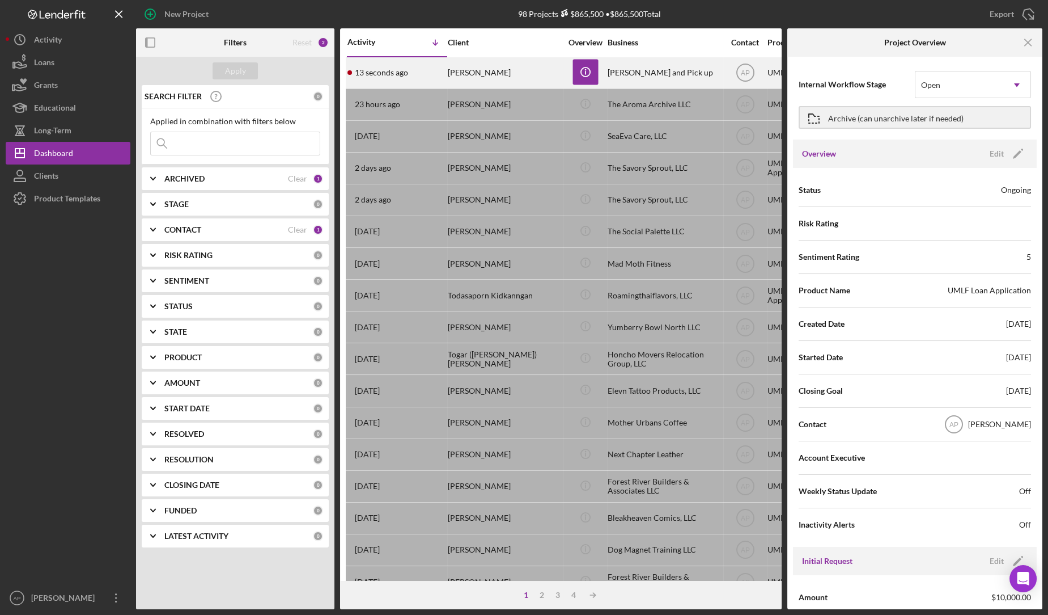
click at [483, 80] on div "[PERSON_NAME]" at bounding box center [504, 73] width 113 height 30
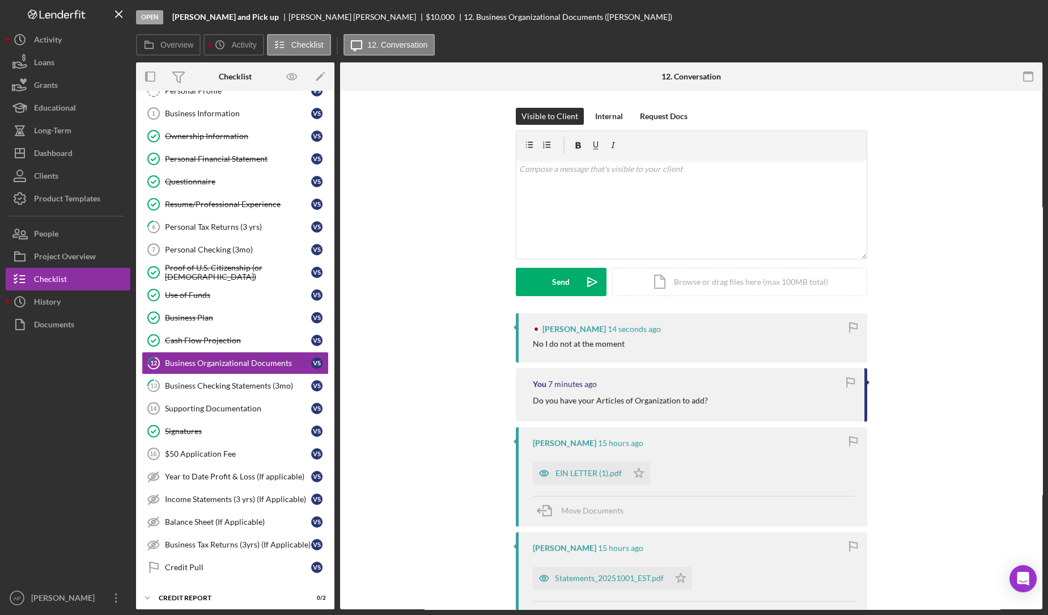
scroll to position [71, 0]
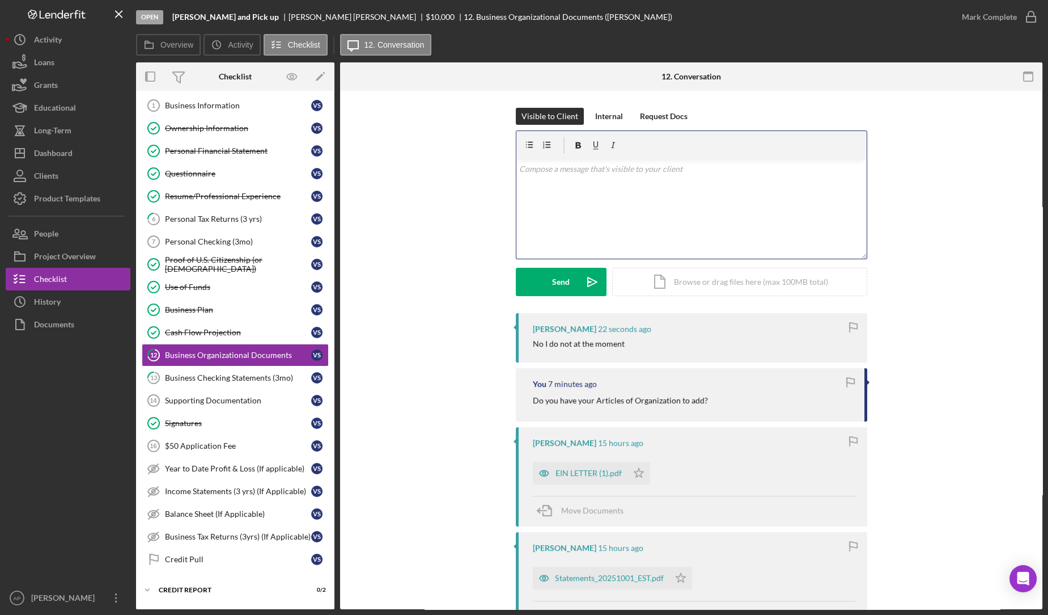
click at [556, 207] on div "v Color teal Color pink Remove color Add row above Add row below Add column bef…" at bounding box center [692, 208] width 350 height 99
click at [520, 169] on p "We just need some form of documentation that shows the ownership structure" at bounding box center [691, 169] width 344 height 12
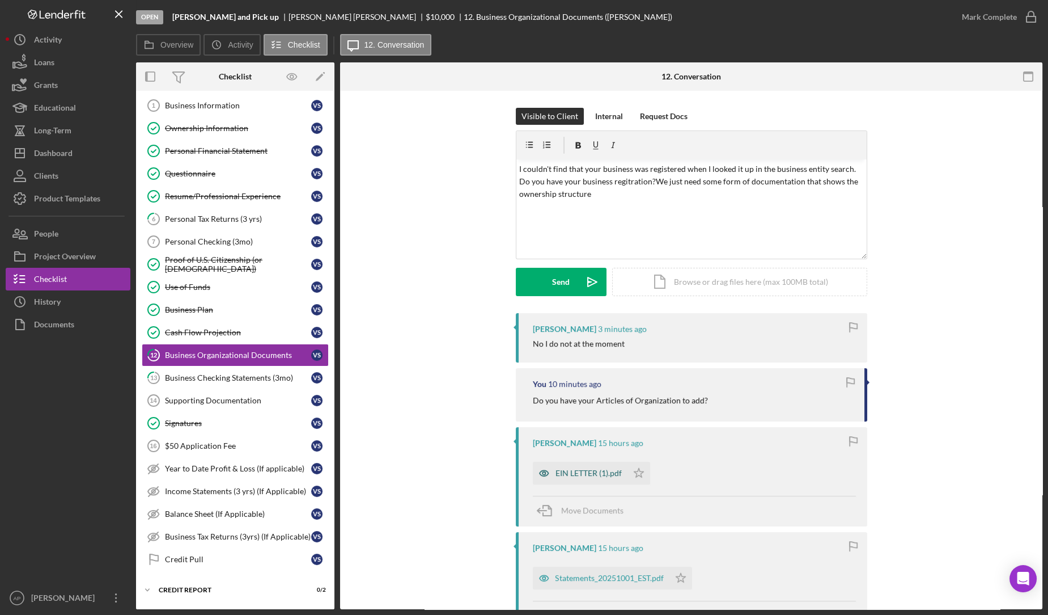
click at [559, 476] on div "EIN LETTER (1).pdf" at bounding box center [589, 472] width 66 height 9
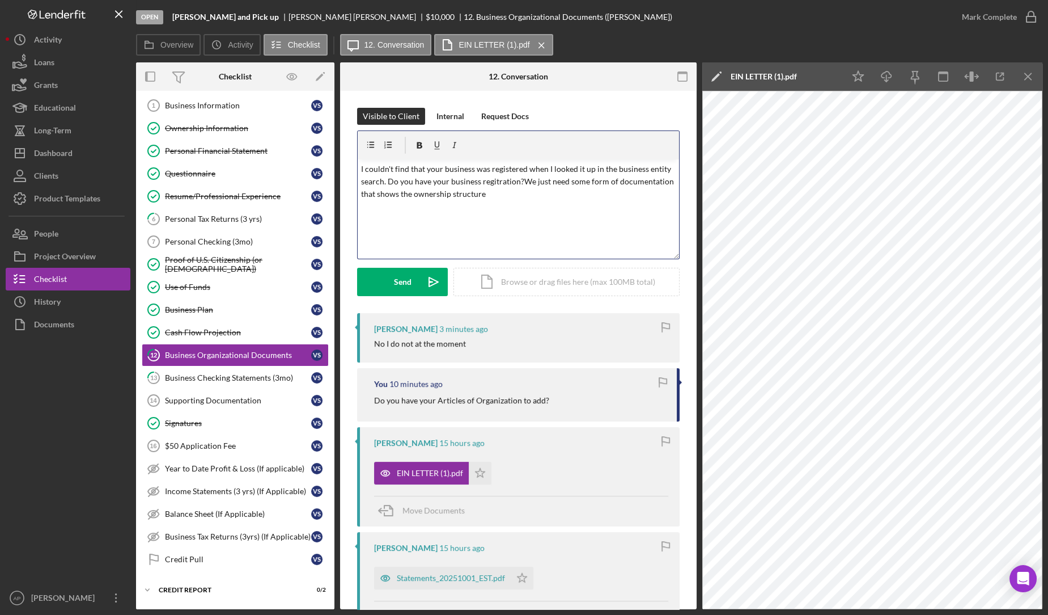
click at [386, 179] on p "I couldn't find that your business was registered when I looked it up in the bu…" at bounding box center [518, 182] width 315 height 38
click at [497, 164] on p "Do you have your business regitration?We just need some form of documentation t…" at bounding box center [518, 176] width 315 height 26
click at [630, 169] on p "We just need some form of documentation that shows the ownership structure" at bounding box center [518, 169] width 315 height 12
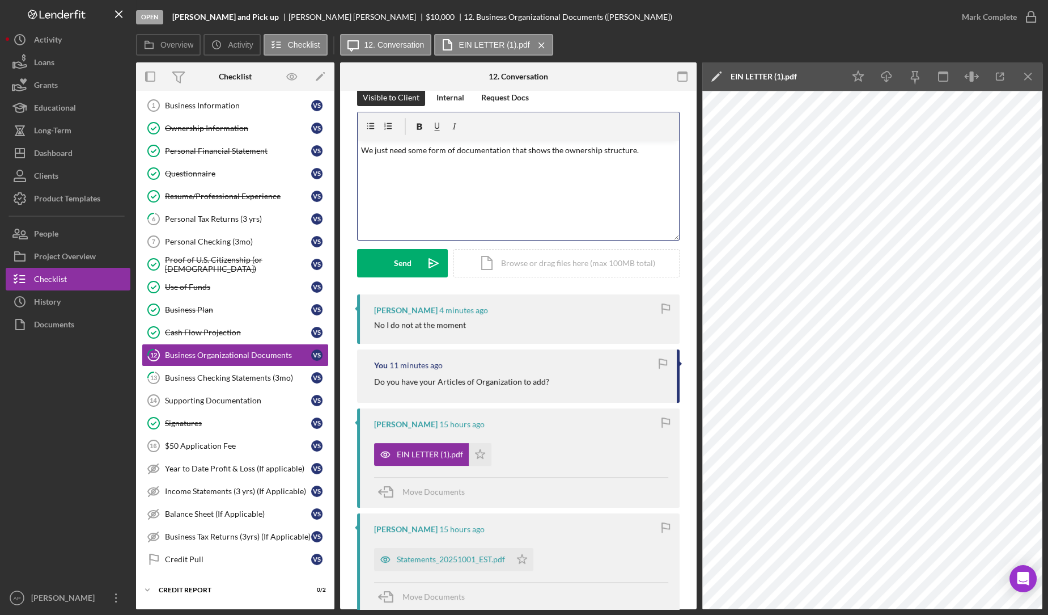
scroll to position [0, 0]
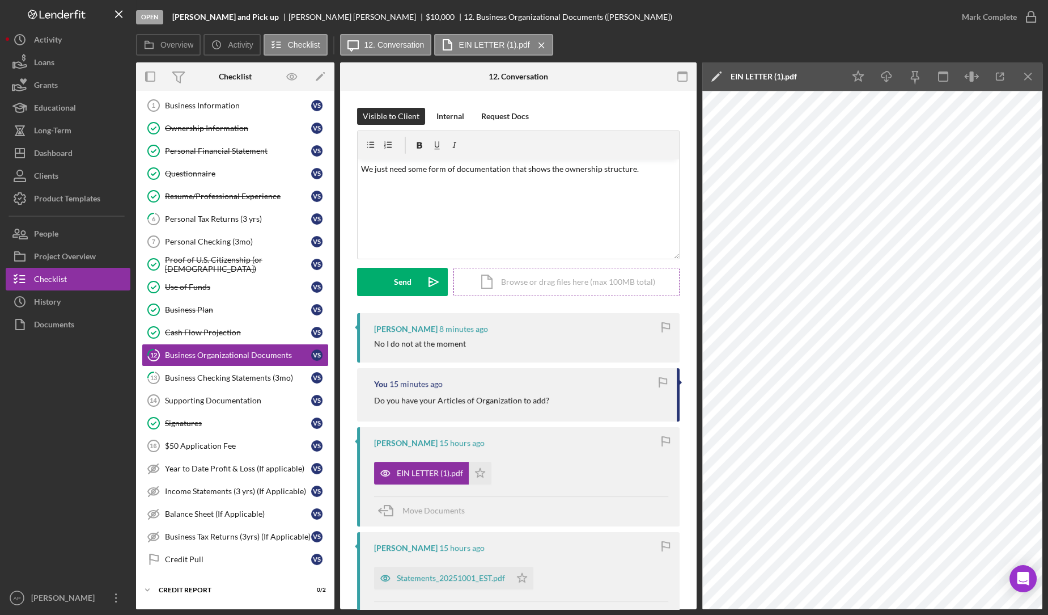
click at [513, 278] on div "Icon/Document Browse or drag files here (max 100MB total) Tap to choose files o…" at bounding box center [567, 282] width 226 height 28
click at [636, 168] on p "We just need some form of documentation that shows the ownership structure." at bounding box center [518, 169] width 315 height 12
click at [450, 116] on div "Internal" at bounding box center [451, 116] width 28 height 17
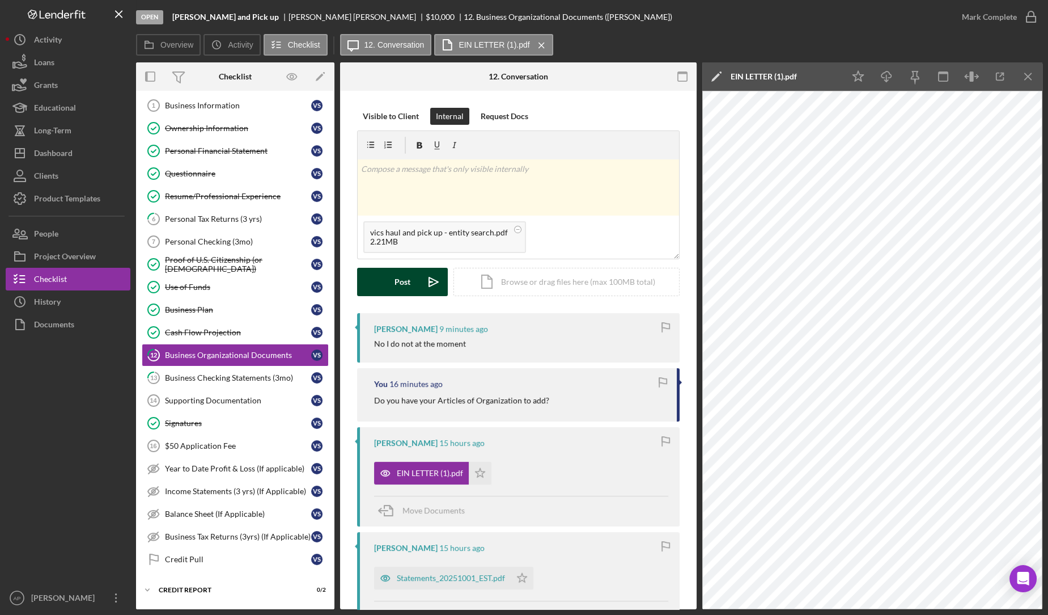
click at [400, 284] on div "Post" at bounding box center [403, 282] width 16 height 28
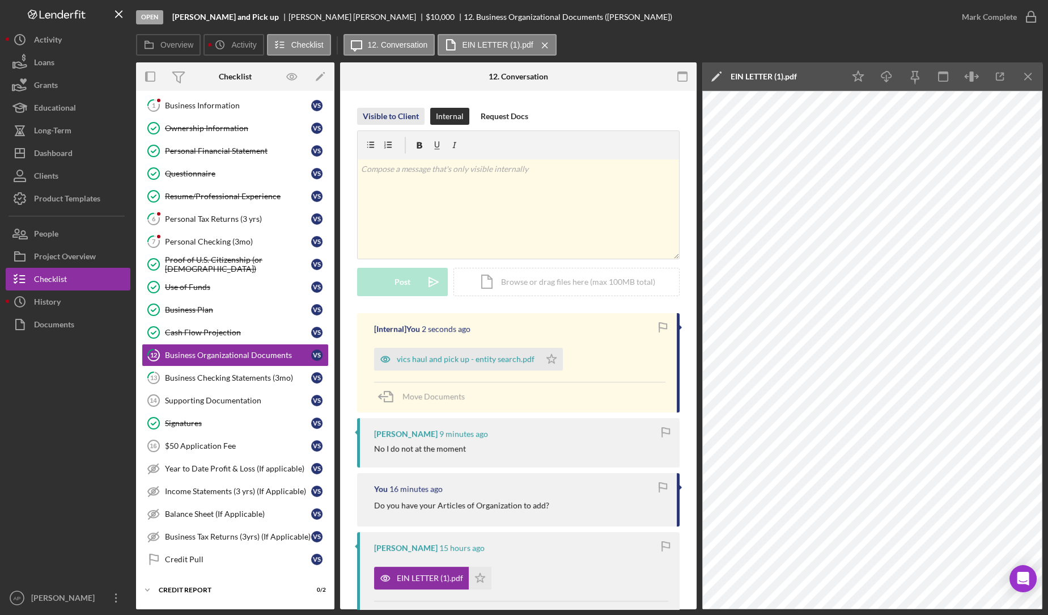
click at [397, 116] on div "Visible to Client" at bounding box center [391, 116] width 56 height 17
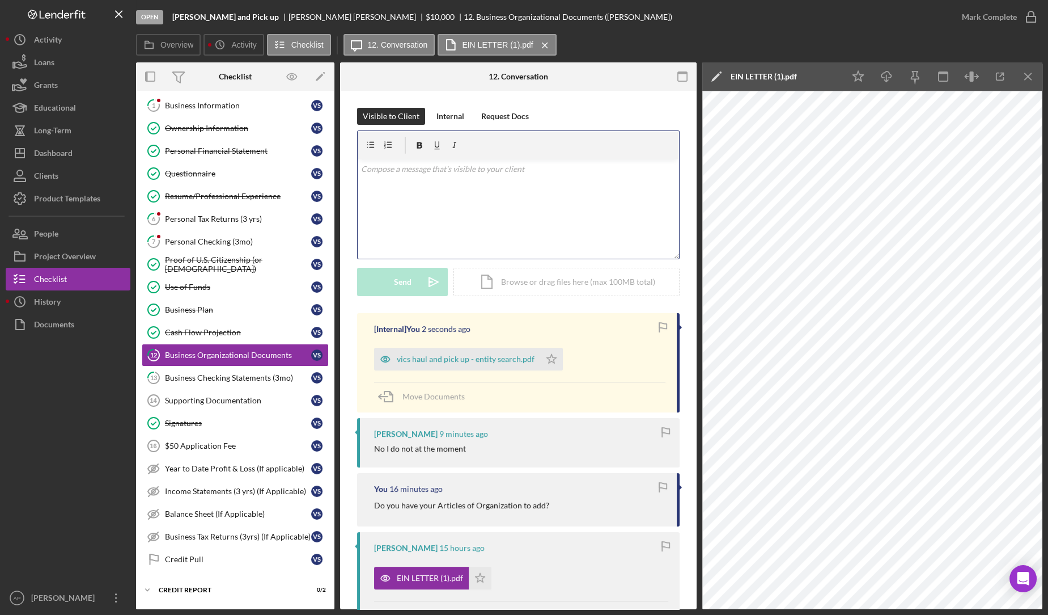
click at [395, 175] on p at bounding box center [518, 169] width 315 height 12
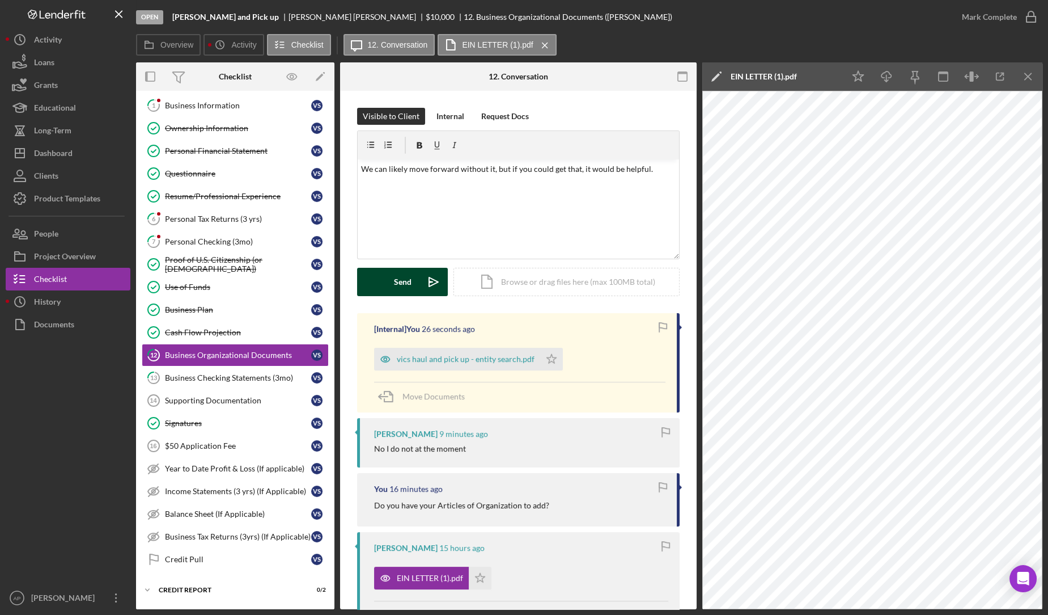
click at [396, 283] on div "Send" at bounding box center [403, 282] width 18 height 28
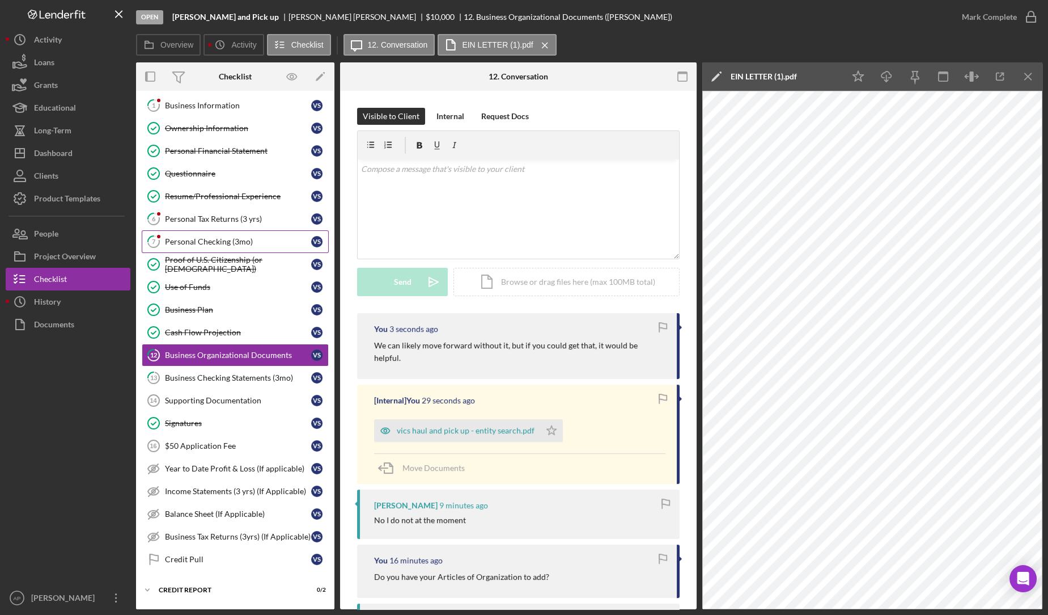
click at [225, 237] on div "Personal Checking (3mo)" at bounding box center [238, 241] width 146 height 9
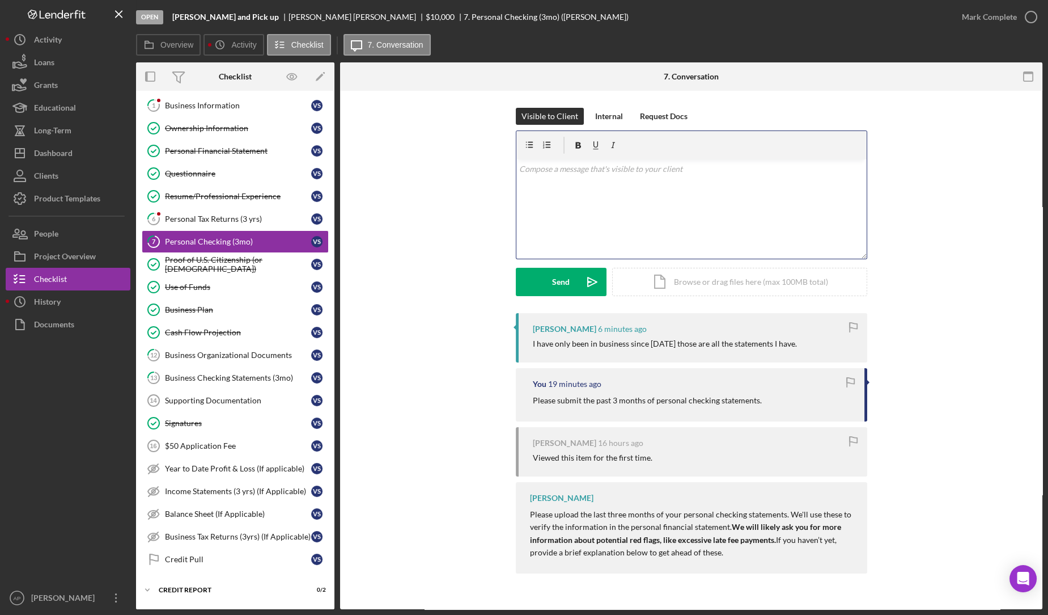
click at [637, 223] on div "v Color teal Color pink Remove color Add row above Add row below Add column bef…" at bounding box center [692, 208] width 350 height 99
click at [570, 279] on button "Send Icon/icon-invite-send" at bounding box center [561, 282] width 91 height 28
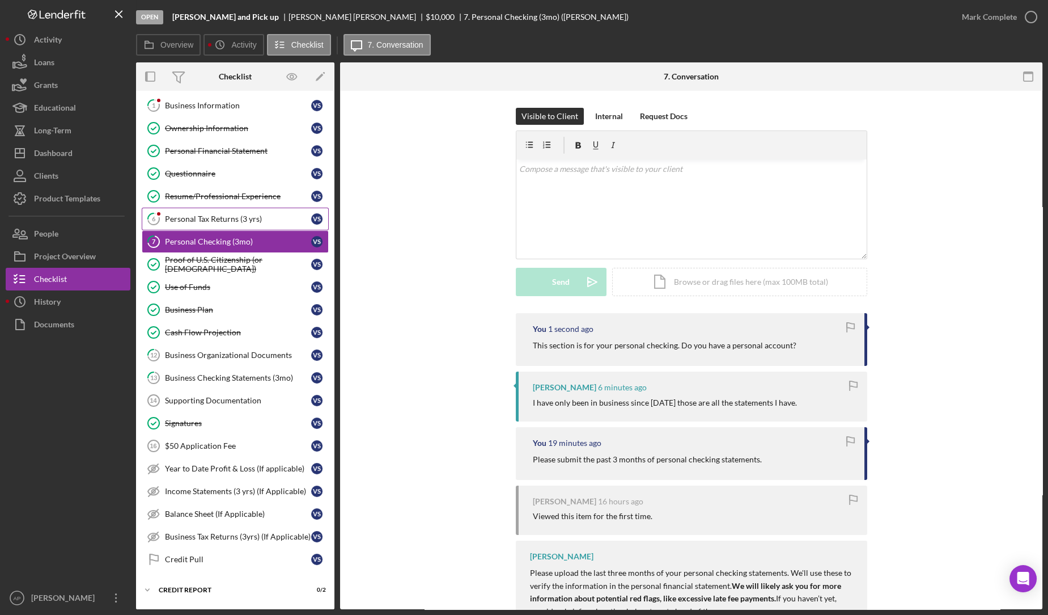
click at [237, 214] on div "Personal Tax Returns (3 yrs)" at bounding box center [238, 218] width 146 height 9
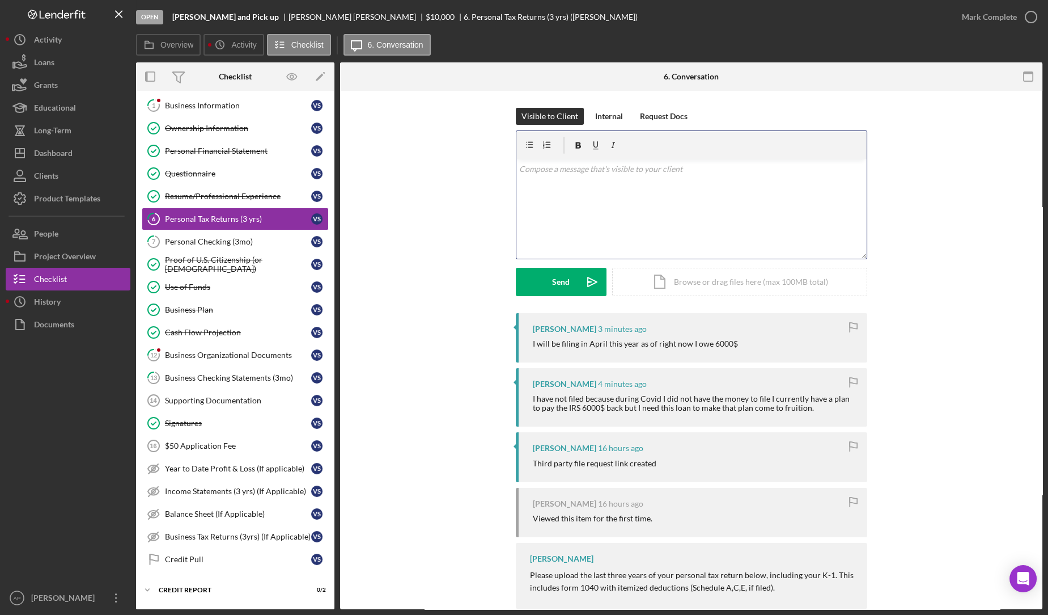
click at [578, 208] on div "v Color teal Color pink Remove color Add row above Add row below Add column bef…" at bounding box center [692, 208] width 350 height 99
click at [537, 308] on div "Visible to Client Internal Request Docs v Color teal Color pink Remove color Ad…" at bounding box center [692, 210] width 352 height 205
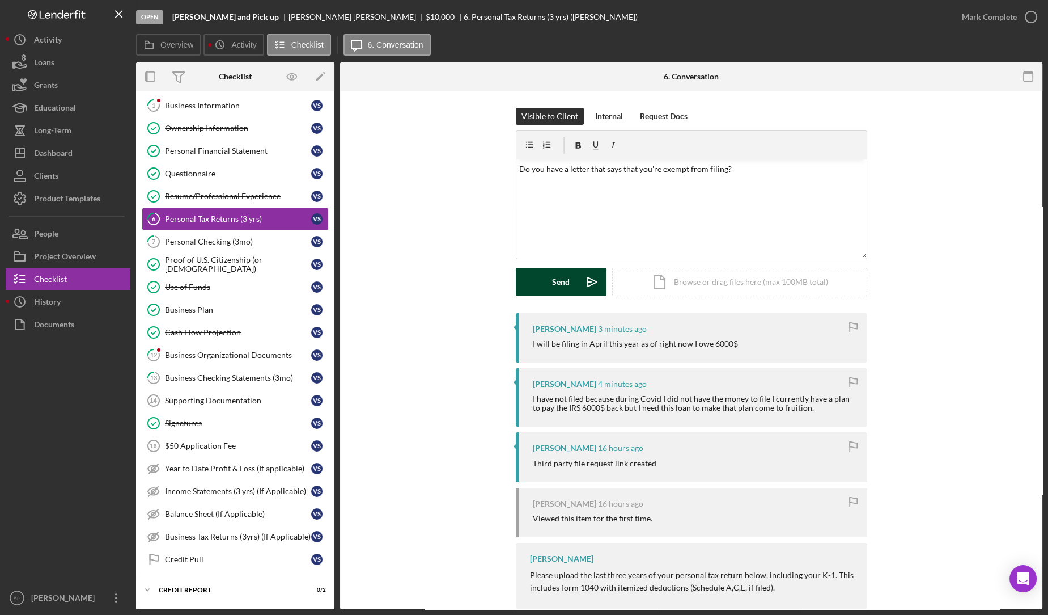
click at [549, 287] on button "Send Icon/icon-invite-send" at bounding box center [561, 282] width 91 height 28
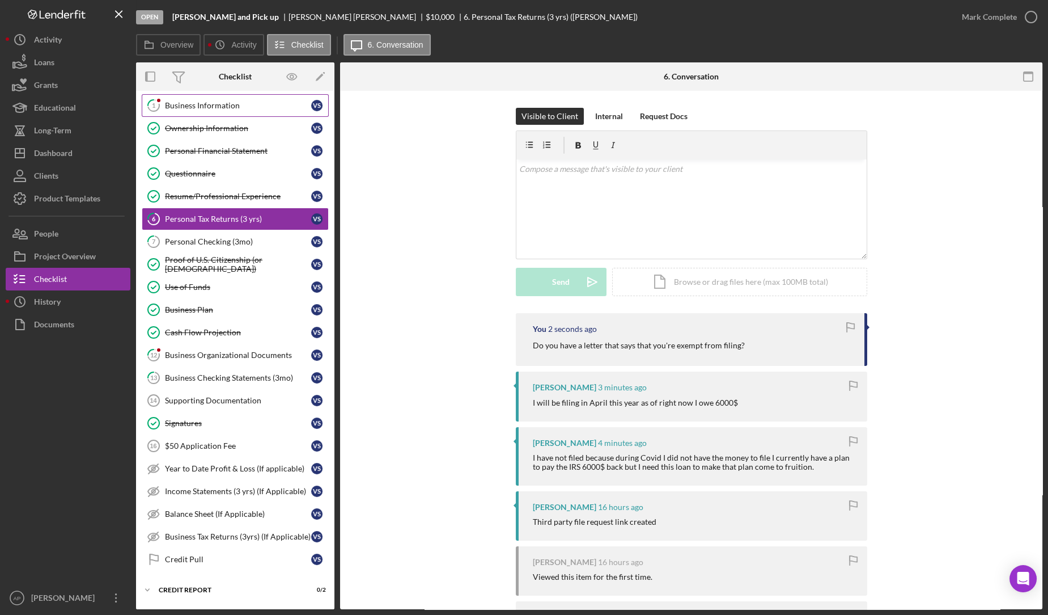
click at [203, 97] on link "1 Business Information V S" at bounding box center [235, 105] width 187 height 23
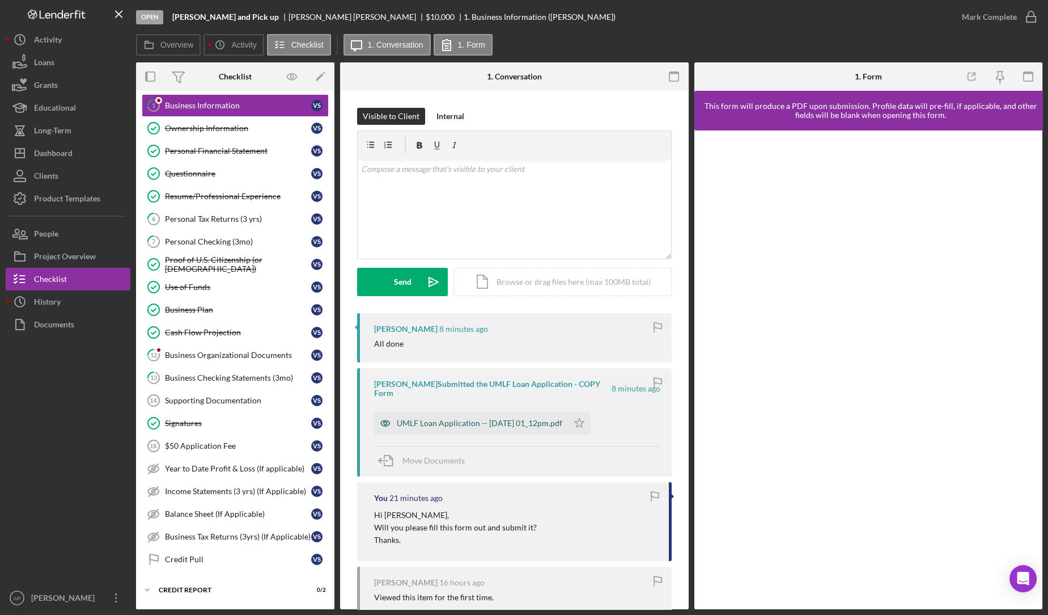
click at [430, 420] on div "UMLF Loan Application -- [DATE] 01_12pm.pdf" at bounding box center [471, 423] width 194 height 23
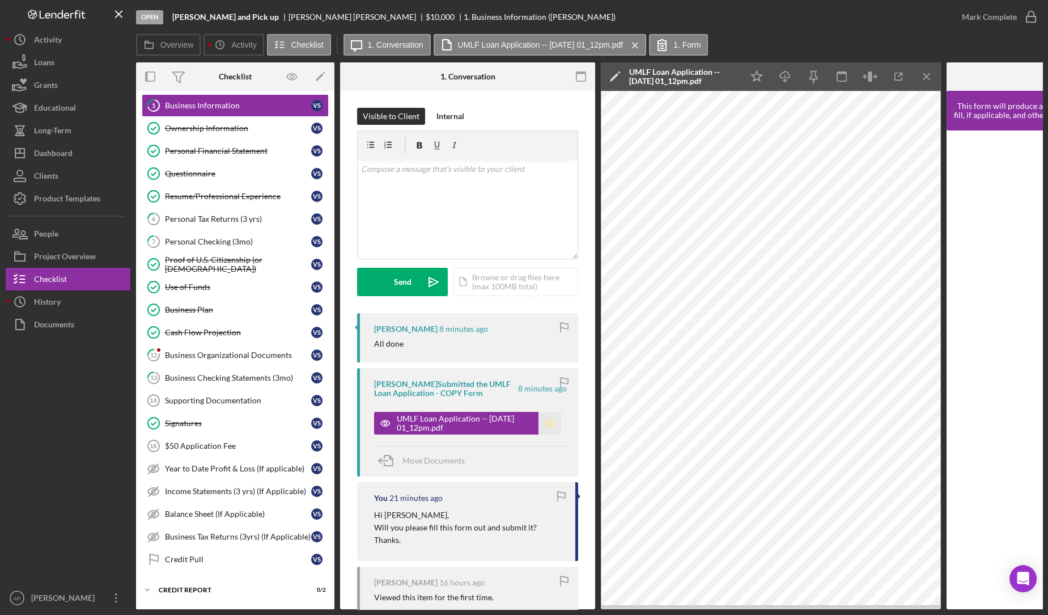
click at [539, 420] on icon "Icon/Star" at bounding box center [550, 423] width 23 height 23
click at [1008, 20] on div "Mark Complete" at bounding box center [989, 17] width 55 height 23
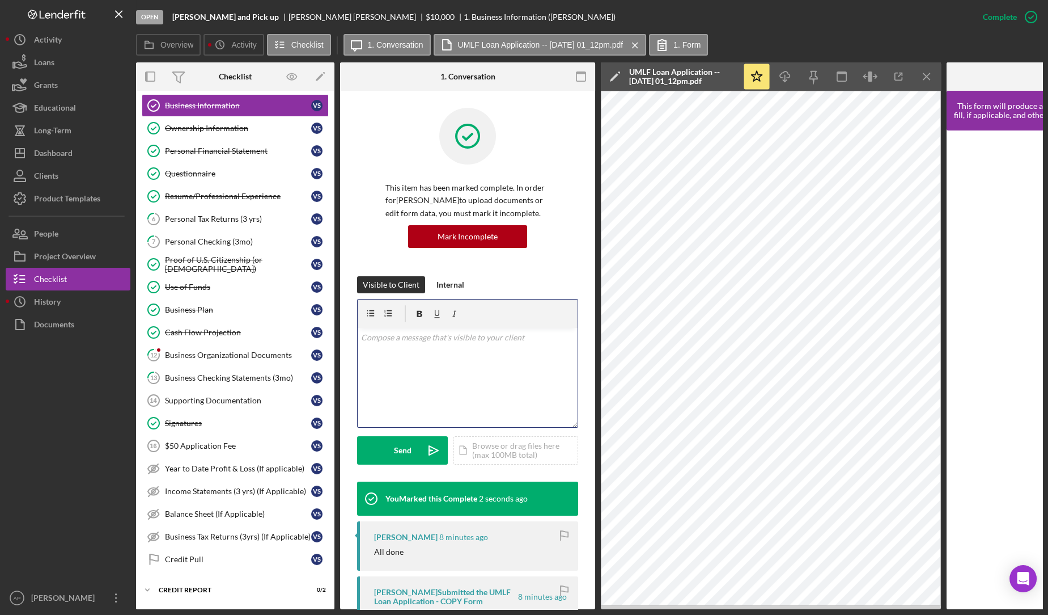
click at [445, 336] on p at bounding box center [468, 337] width 214 height 12
click at [404, 441] on div "Send" at bounding box center [403, 450] width 18 height 28
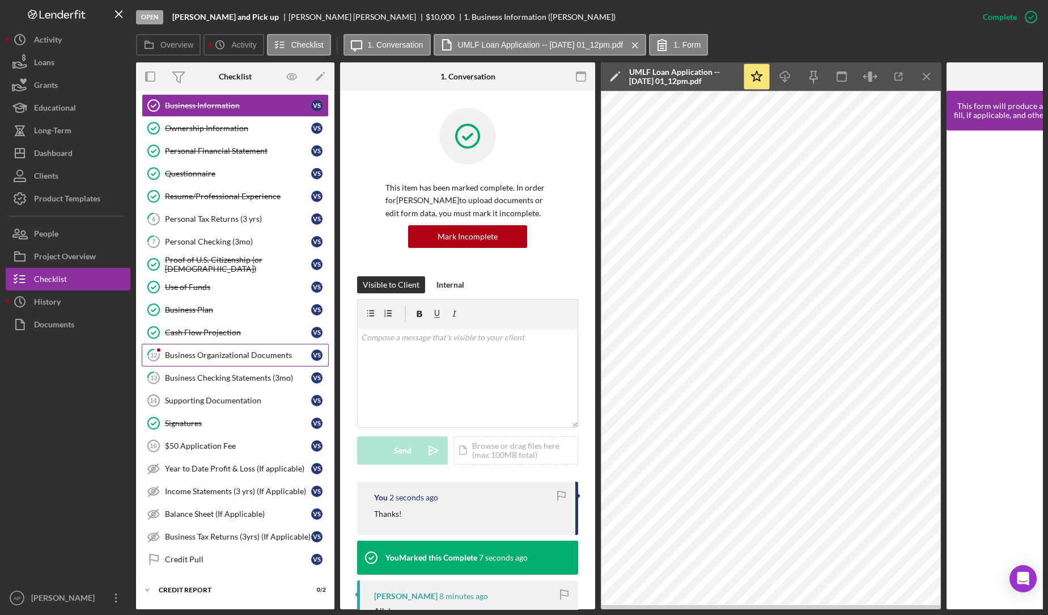
click at [226, 354] on div "Business Organizational Documents" at bounding box center [238, 354] width 146 height 9
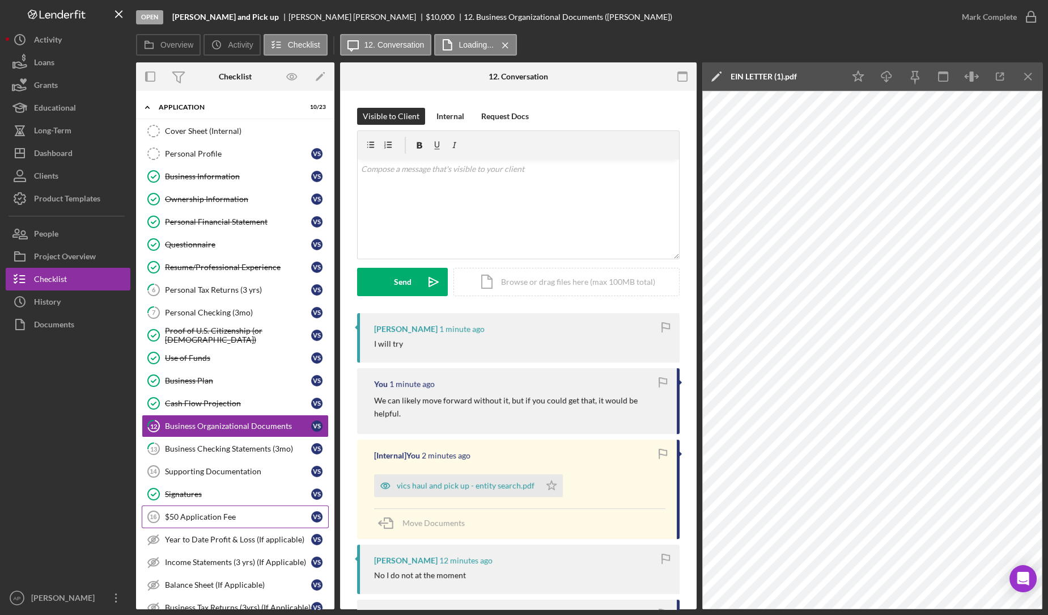
click at [162, 504] on icon "$50 Application Fee 16" at bounding box center [153, 516] width 28 height 28
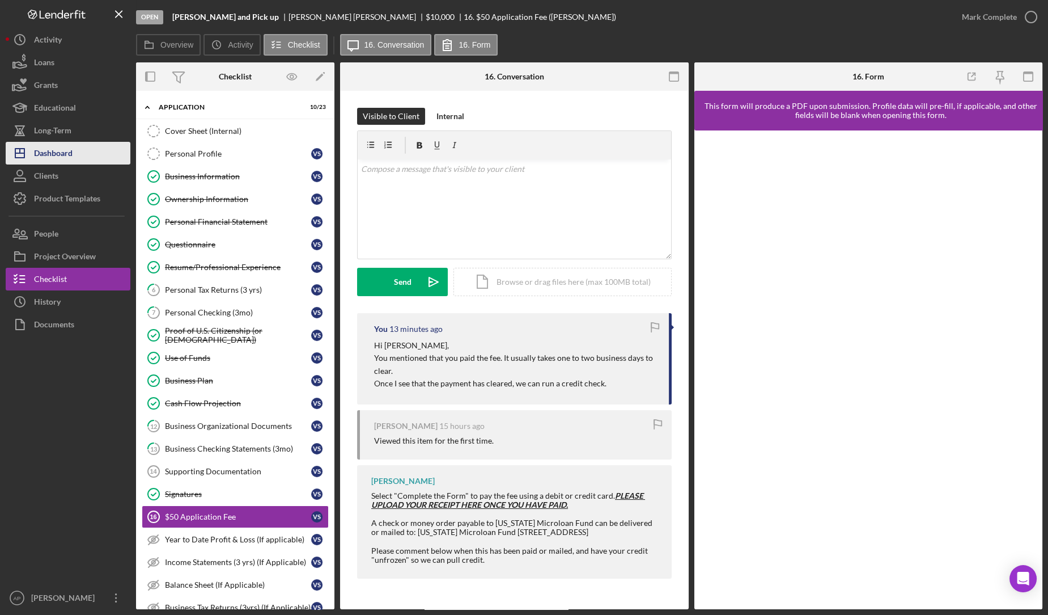
click at [71, 158] on div "Dashboard" at bounding box center [53, 155] width 39 height 26
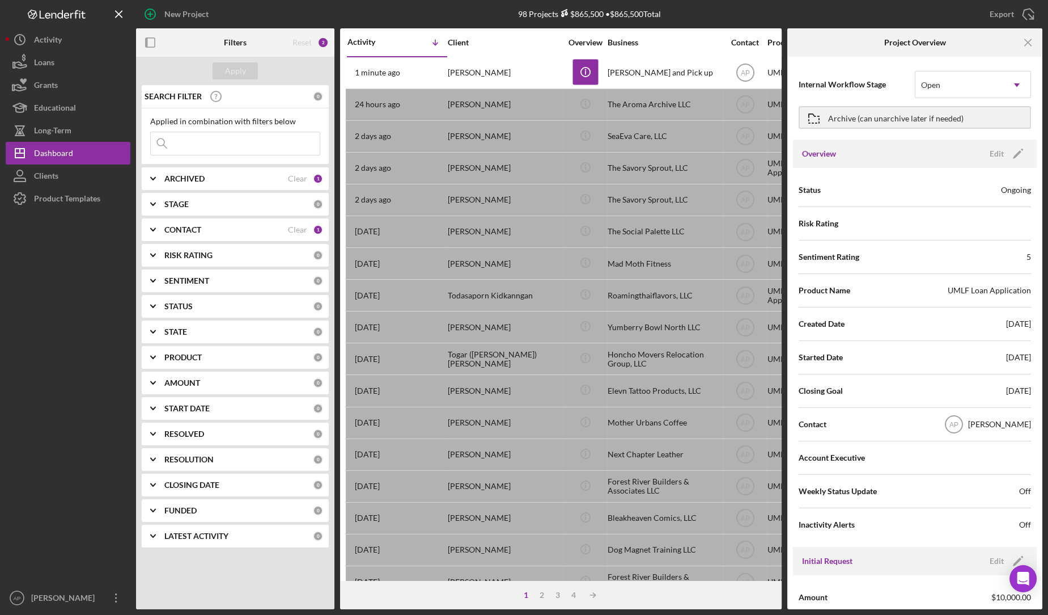
click at [204, 180] on b "ARCHIVED" at bounding box center [184, 178] width 40 height 9
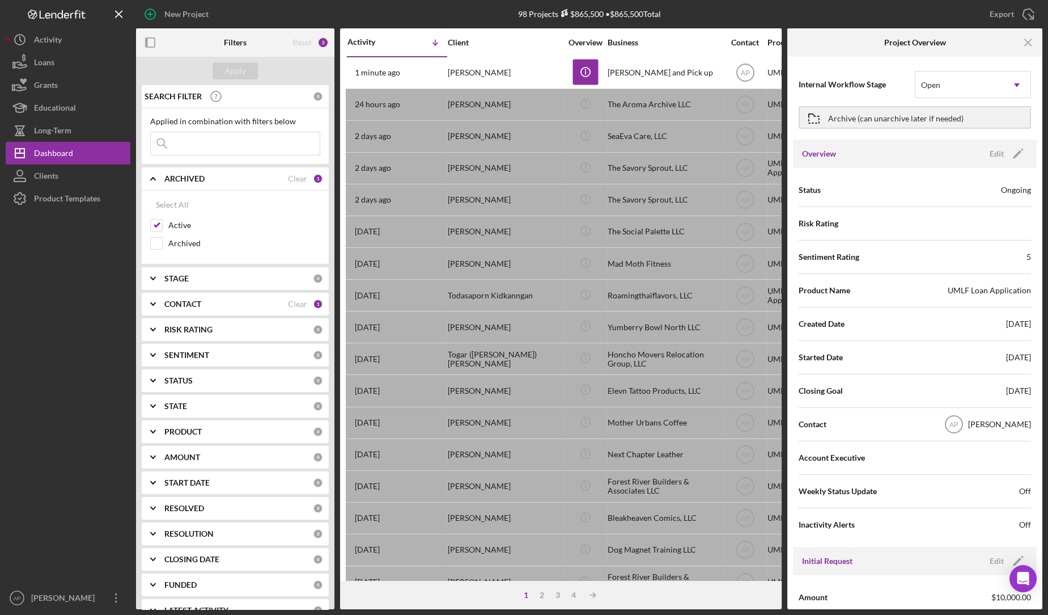
click at [204, 180] on b "ARCHIVED" at bounding box center [184, 178] width 40 height 9
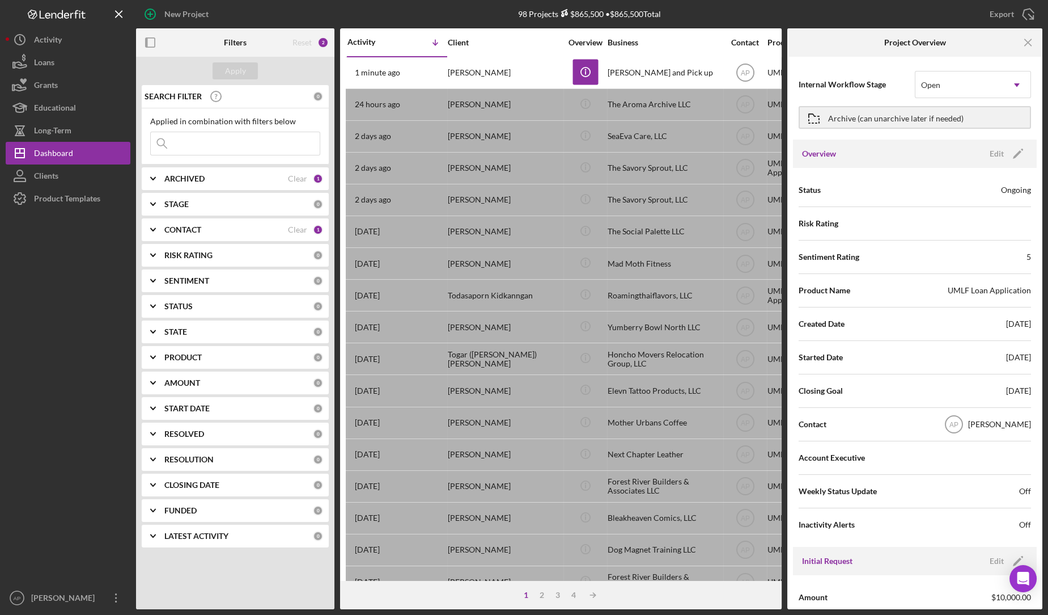
click at [359, 14] on div "New Project" at bounding box center [287, 14] width 302 height 28
